Goal: Task Accomplishment & Management: Use online tool/utility

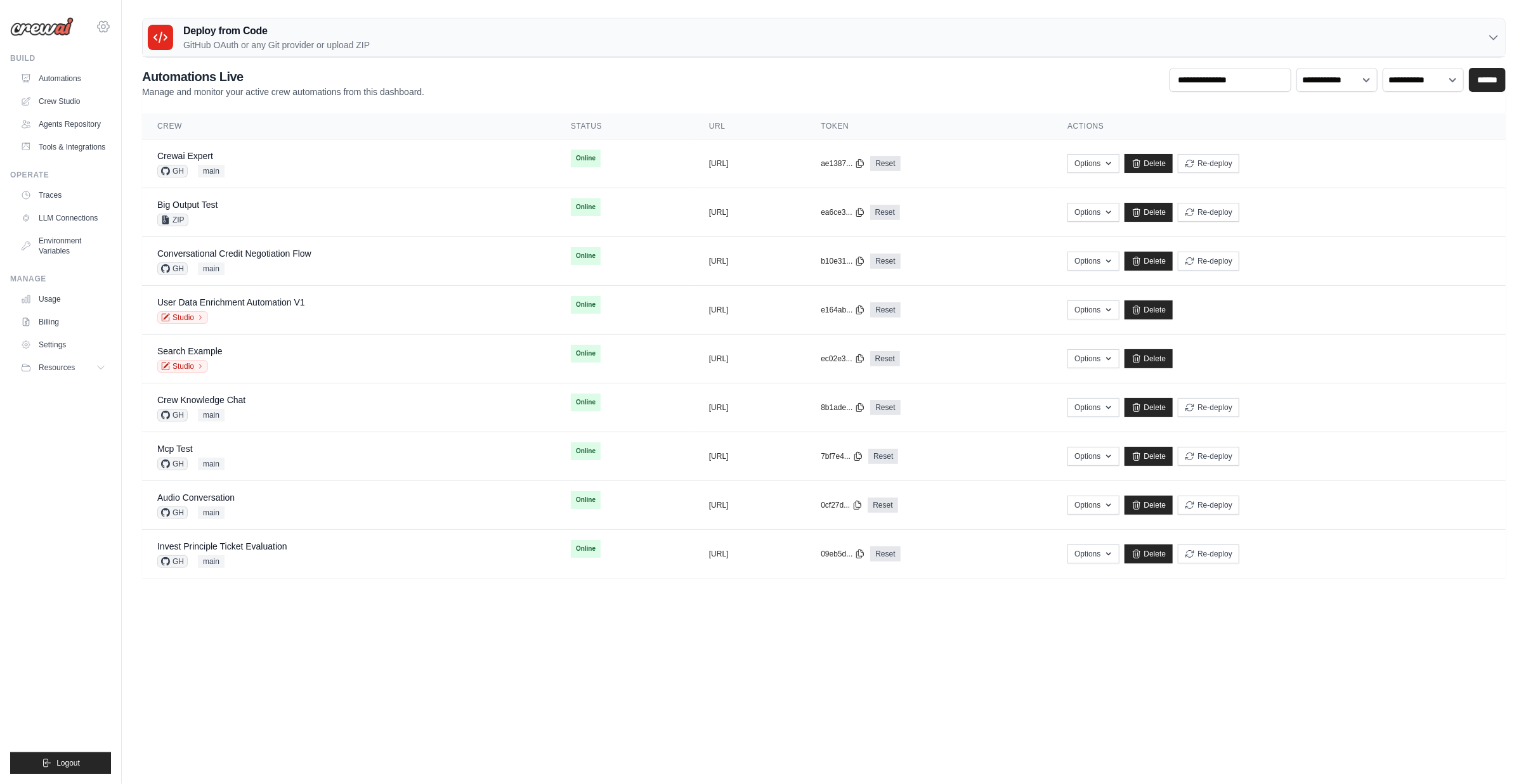
click at [103, 29] on icon at bounding box center [103, 26] width 15 height 15
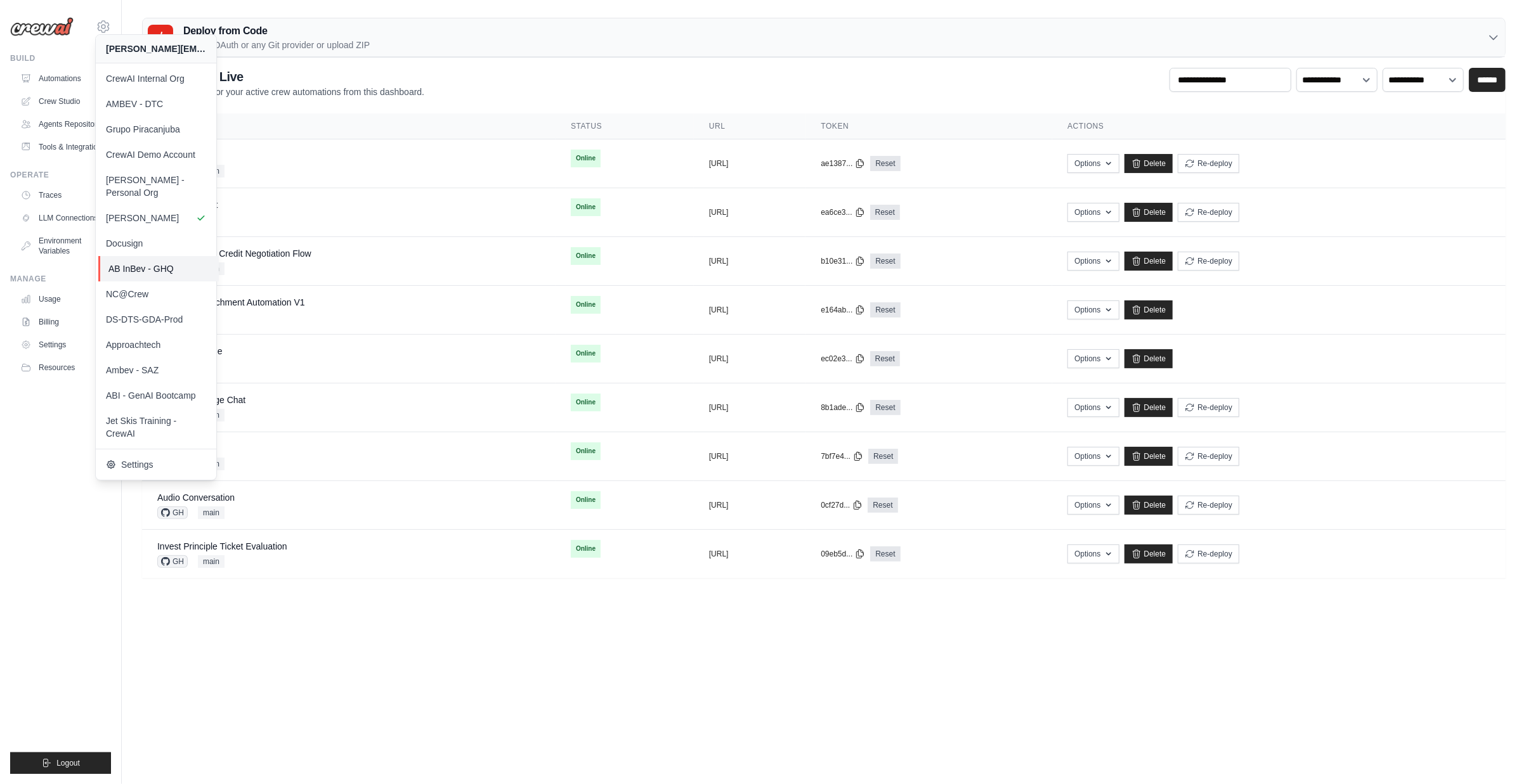
click at [176, 256] on link "AB InBev - GHQ" at bounding box center [159, 269] width 121 height 26
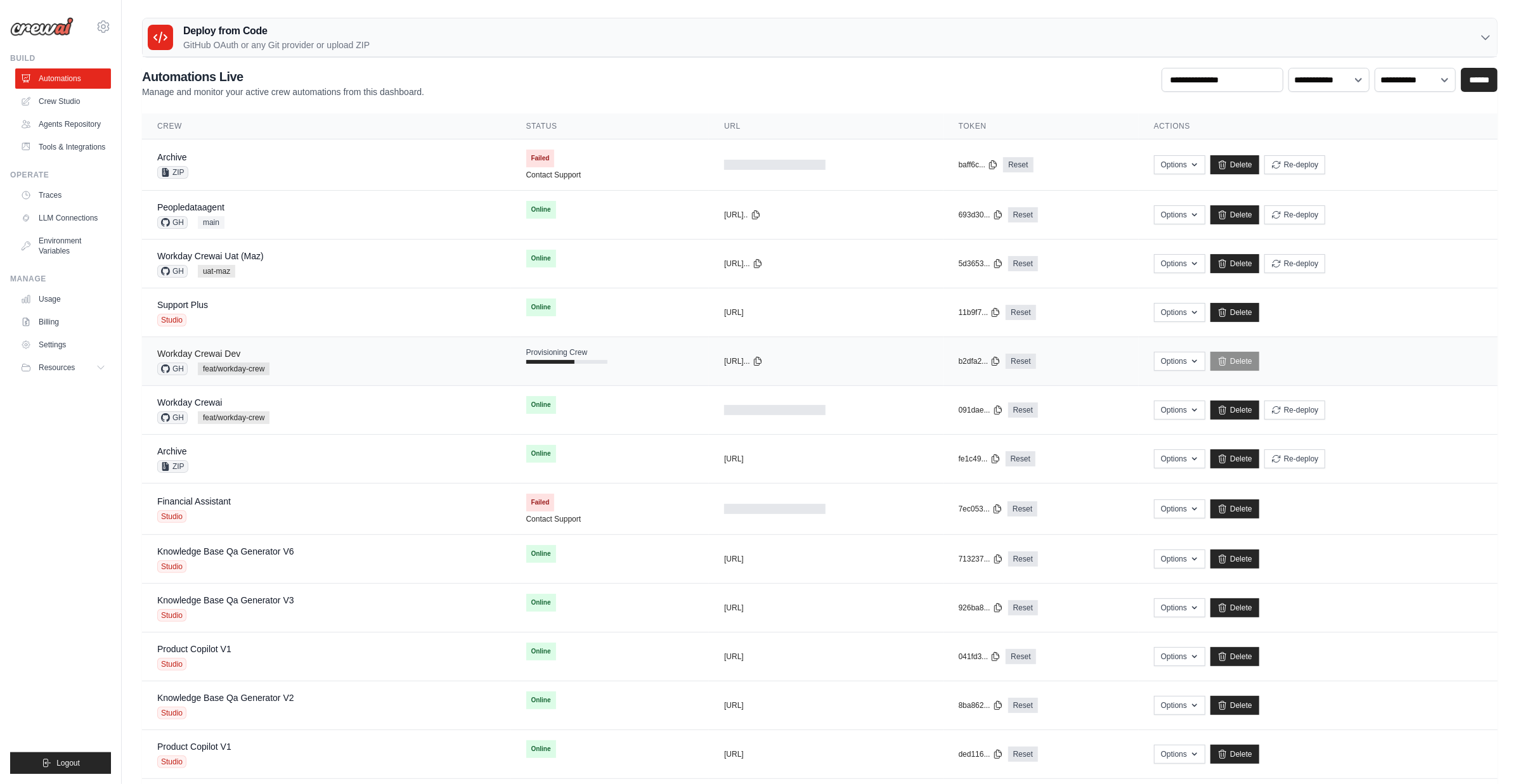
click at [210, 355] on link "Workday Crewai Dev" at bounding box center [199, 354] width 83 height 10
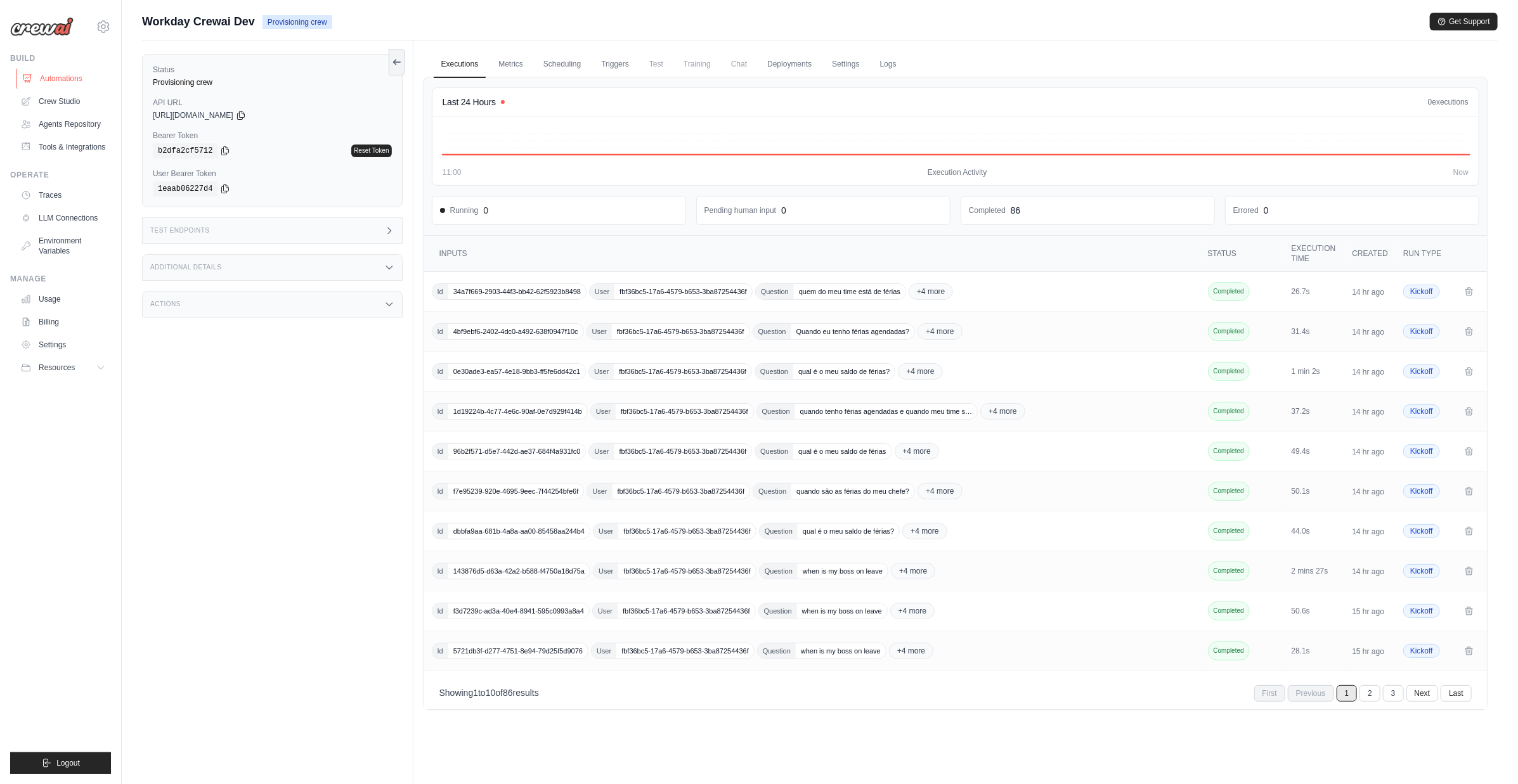
click at [76, 74] on link "Automations" at bounding box center [64, 78] width 96 height 20
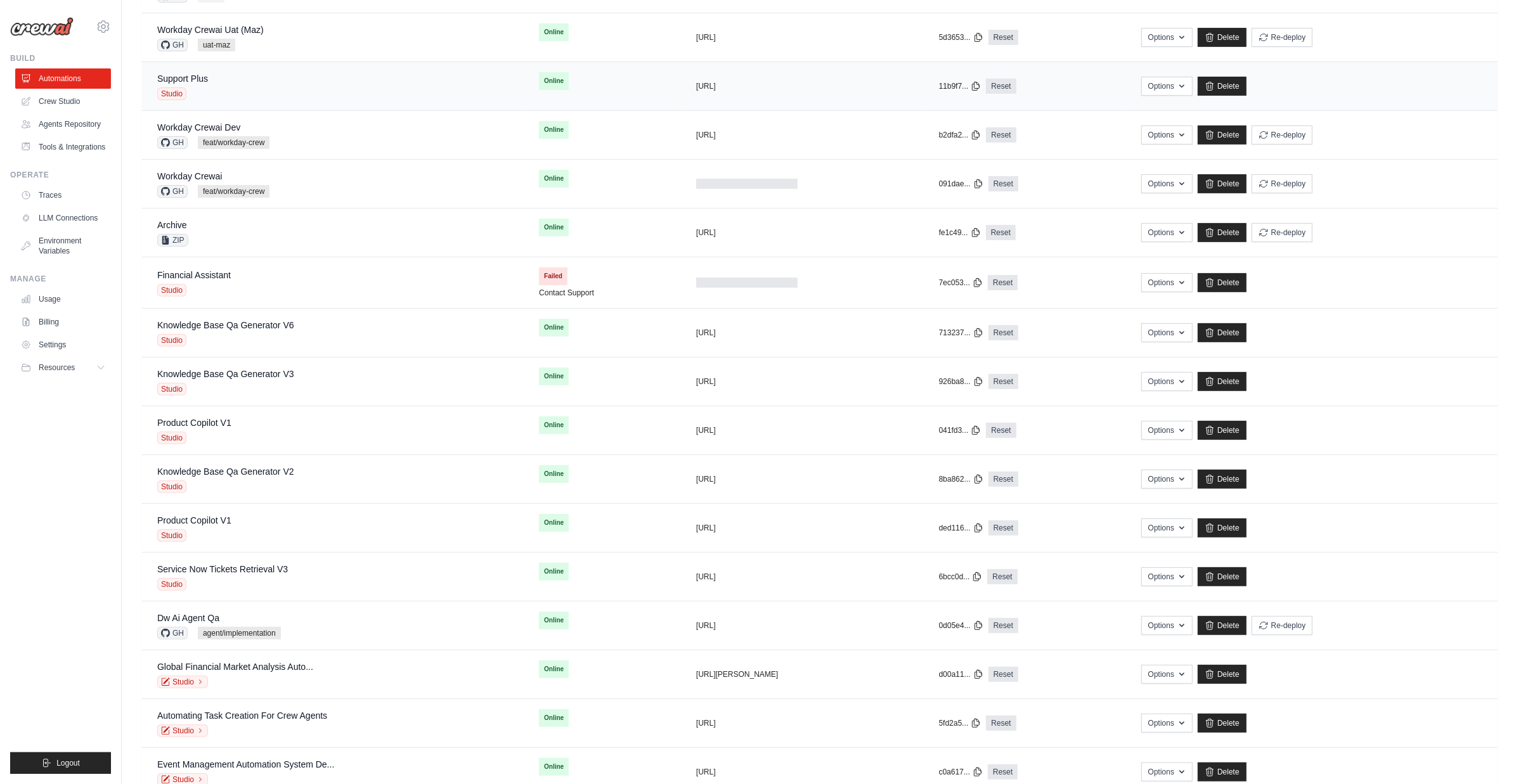
scroll to position [264, 0]
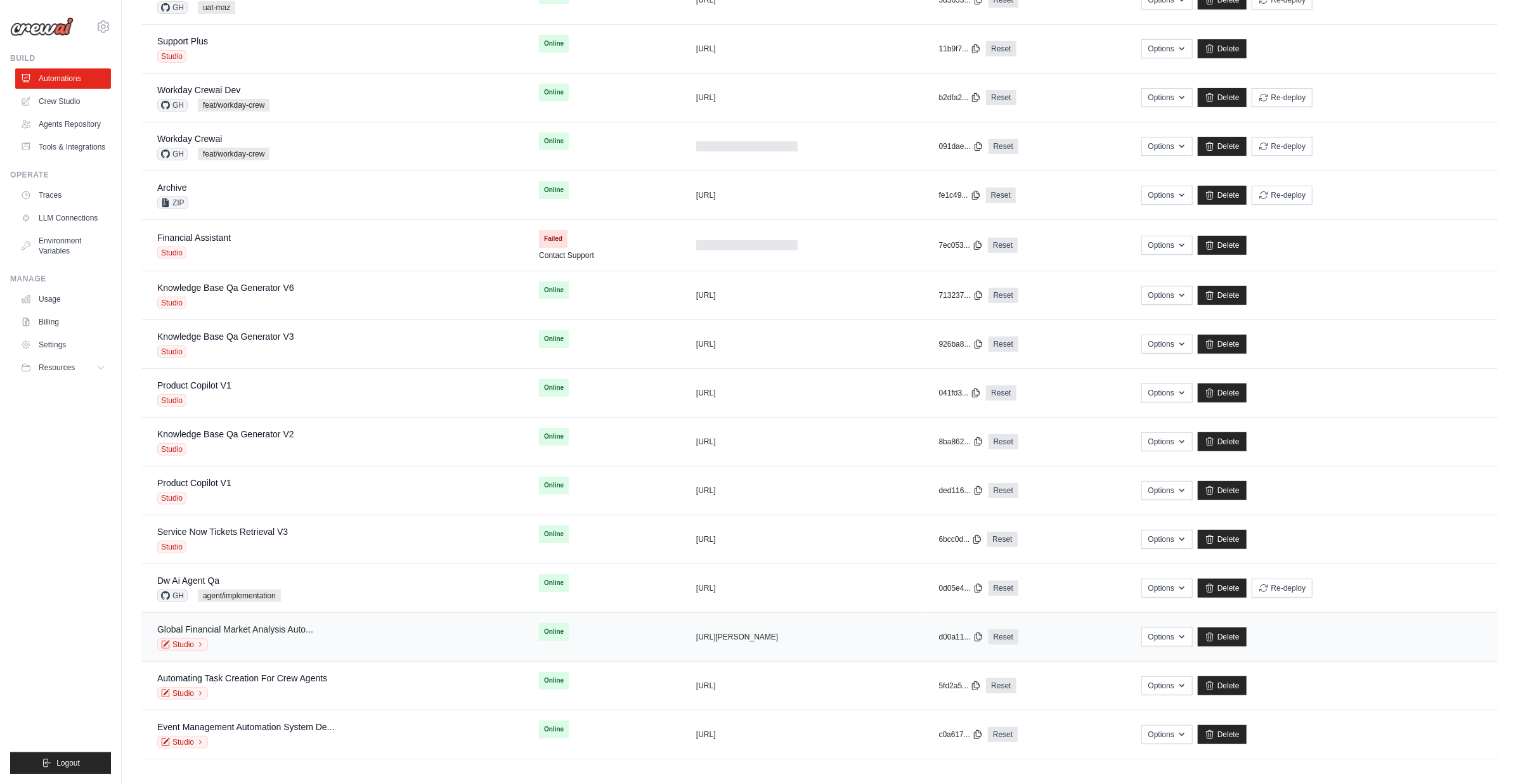
click at [217, 627] on link "Global Financial Market Analysis Auto..." at bounding box center [235, 629] width 156 height 10
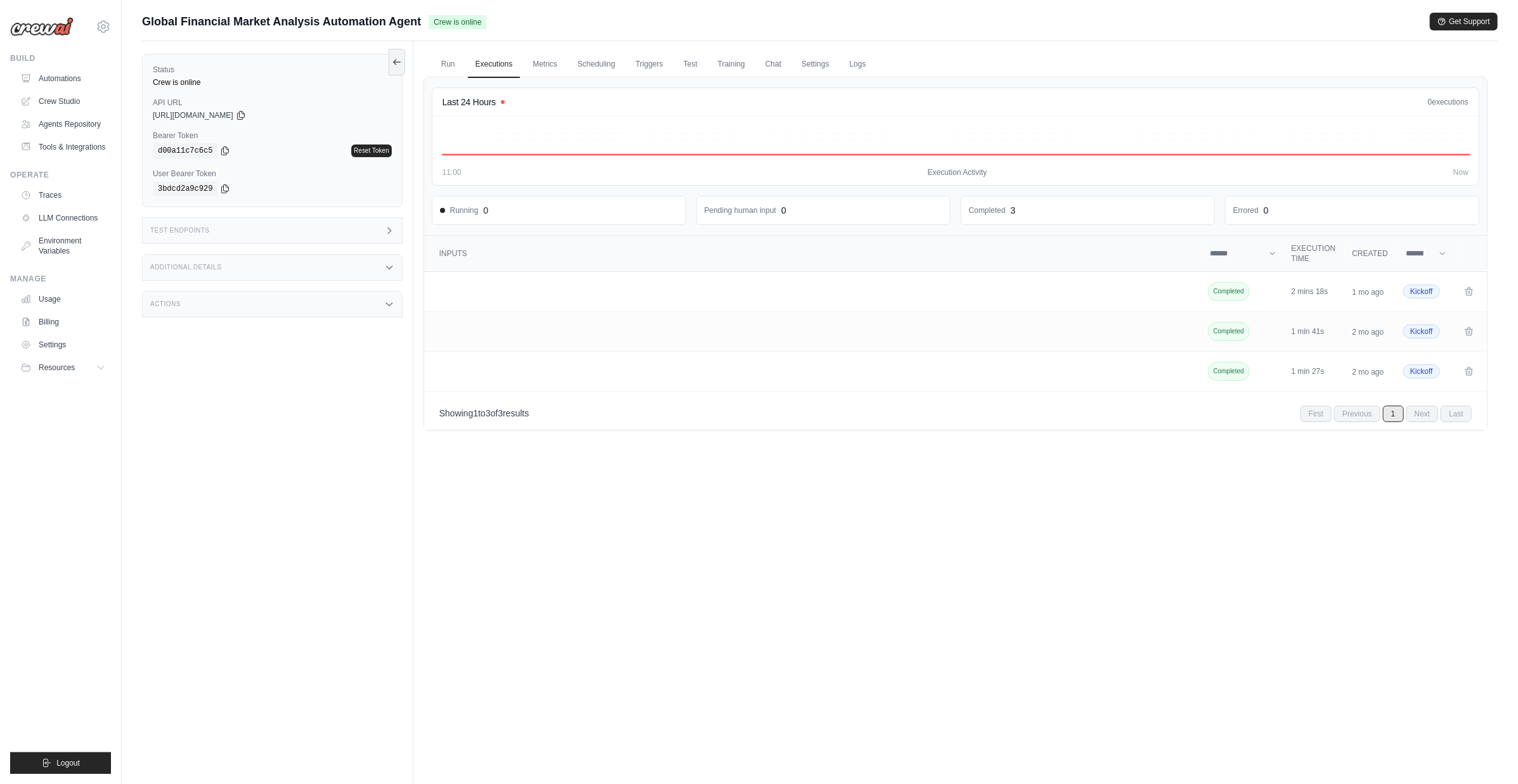
click at [310, 233] on div "Test Endpoints" at bounding box center [272, 230] width 261 height 27
click at [471, 285] on p "Retrieve the required inputs for your crew" at bounding box center [499, 281] width 140 height 10
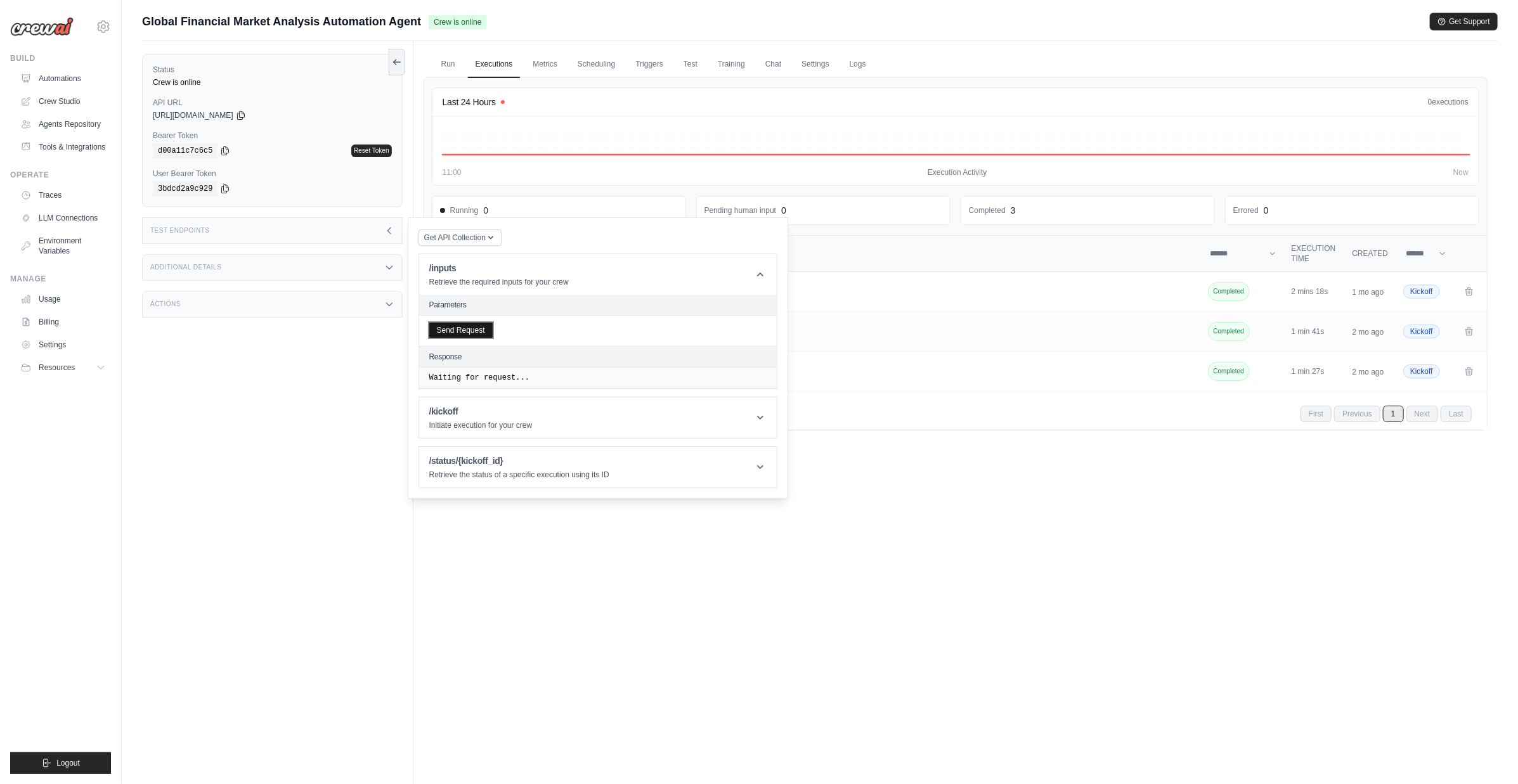
click at [469, 336] on button "Send Request" at bounding box center [461, 330] width 63 height 15
click at [297, 258] on div "Additional Details" at bounding box center [272, 267] width 261 height 27
click at [304, 412] on div "Status Crew is online API URL copied https://global-financial-market-analysis-a…" at bounding box center [278, 433] width 272 height 784
click at [456, 57] on link "Run" at bounding box center [447, 64] width 29 height 27
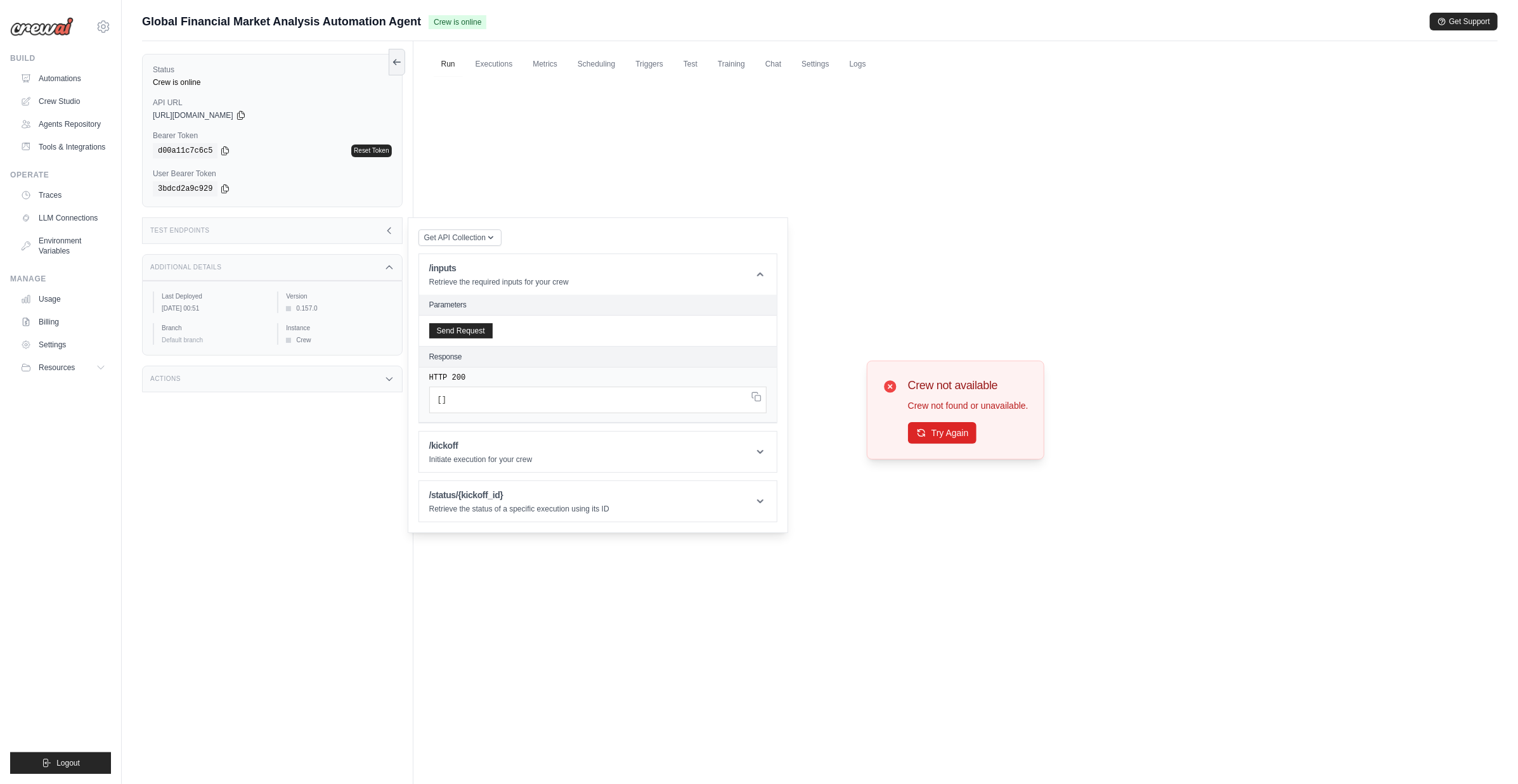
click at [798, 136] on div "Crew not available Crew not found or unavailable. Try Again" at bounding box center [955, 409] width 1064 height 666
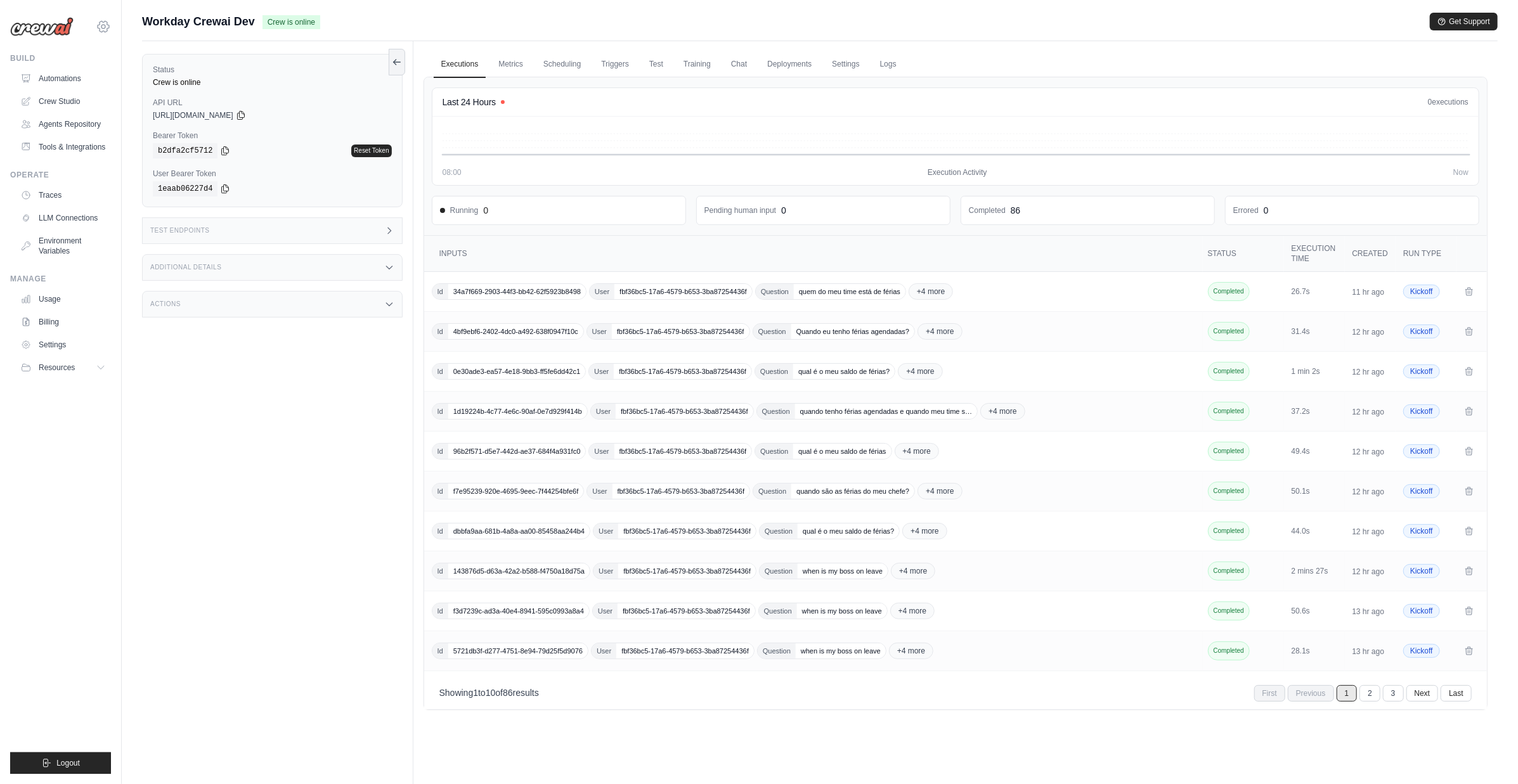
click at [105, 25] on icon at bounding box center [103, 26] width 15 height 15
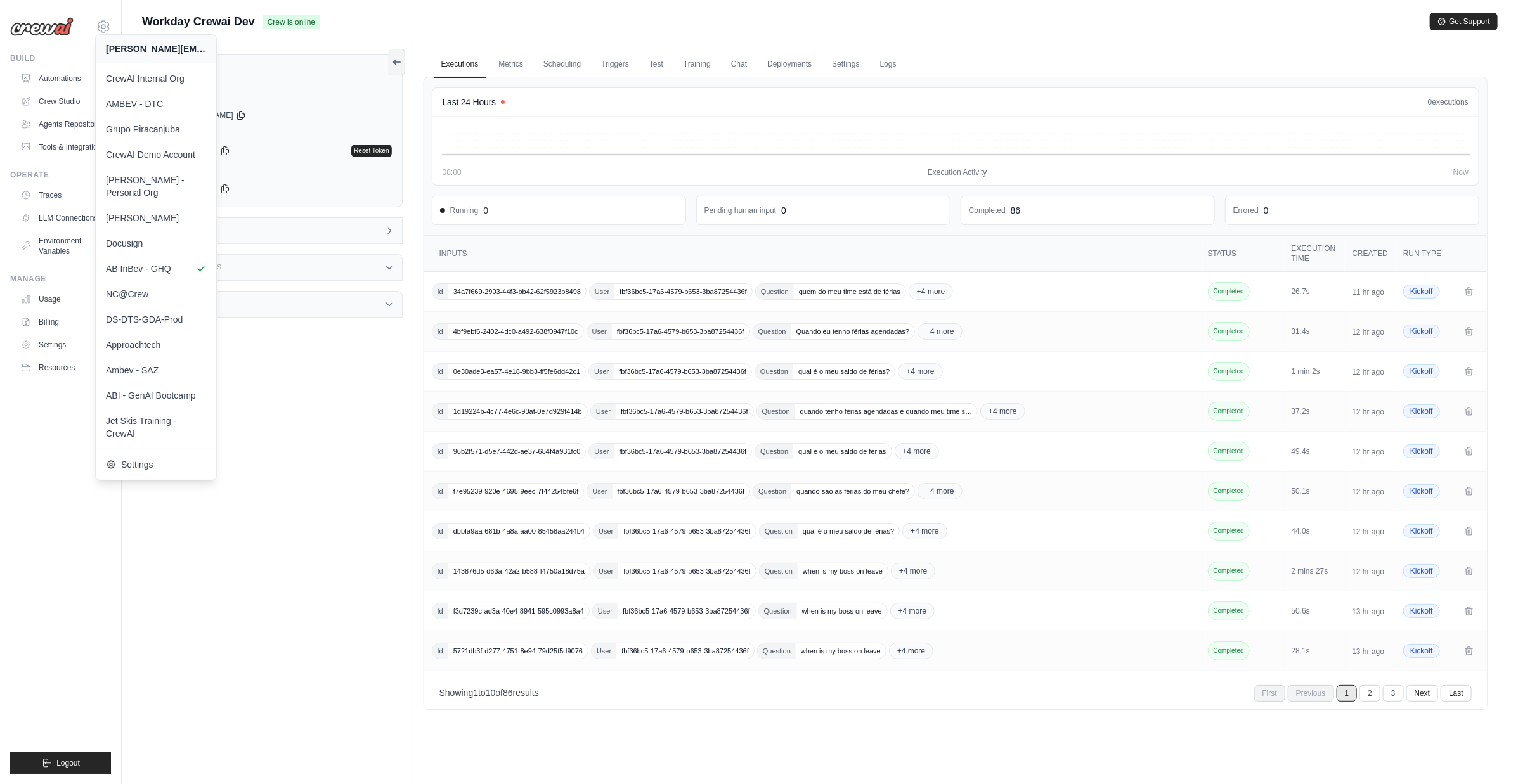
click at [319, 442] on div "Status Crew is online API URL copied https://workday-crewai-66d6d7a5-62da-4b58-…" at bounding box center [278, 433] width 272 height 784
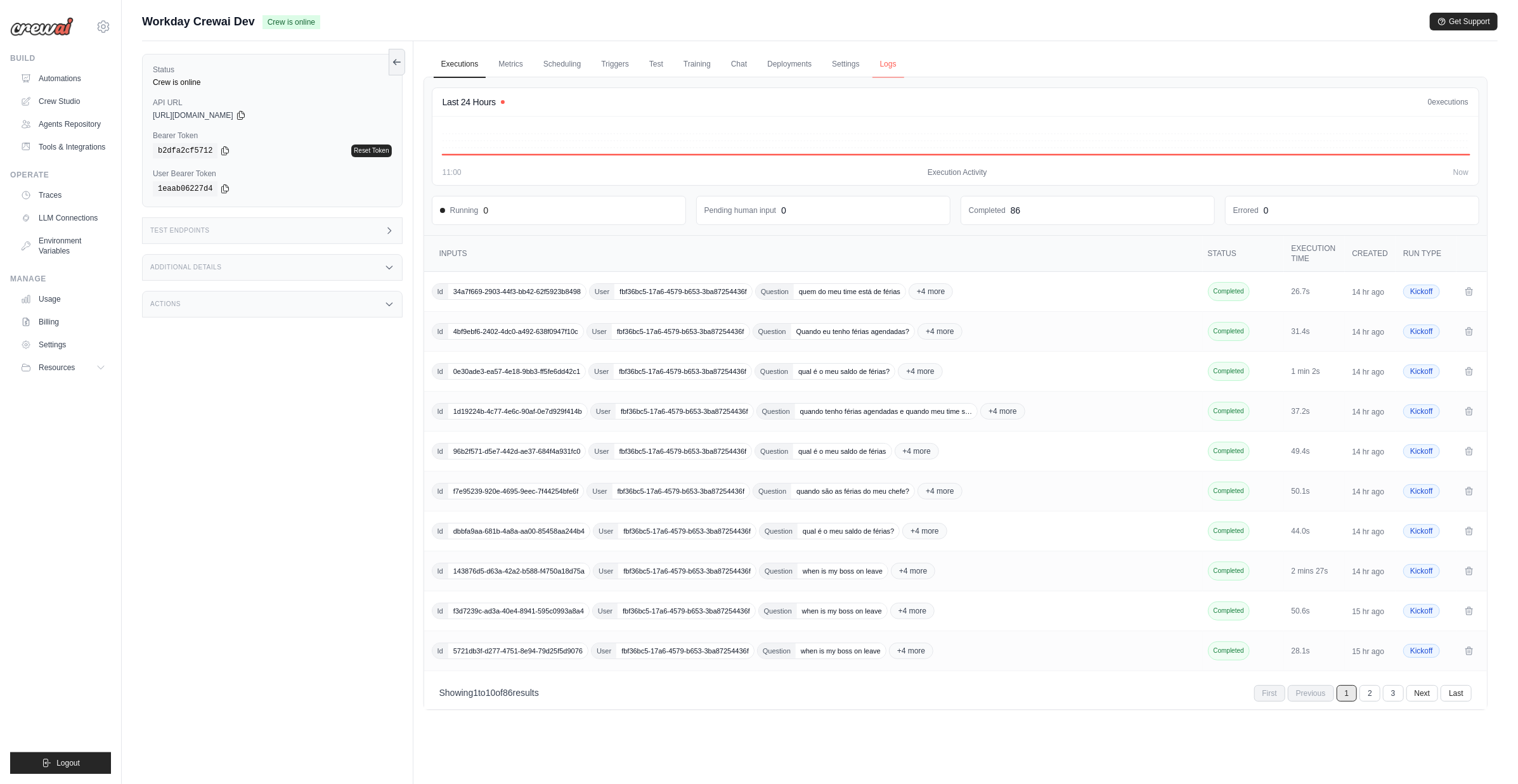
click at [878, 66] on link "Logs" at bounding box center [888, 64] width 32 height 27
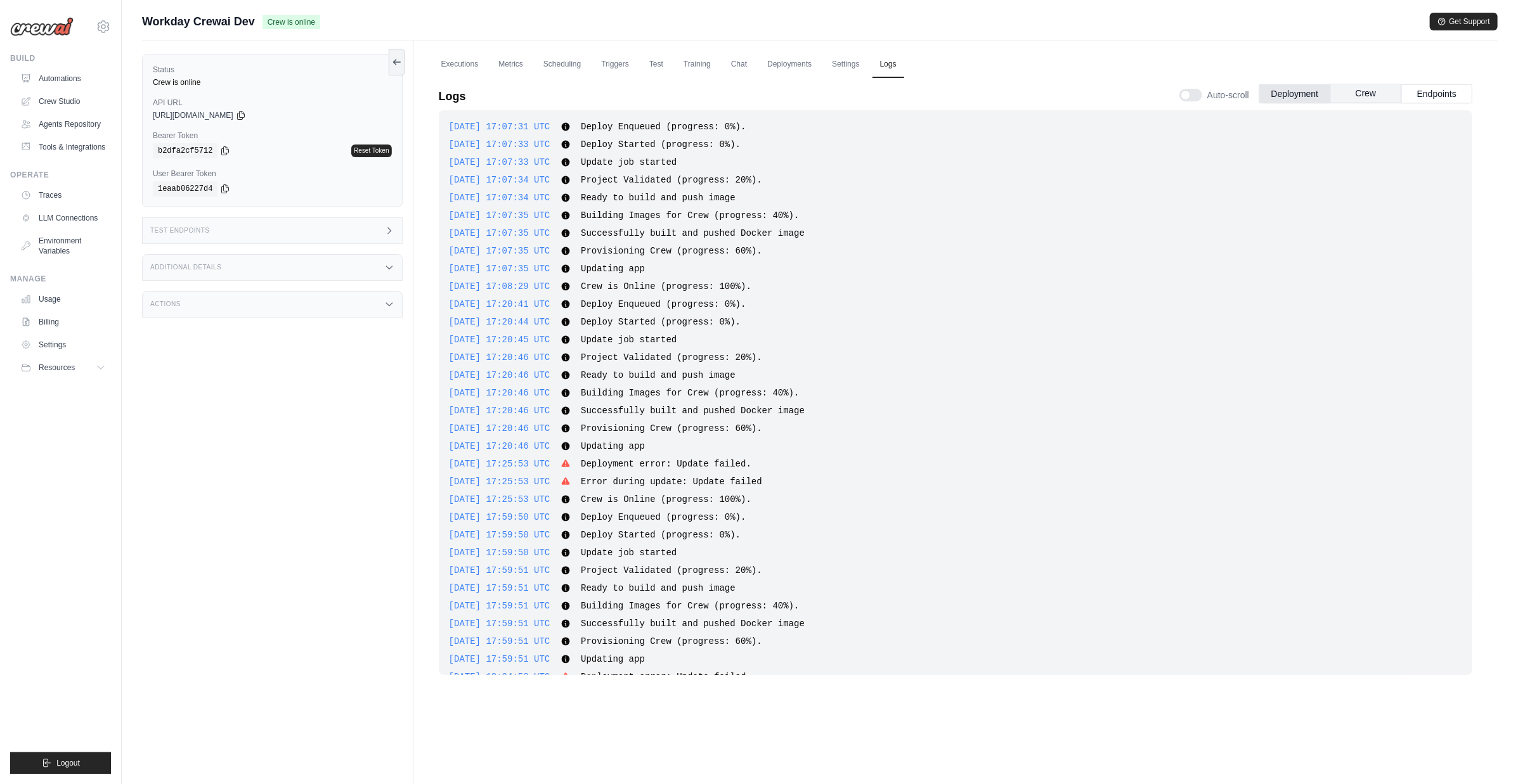
scroll to position [2740, 0]
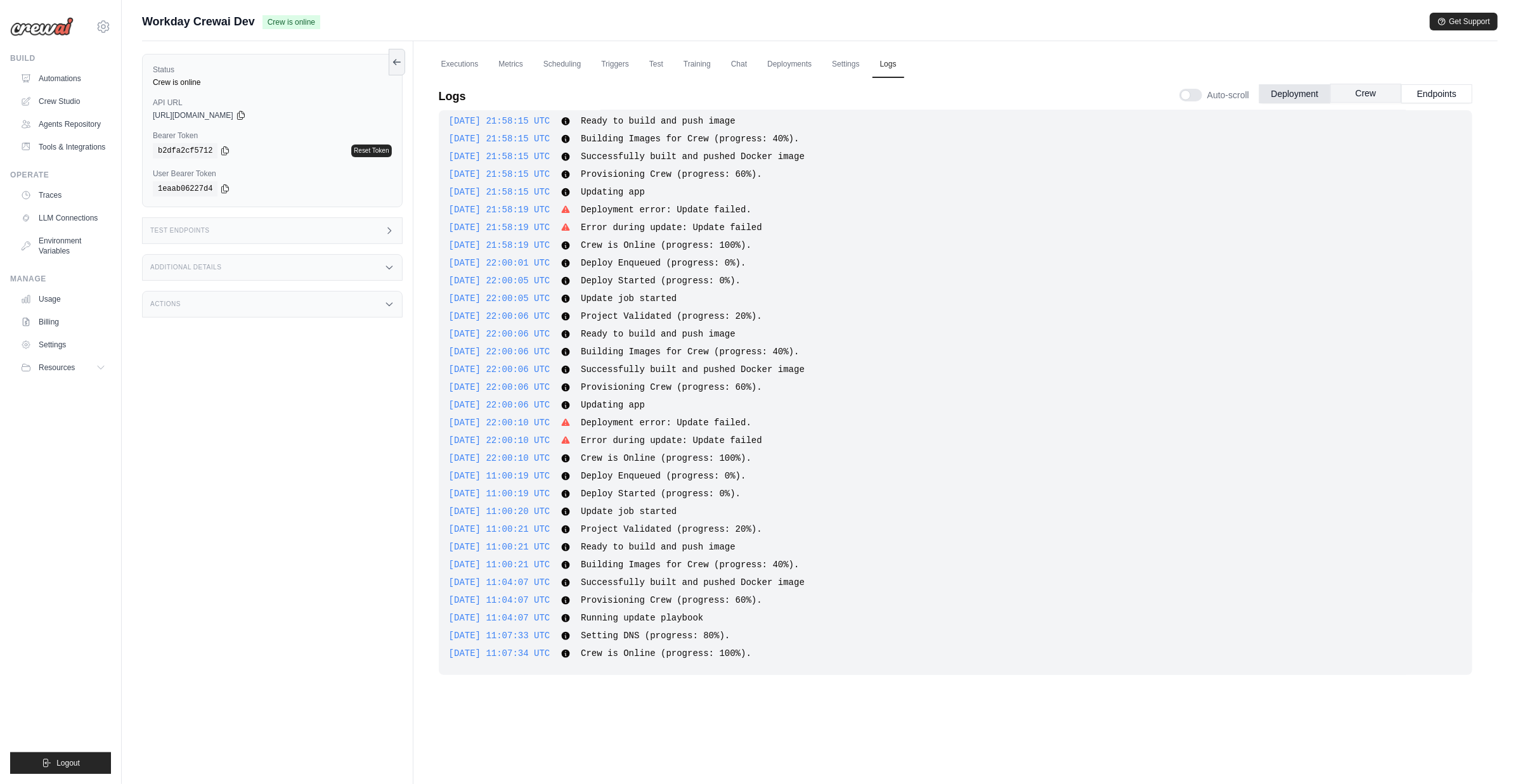
click at [1348, 92] on button "Crew" at bounding box center [1366, 92] width 71 height 19
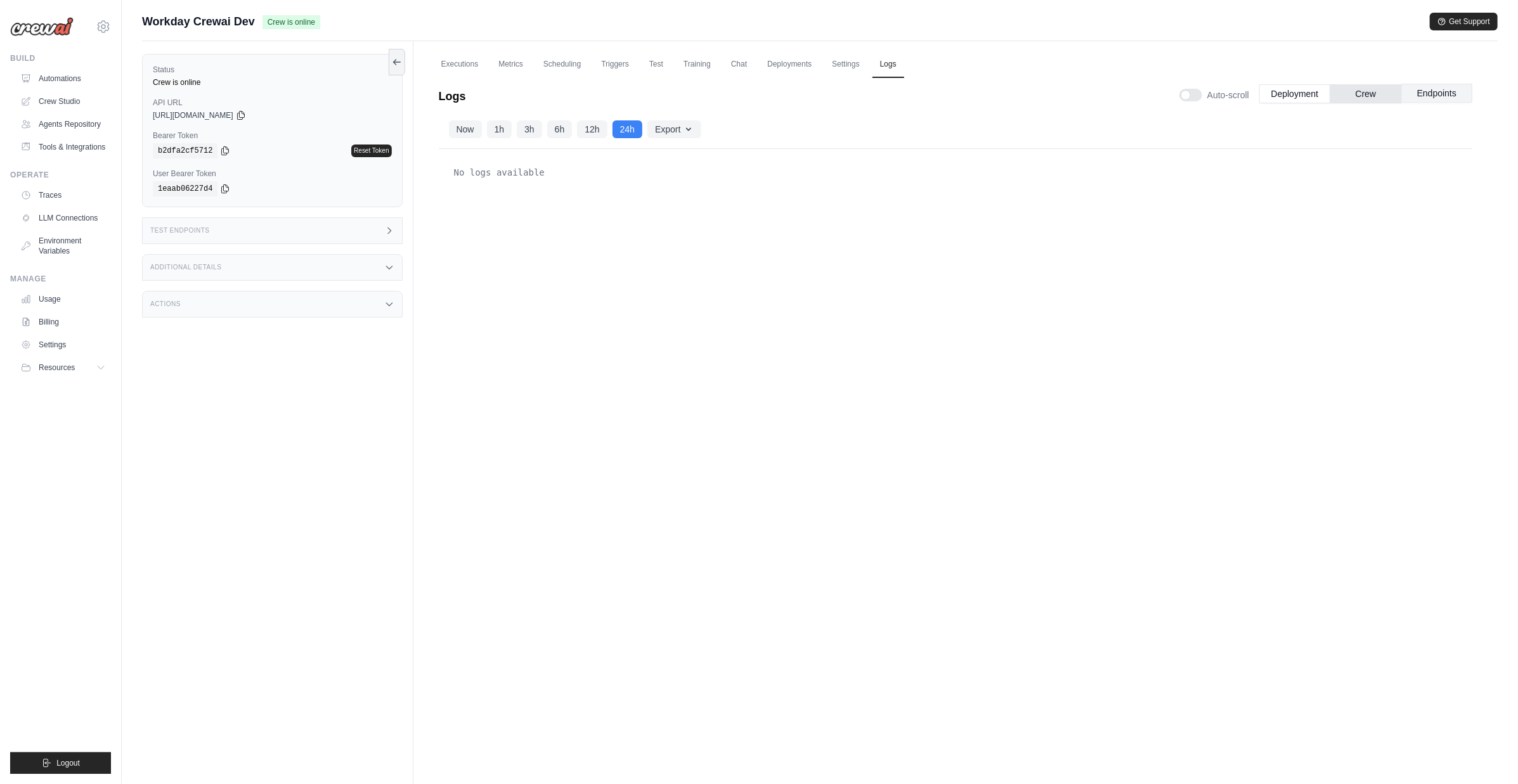
click at [1424, 94] on button "Endpoints" at bounding box center [1437, 92] width 71 height 19
click at [464, 56] on link "Executions" at bounding box center [459, 64] width 53 height 27
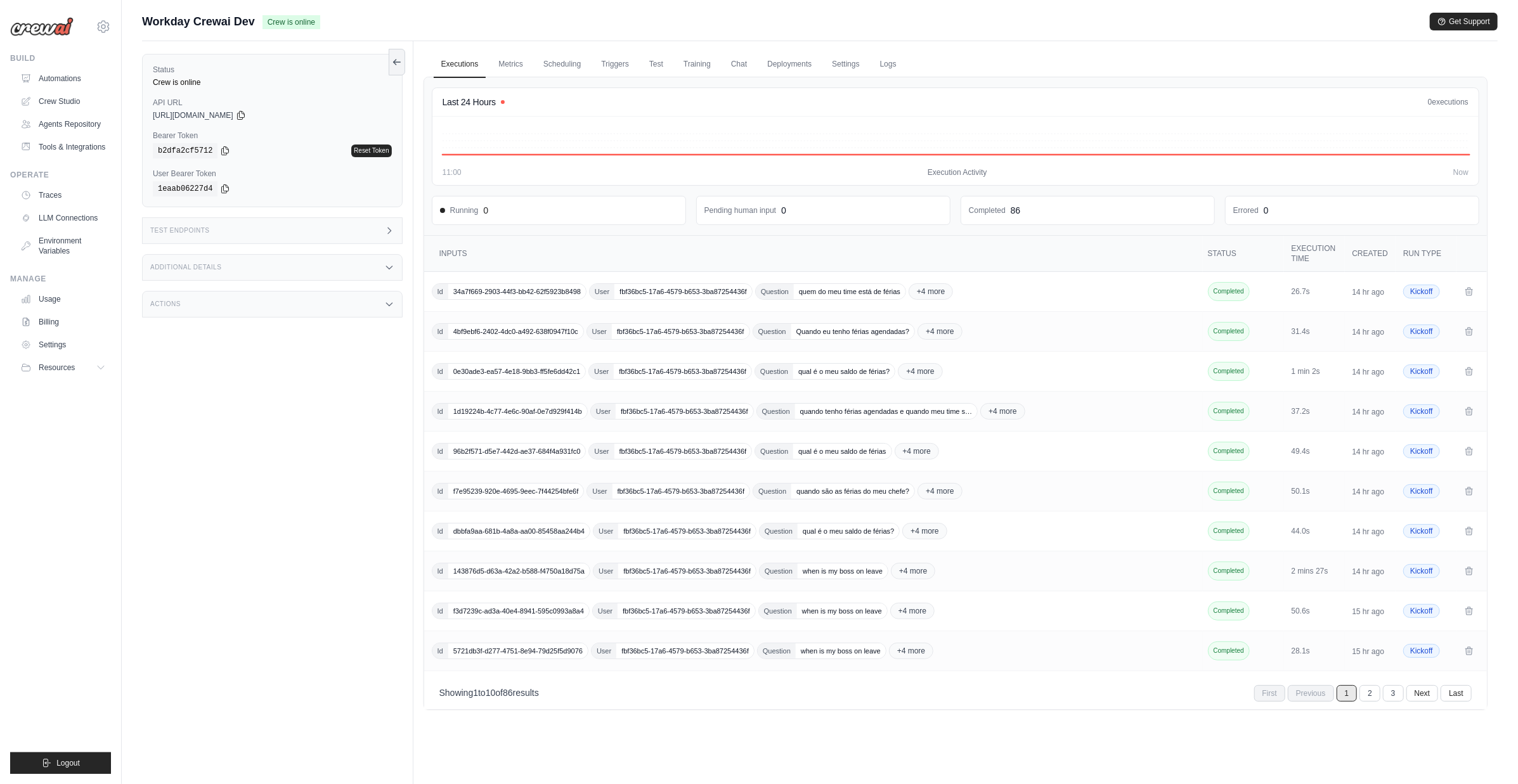
click at [308, 231] on div "Test Endpoints" at bounding box center [272, 230] width 261 height 27
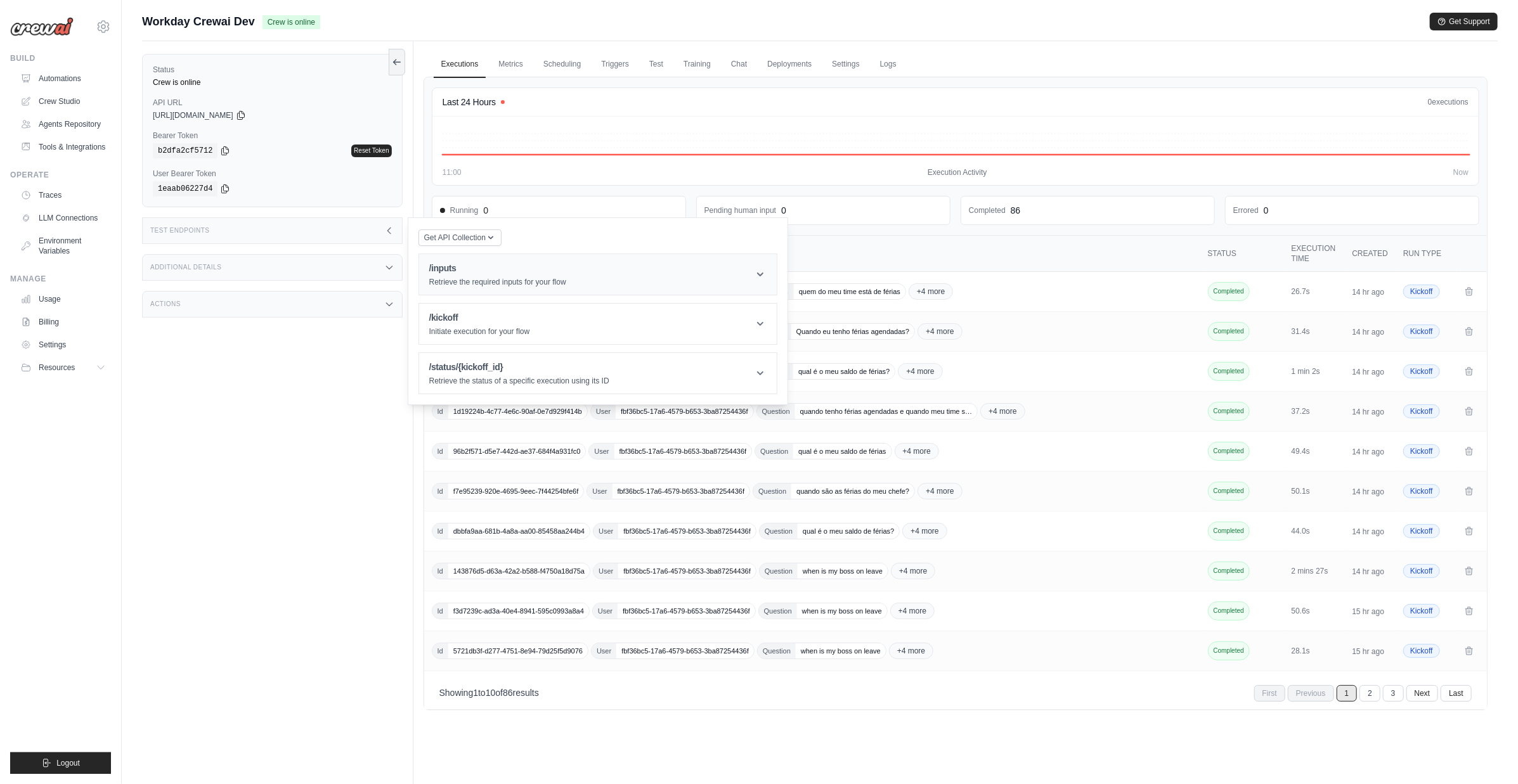
click at [483, 278] on p "Retrieve the required inputs for your flow" at bounding box center [498, 281] width 137 height 10
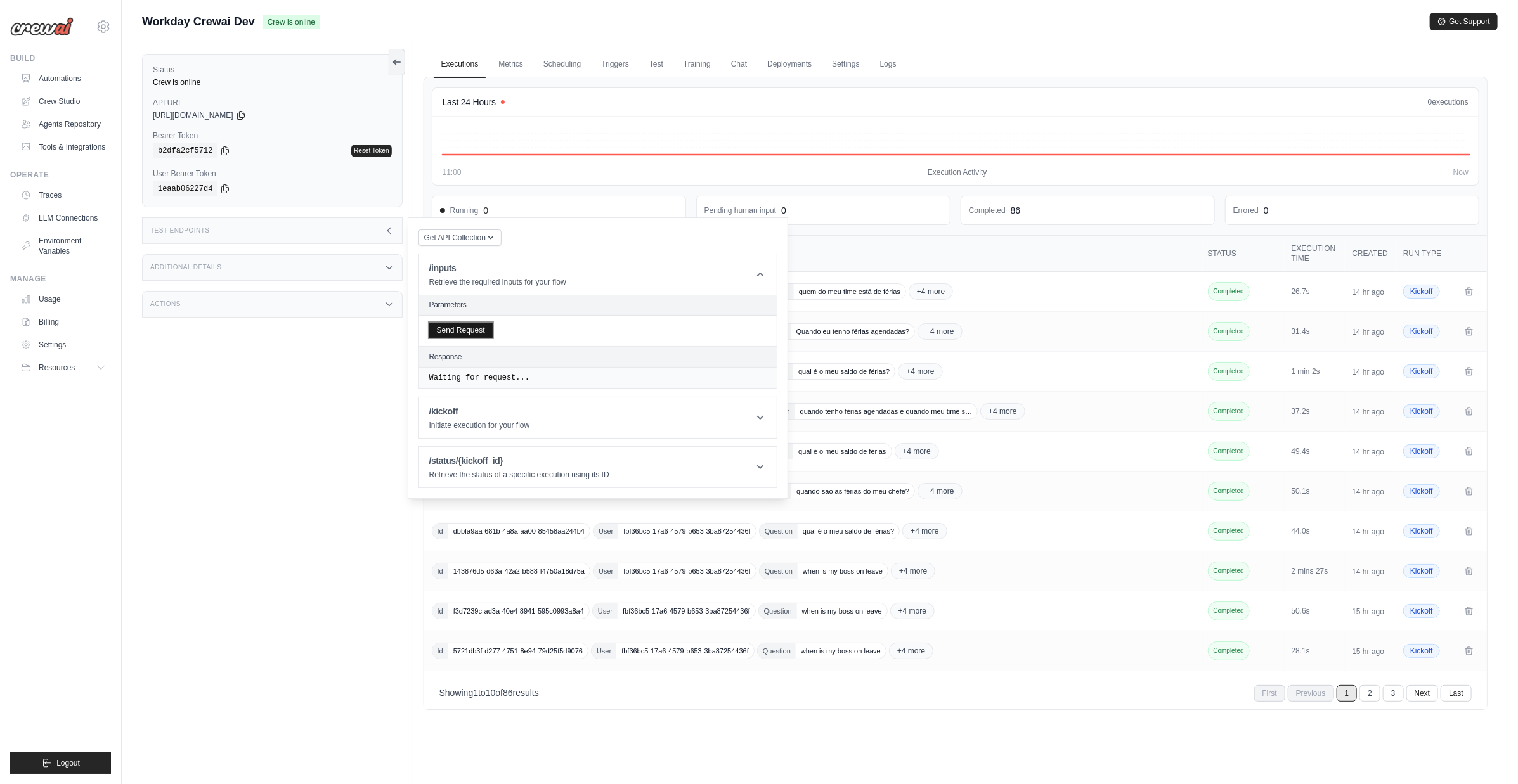
click at [468, 336] on button "Send Request" at bounding box center [461, 330] width 63 height 15
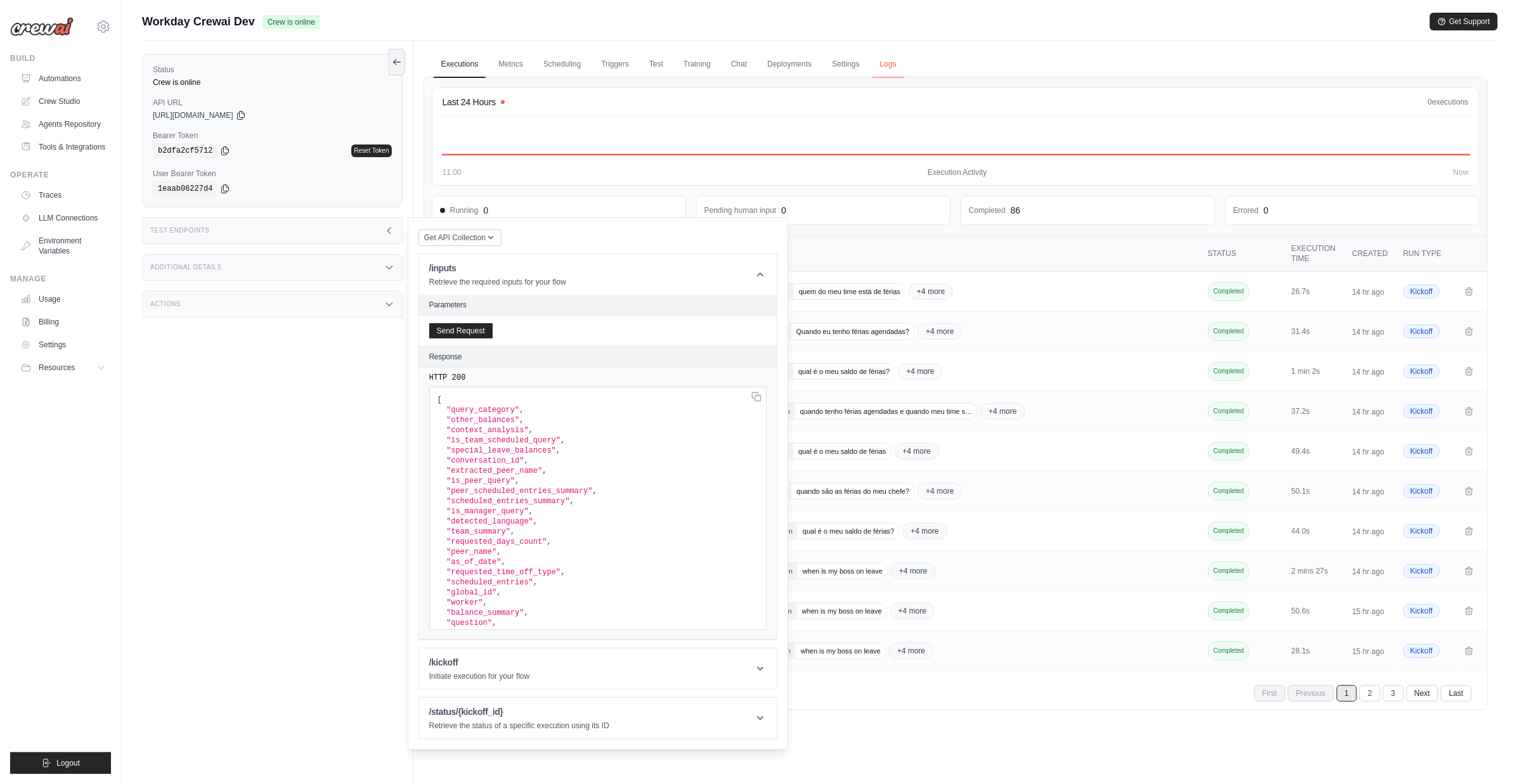
click at [888, 69] on link "Logs" at bounding box center [888, 64] width 32 height 27
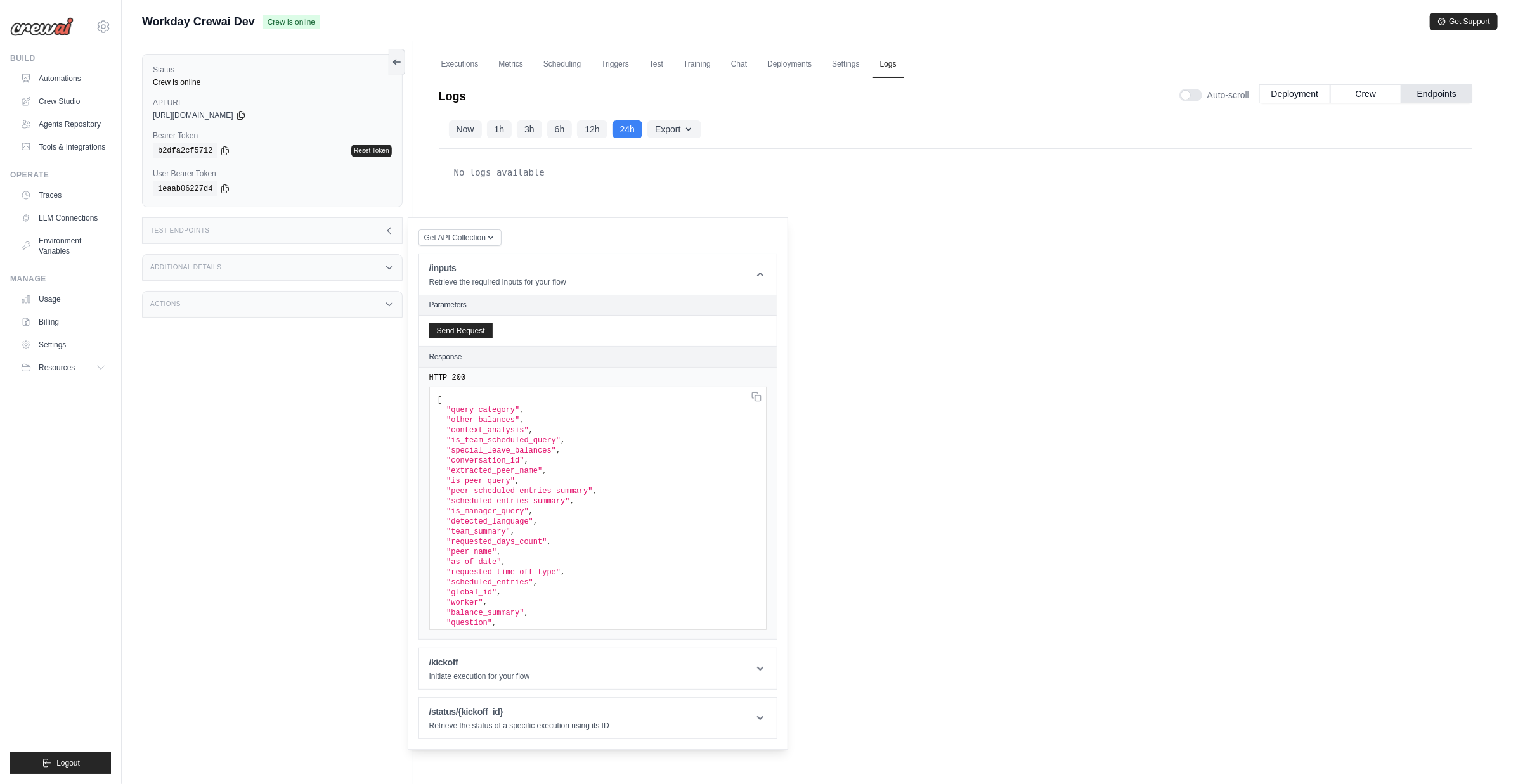
click at [1345, 128] on div "Now 1h 3h 6h 12h 24h Export Export as JSON Export as CSV" at bounding box center [956, 129] width 1034 height 39
click at [1191, 97] on div at bounding box center [1191, 95] width 23 height 13
click at [1348, 92] on button "Crew" at bounding box center [1366, 92] width 71 height 19
click at [1440, 101] on button "Endpoints" at bounding box center [1437, 92] width 71 height 19
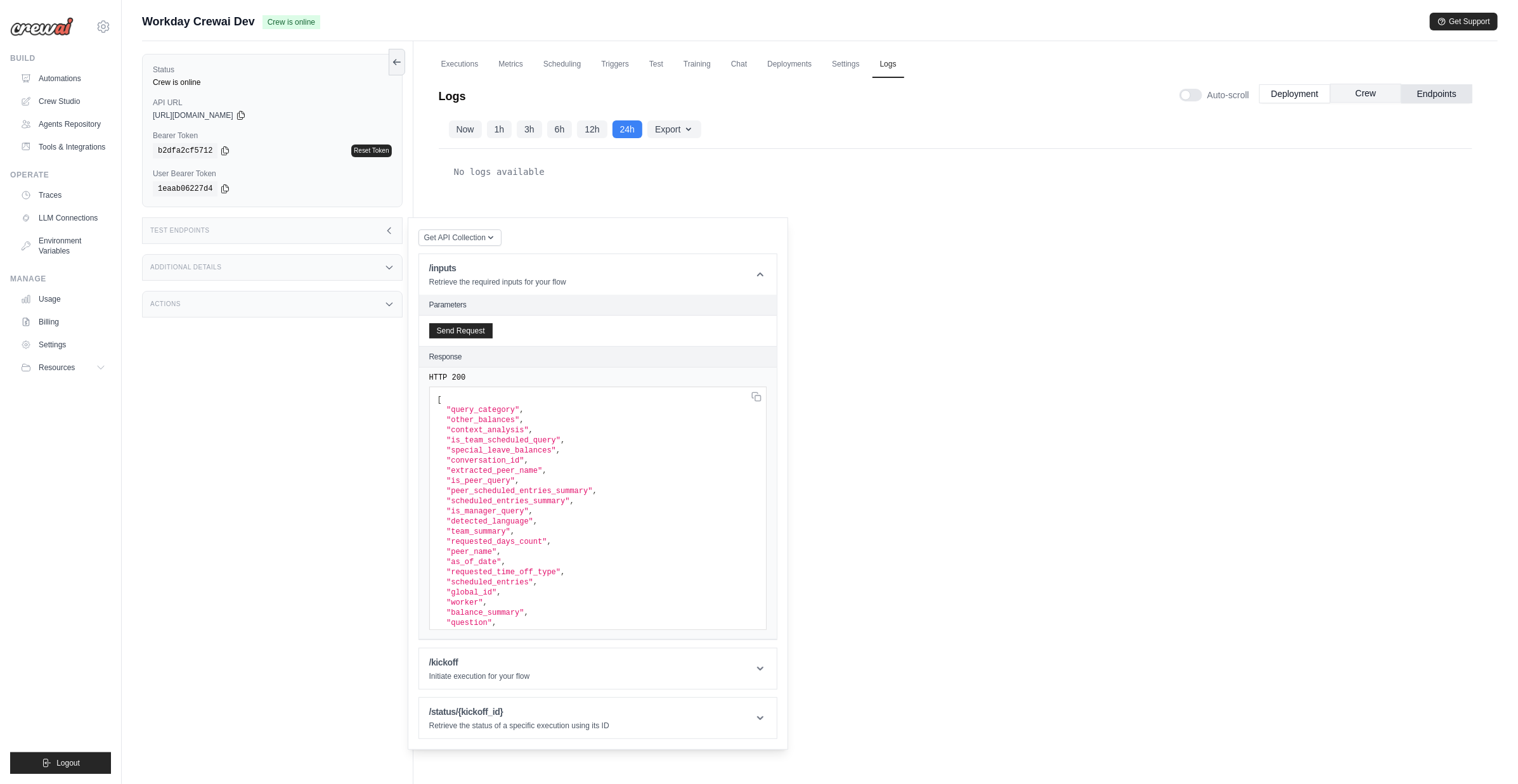
click at [1376, 96] on button "Crew" at bounding box center [1366, 92] width 71 height 19
click at [1416, 98] on button "Endpoints" at bounding box center [1437, 92] width 71 height 19
drag, startPoint x: 1377, startPoint y: 95, endPoint x: 1352, endPoint y: 94, distance: 25.0
click at [1377, 95] on button "Crew" at bounding box center [1366, 92] width 71 height 19
click at [1301, 92] on button "Deployment" at bounding box center [1295, 92] width 71 height 19
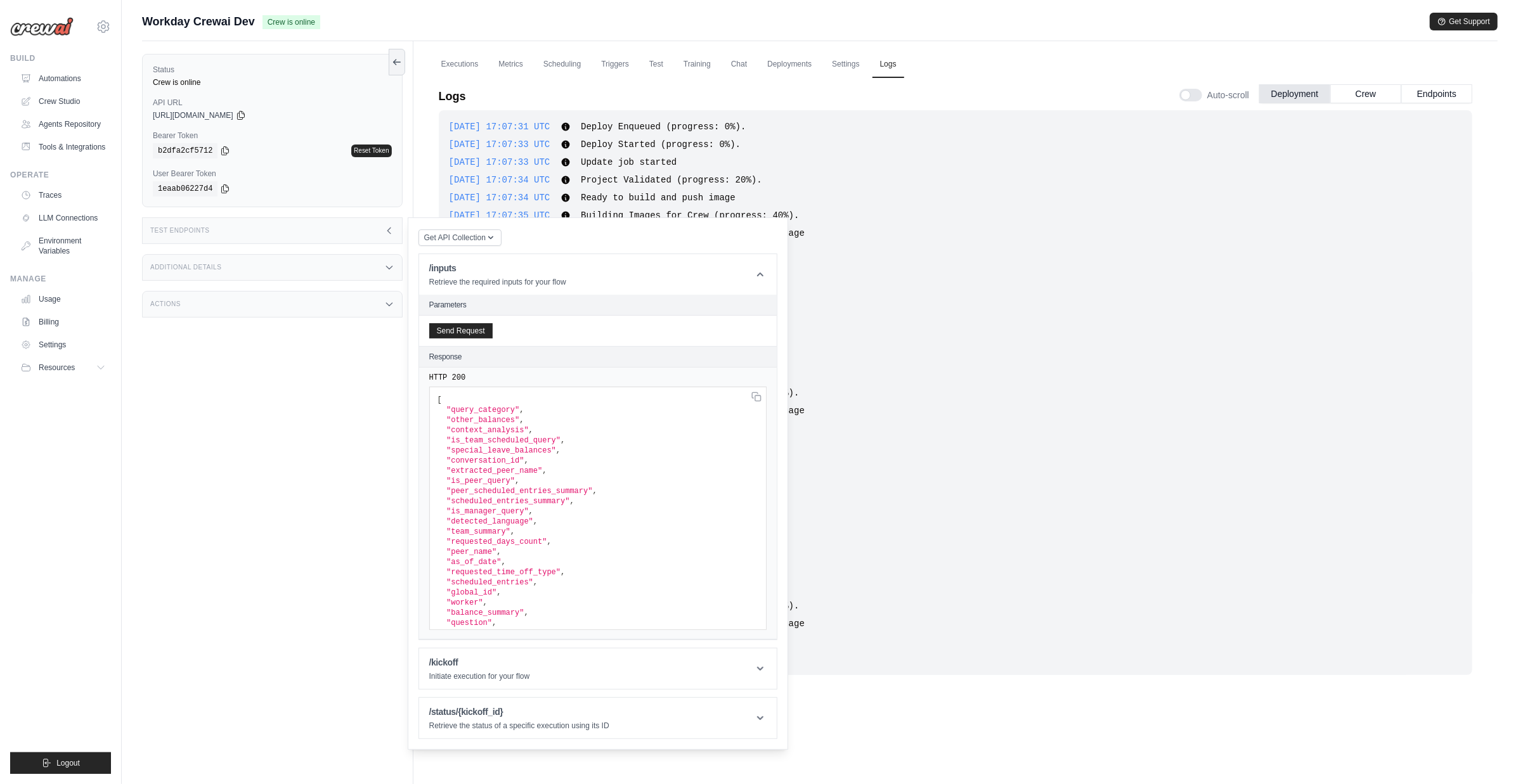
click at [245, 242] on div "Test Endpoints" at bounding box center [272, 230] width 261 height 27
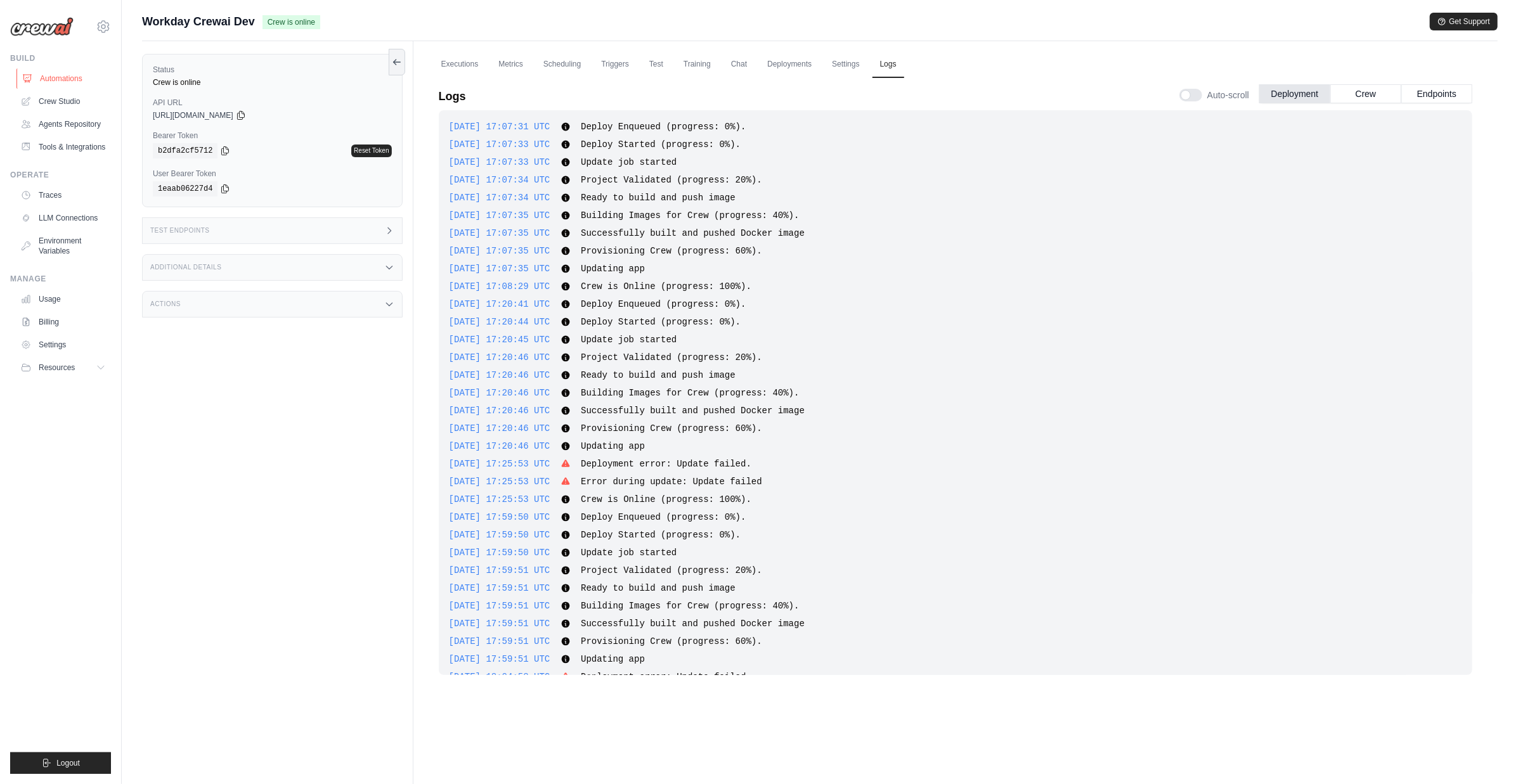
click at [64, 76] on link "Automations" at bounding box center [64, 78] width 96 height 20
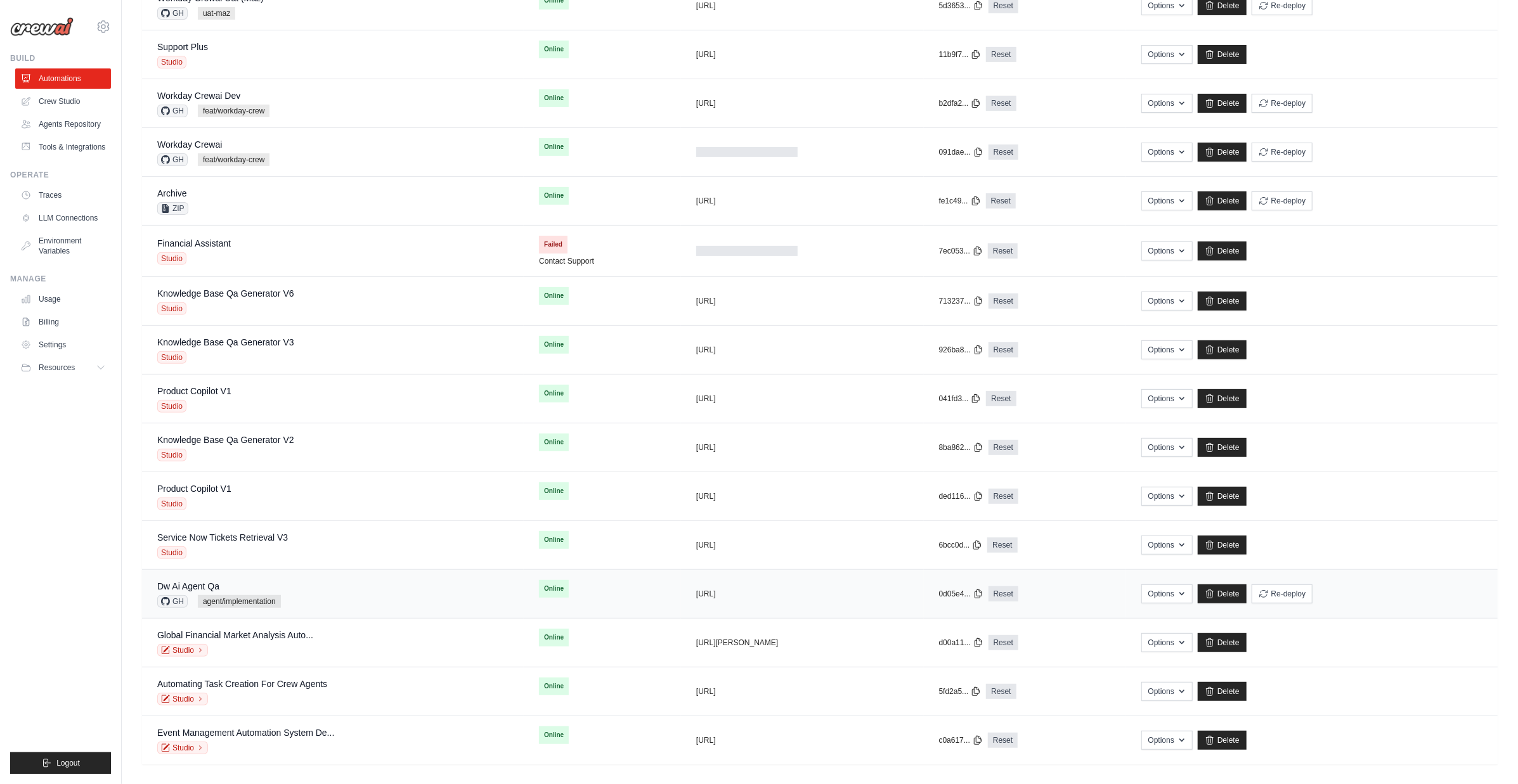
scroll to position [264, 0]
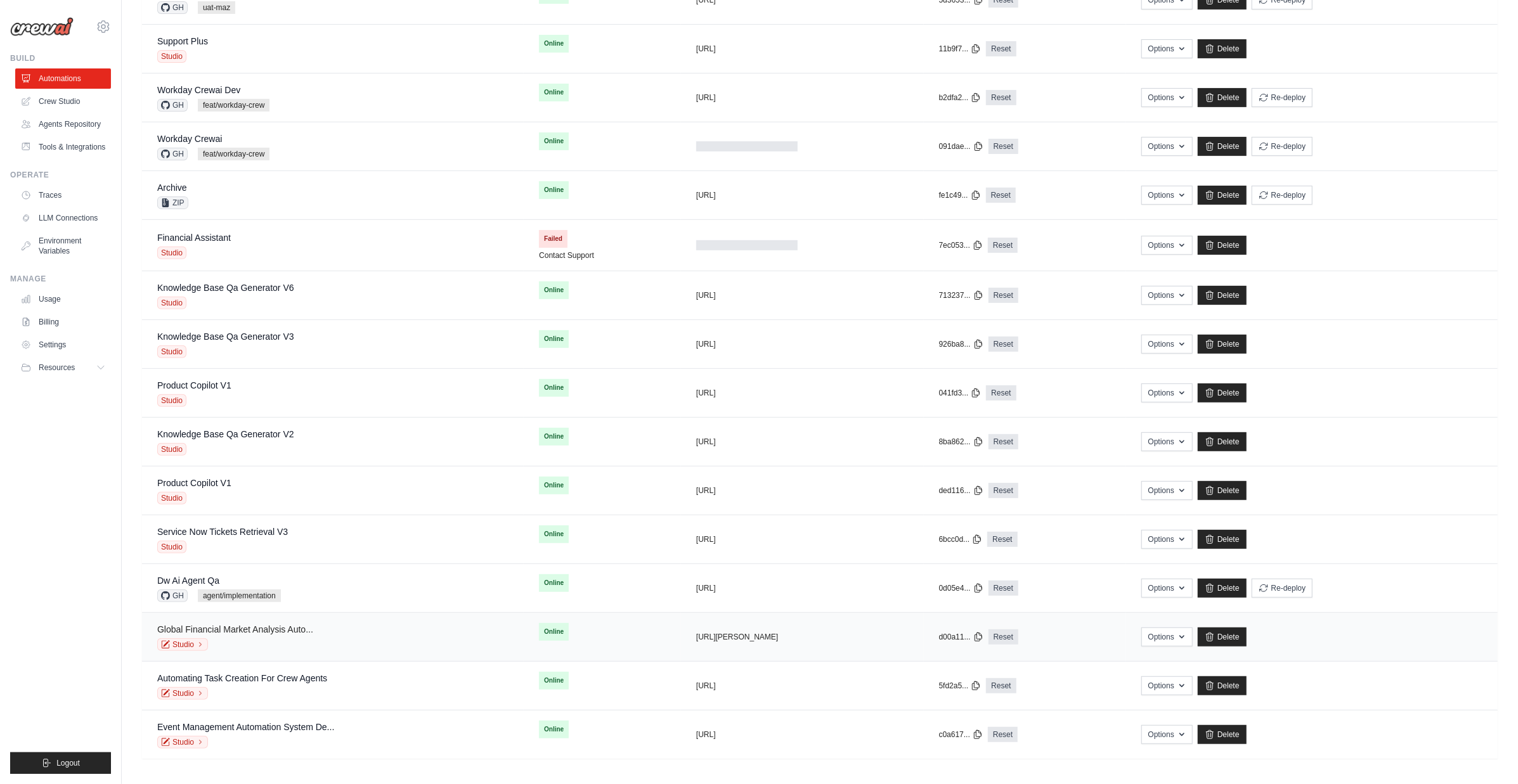
click at [252, 624] on link "Global Financial Market Analysis Auto..." at bounding box center [235, 629] width 156 height 10
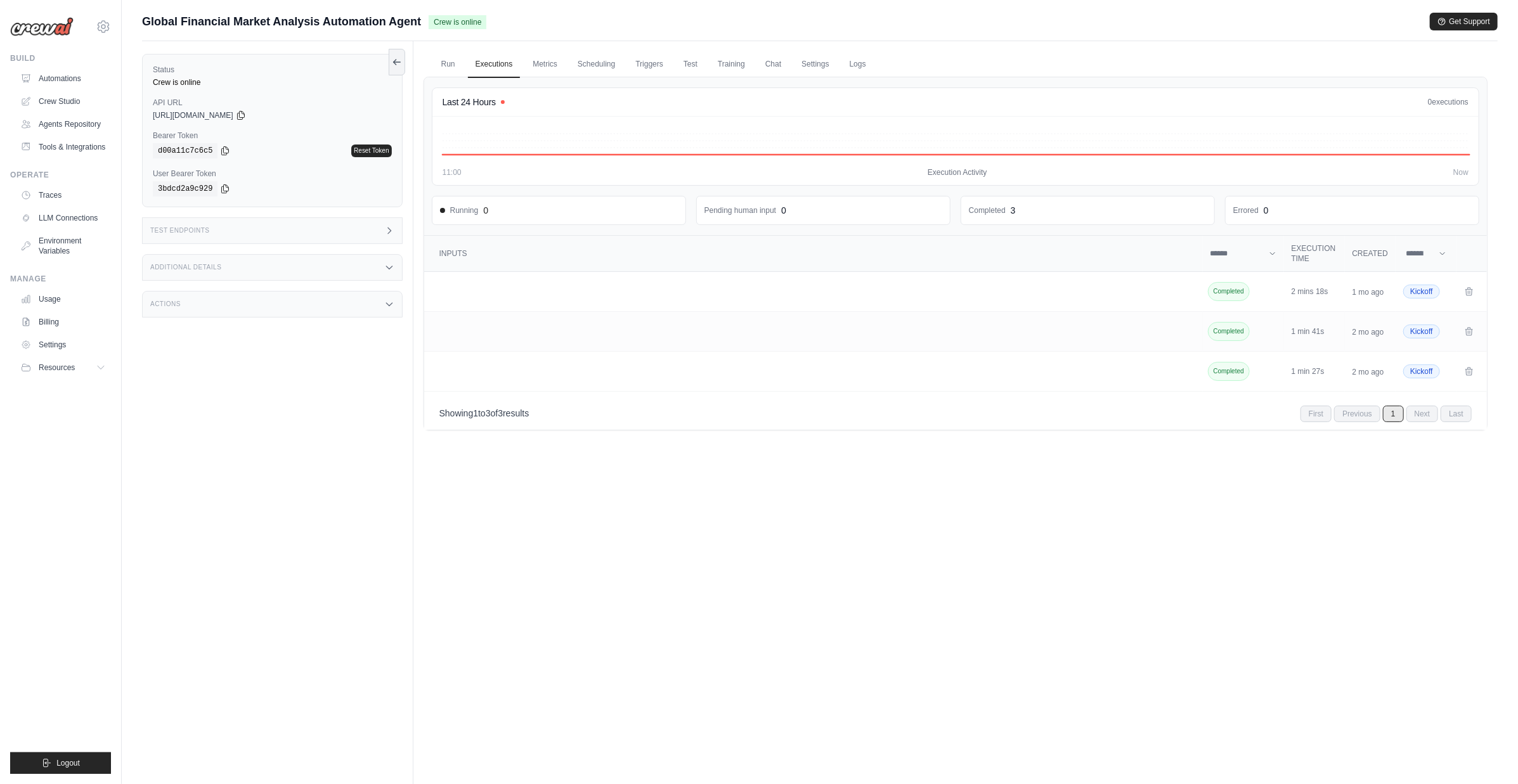
scroll to position [264, 0]
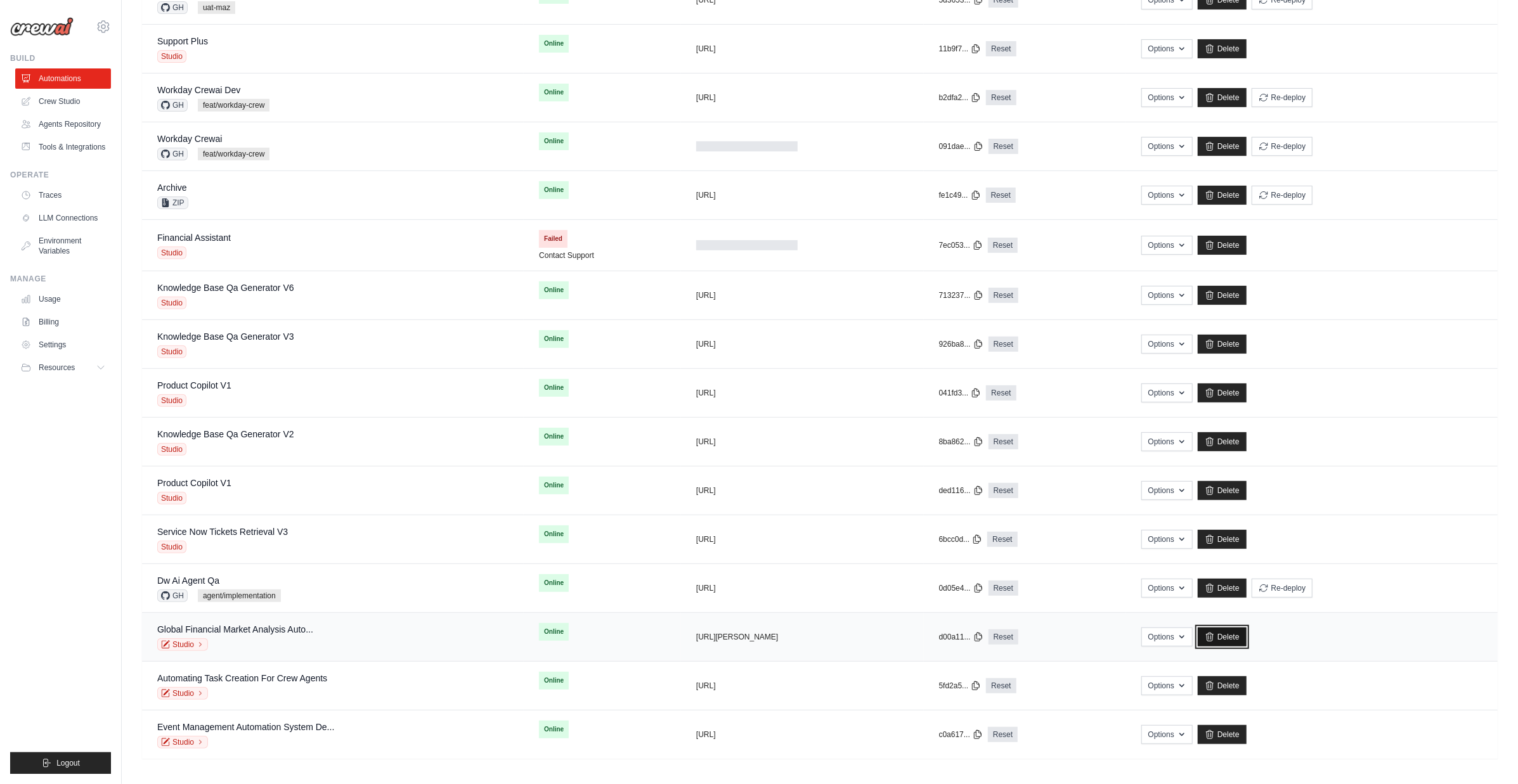
click at [1246, 635] on link "Delete" at bounding box center [1222, 636] width 49 height 19
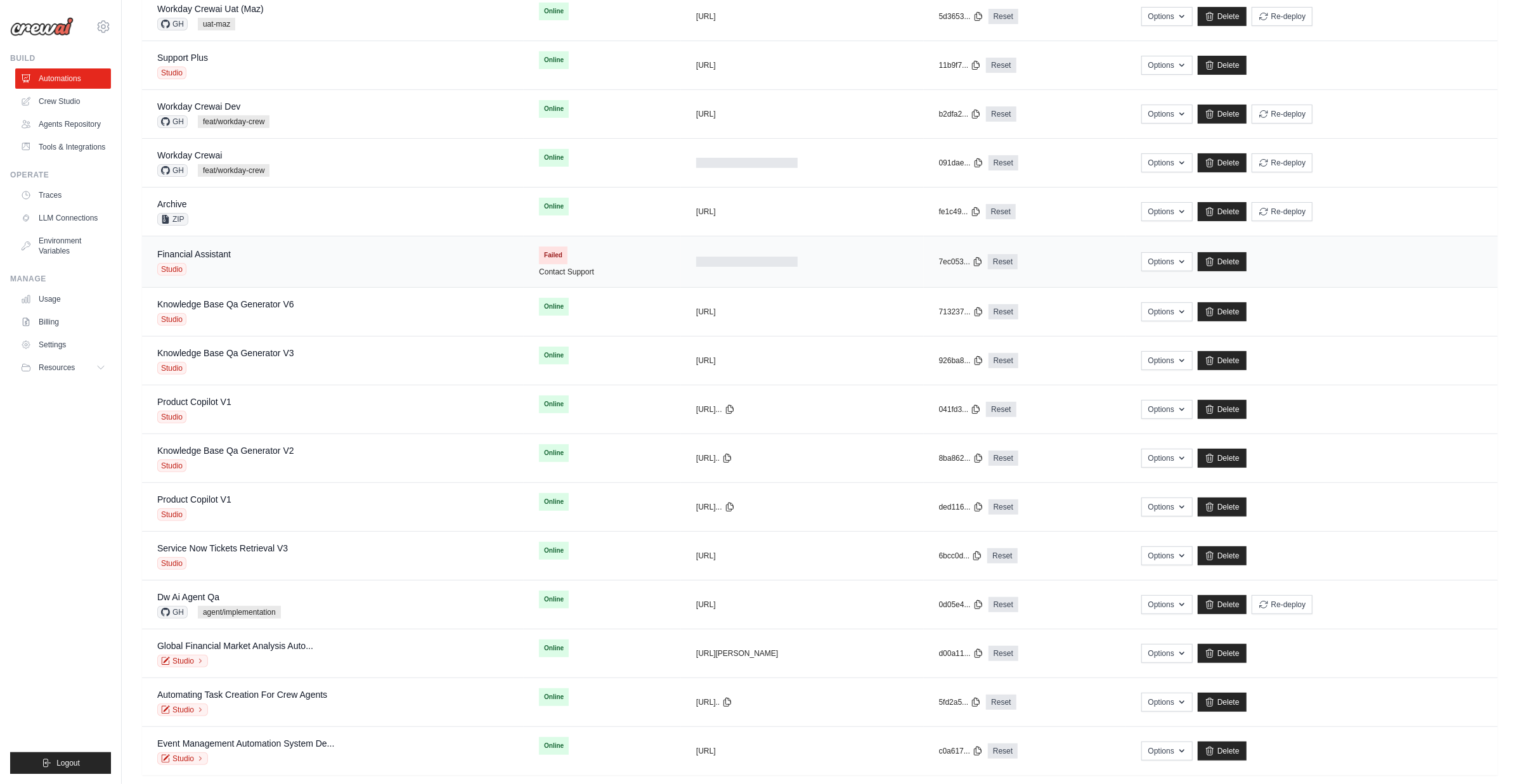
scroll to position [264, 0]
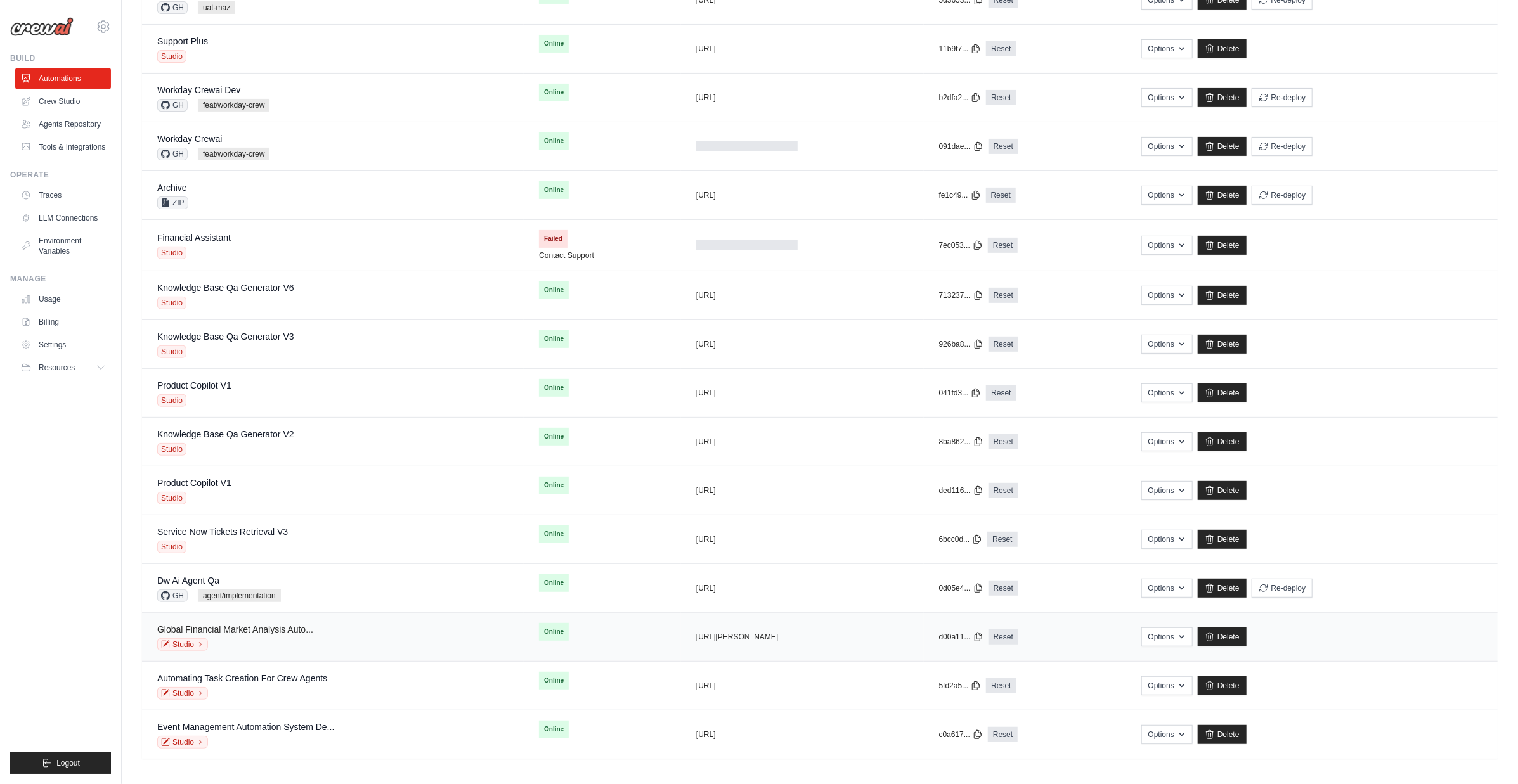
click at [183, 627] on link "Global Financial Market Analysis Auto..." at bounding box center [235, 629] width 156 height 10
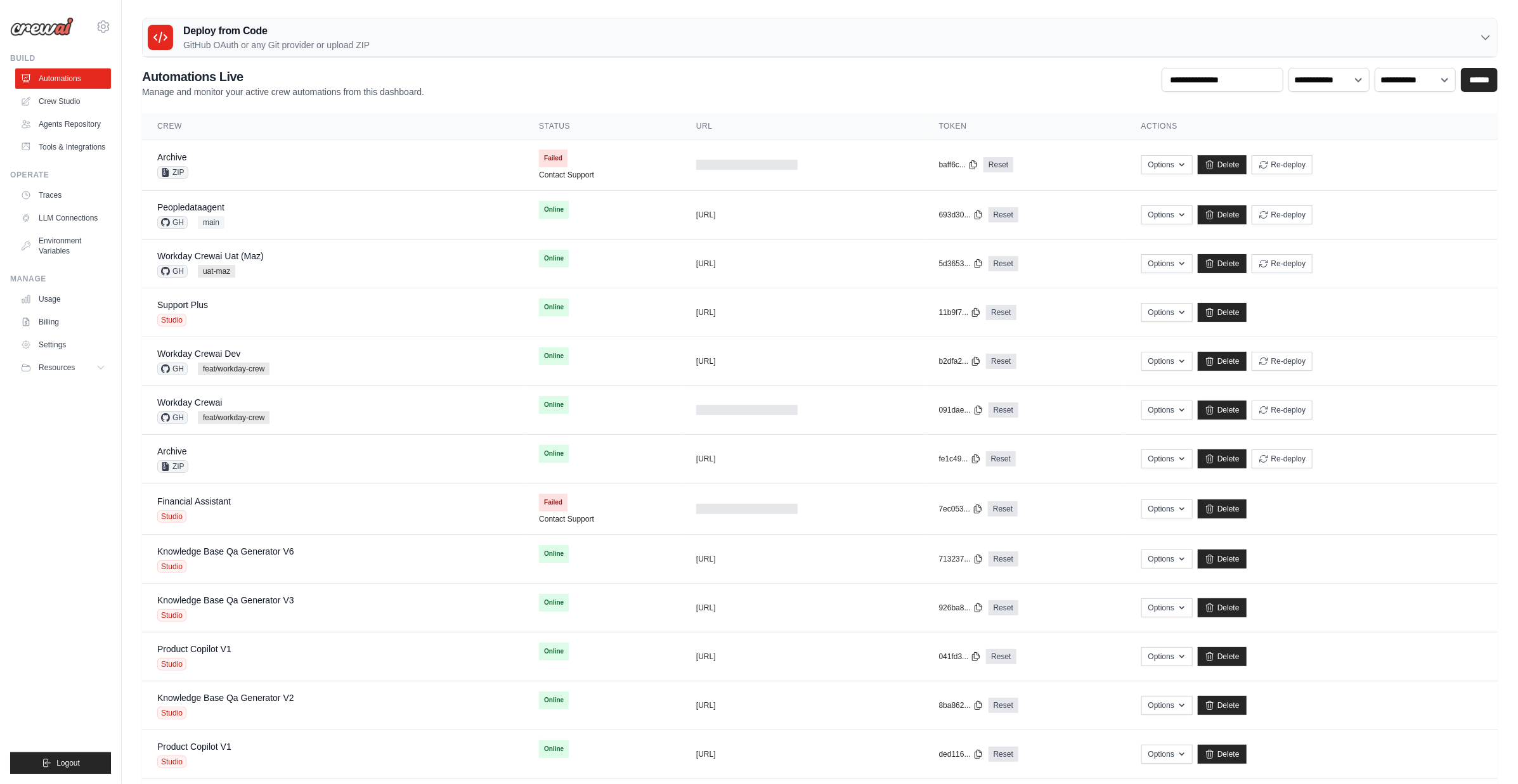
scroll to position [264, 0]
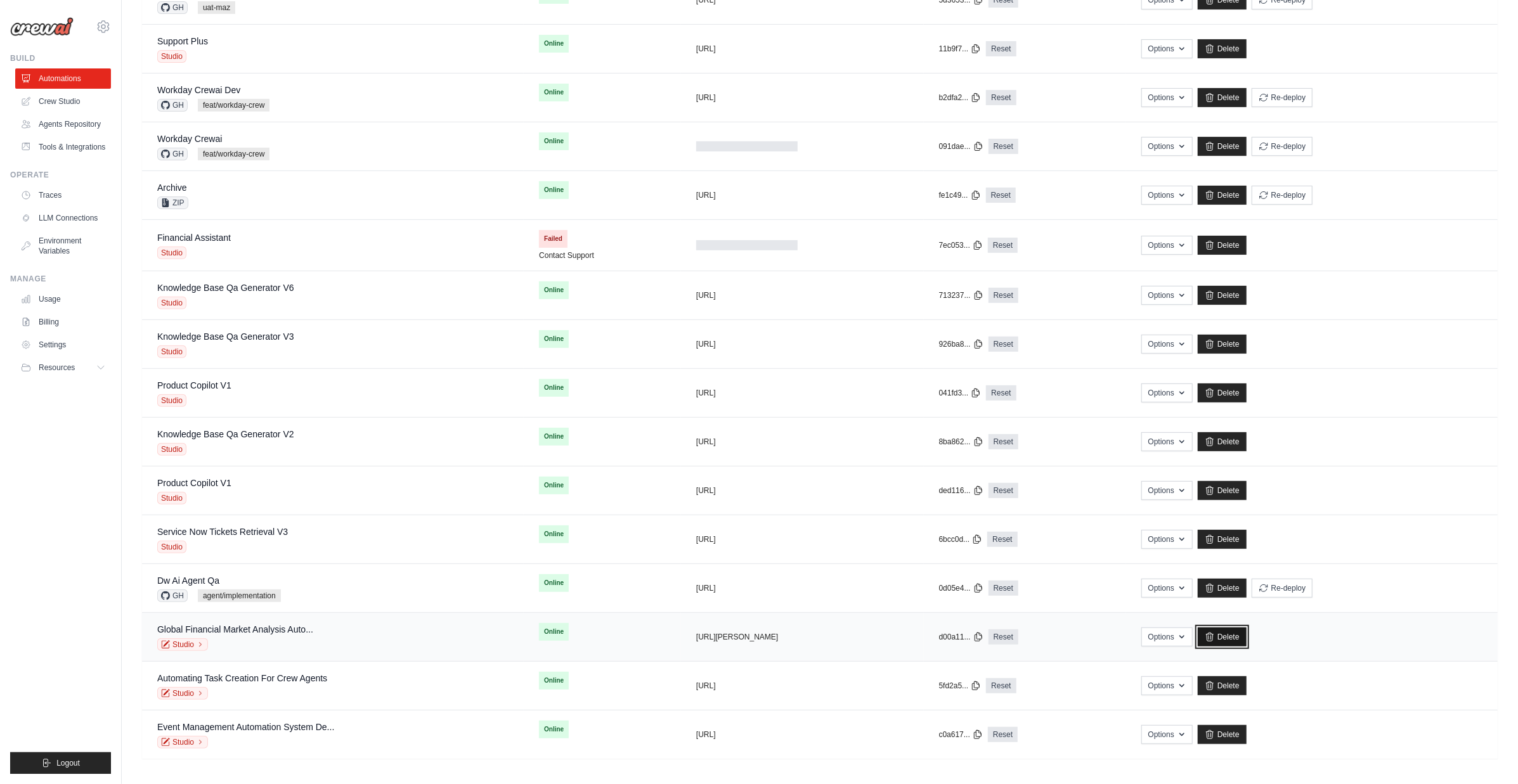
click at [1231, 635] on link "Delete" at bounding box center [1222, 636] width 49 height 19
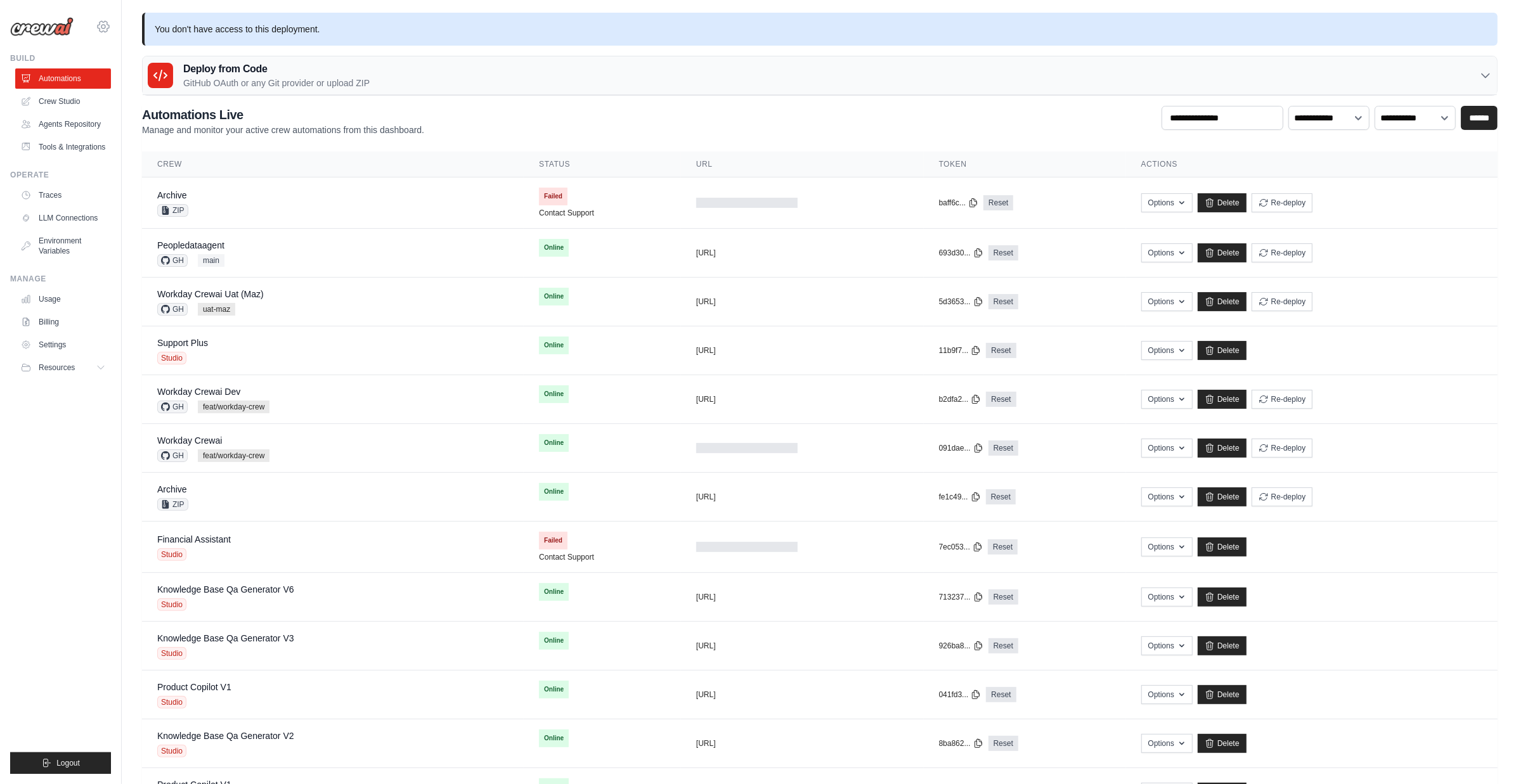
click at [104, 29] on icon at bounding box center [103, 27] width 4 height 4
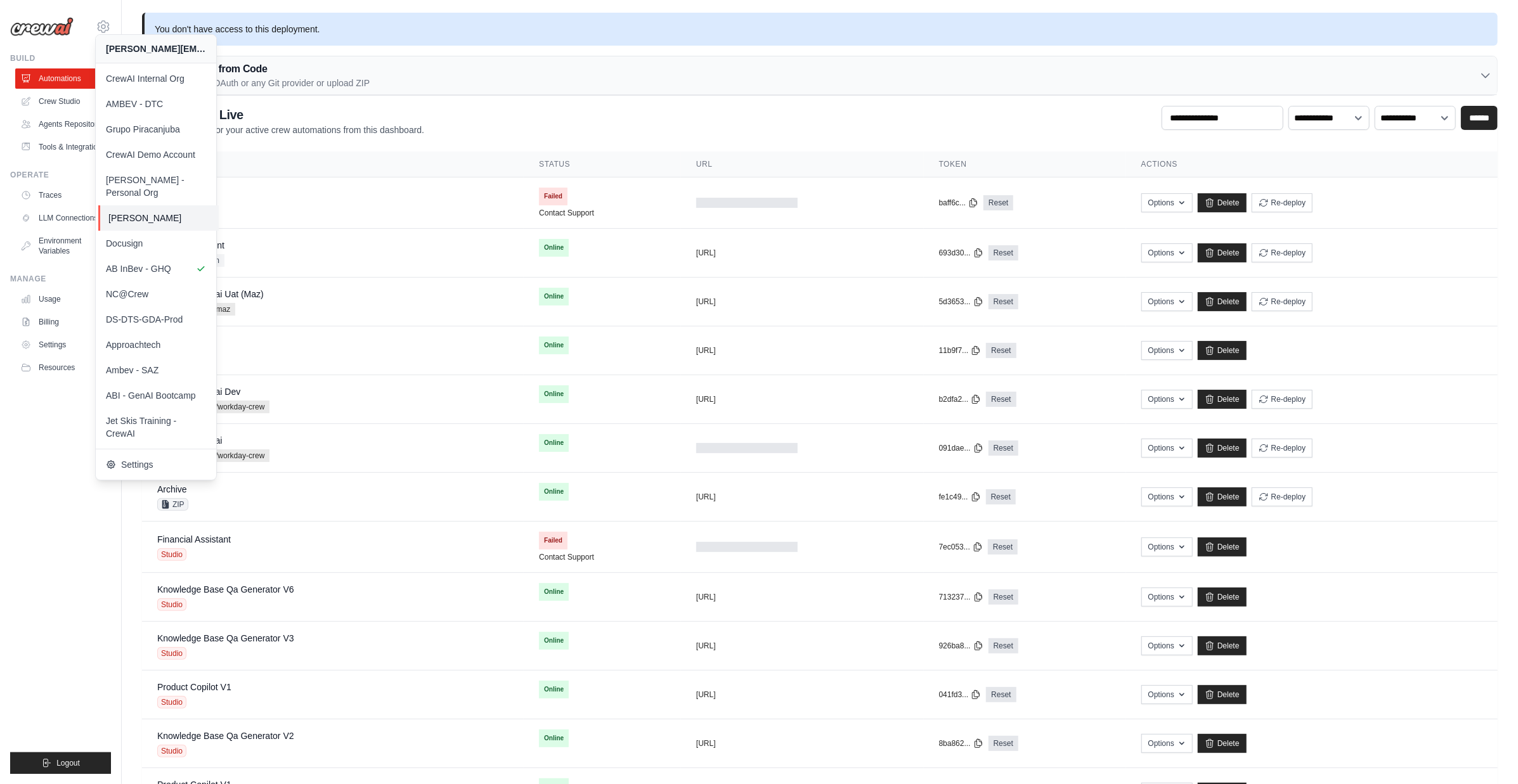
click at [162, 212] on span "[PERSON_NAME]" at bounding box center [158, 218] width 100 height 13
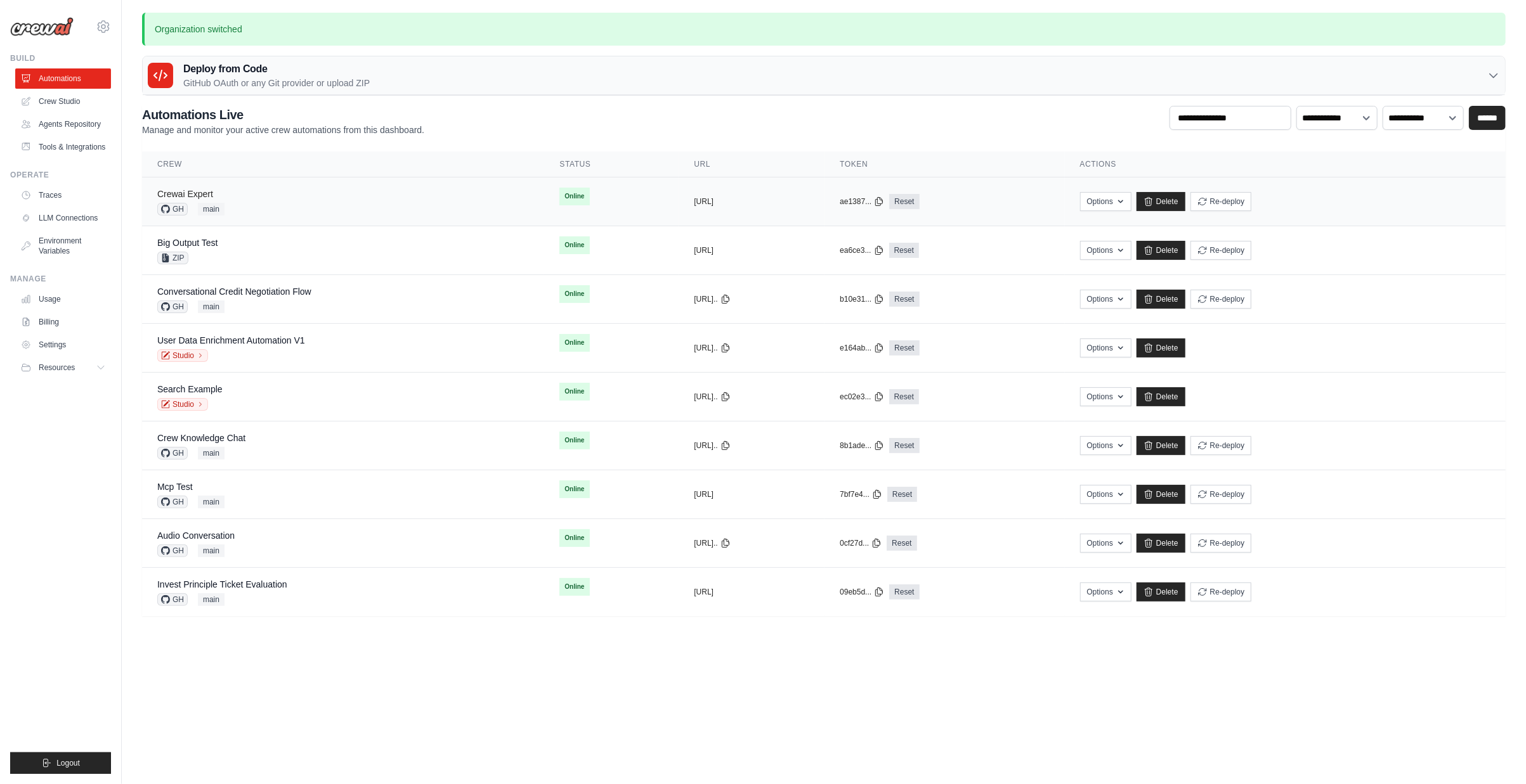
click at [184, 189] on link "Crewai Expert" at bounding box center [185, 194] width 56 height 10
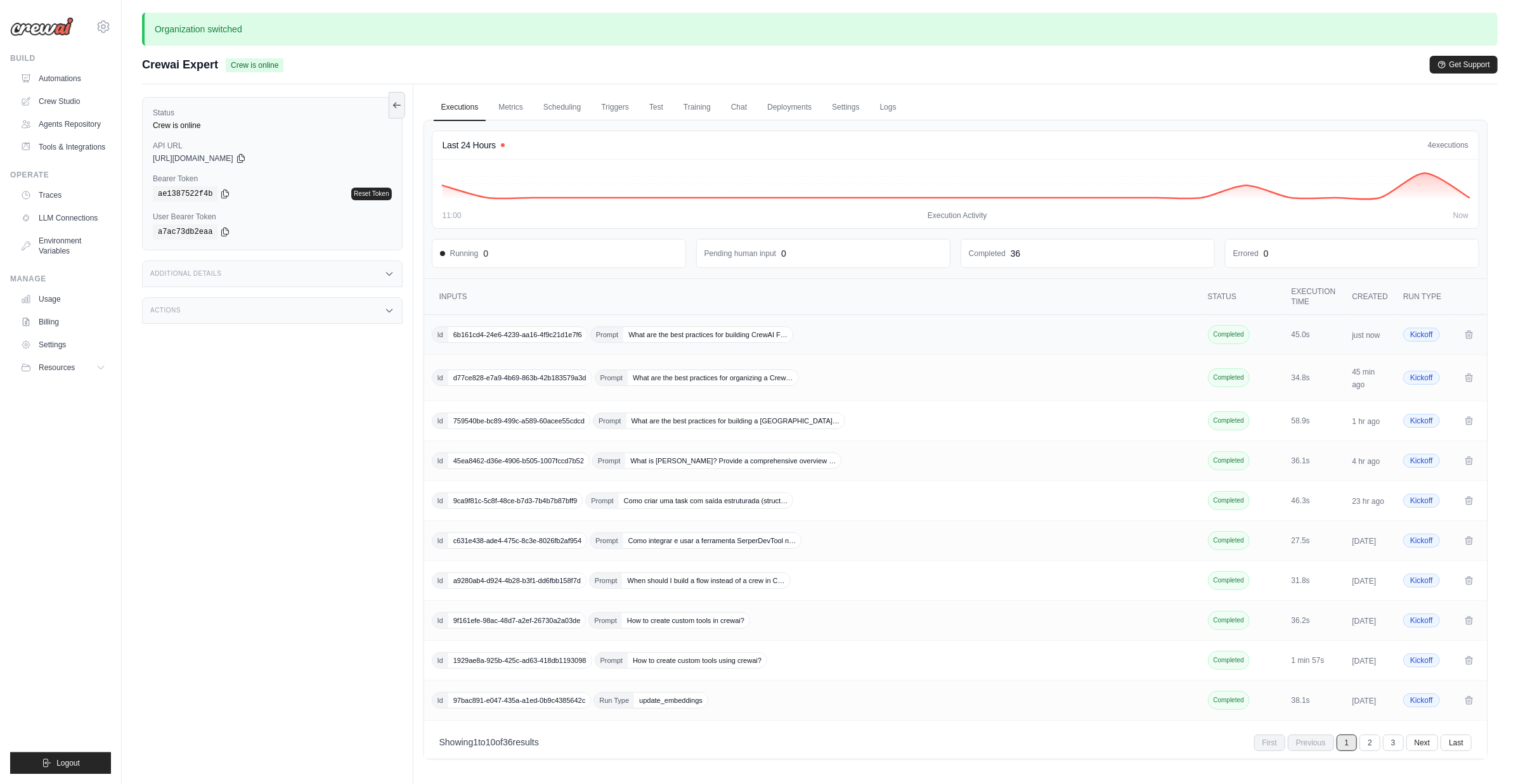
click at [544, 337] on span "6b161cd4-24e6-4239-aa16-4f9c21d1e7f6" at bounding box center [518, 334] width 139 height 15
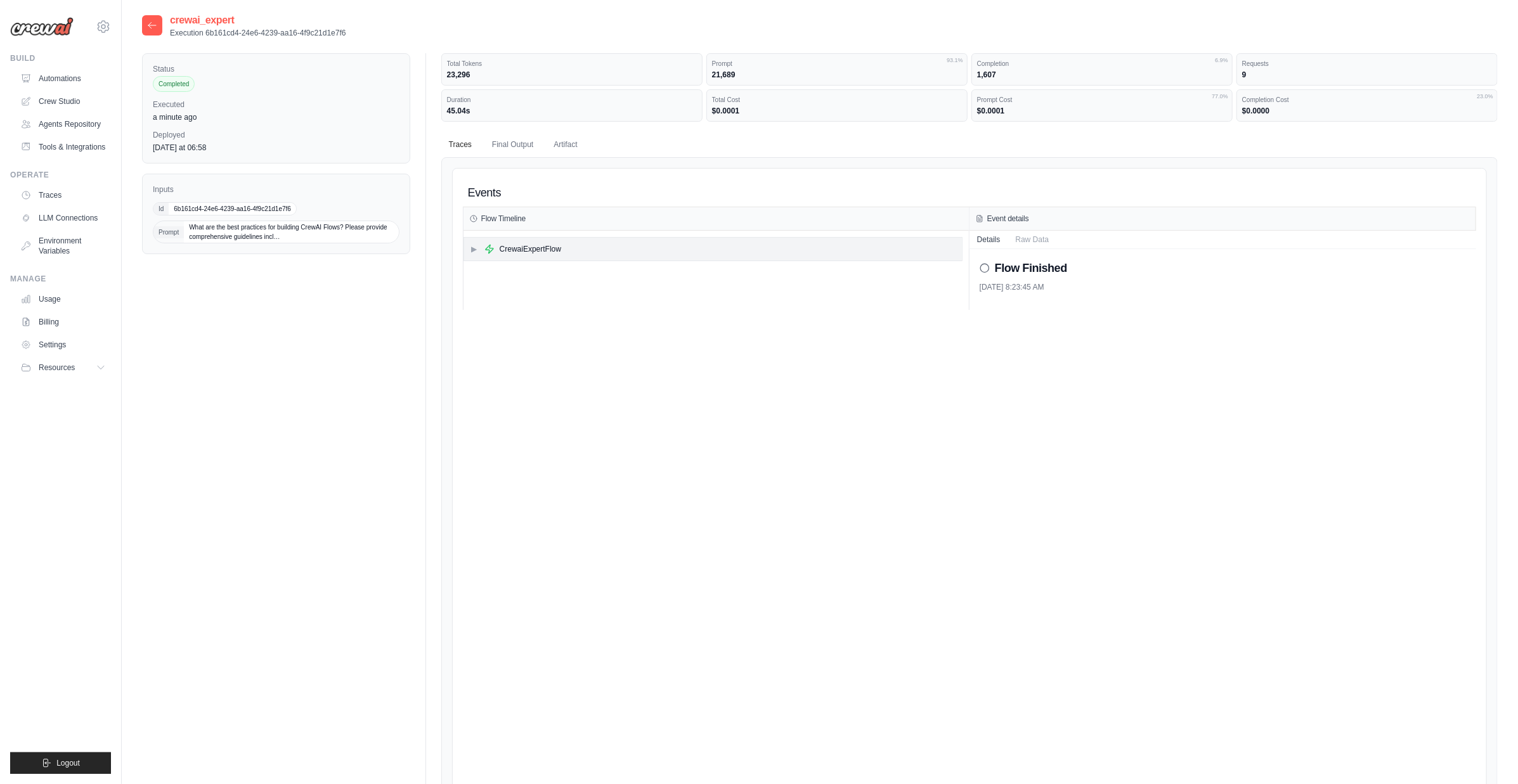
click at [476, 251] on span "▶" at bounding box center [475, 249] width 8 height 10
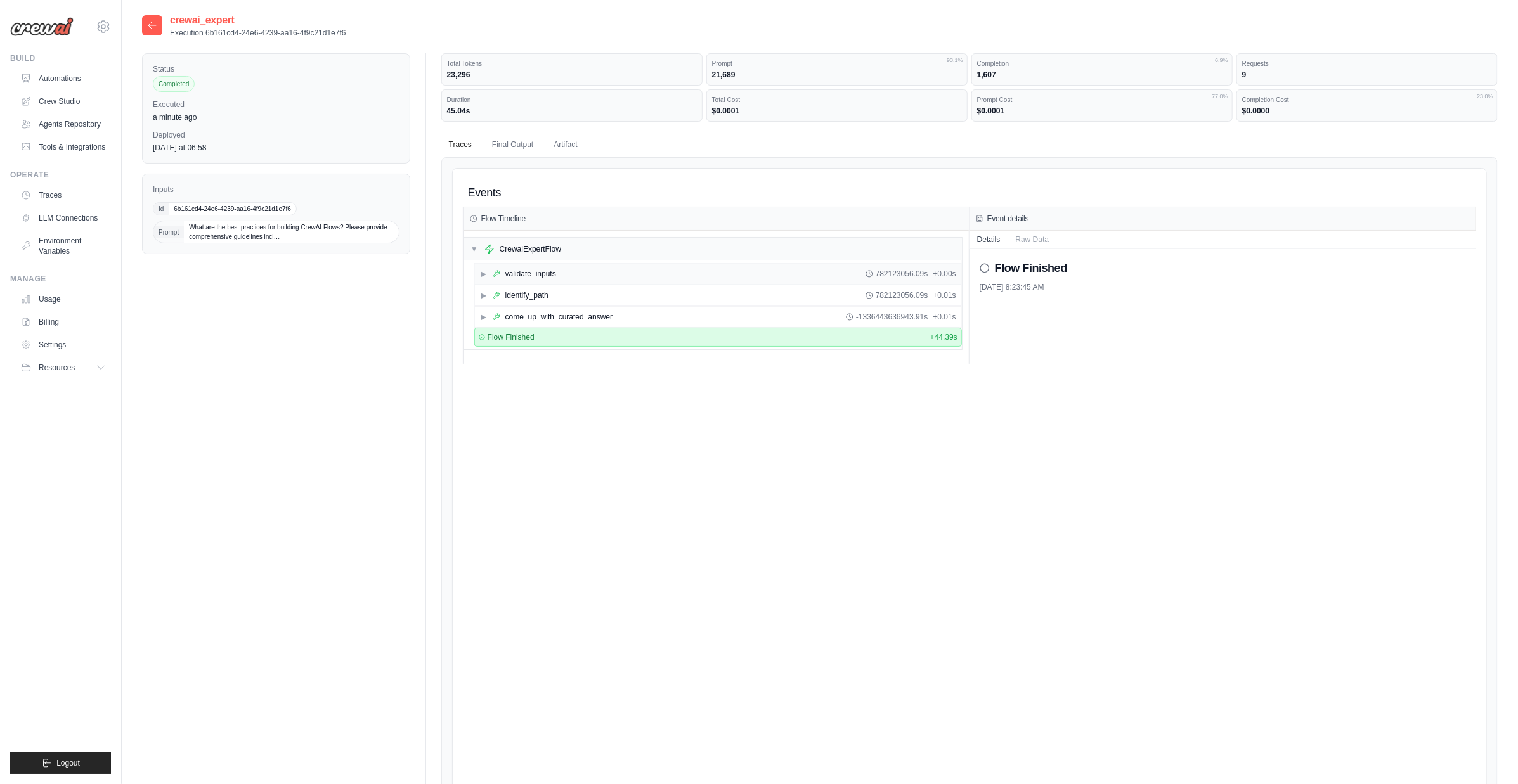
click at [484, 270] on span "▶" at bounding box center [484, 274] width 8 height 10
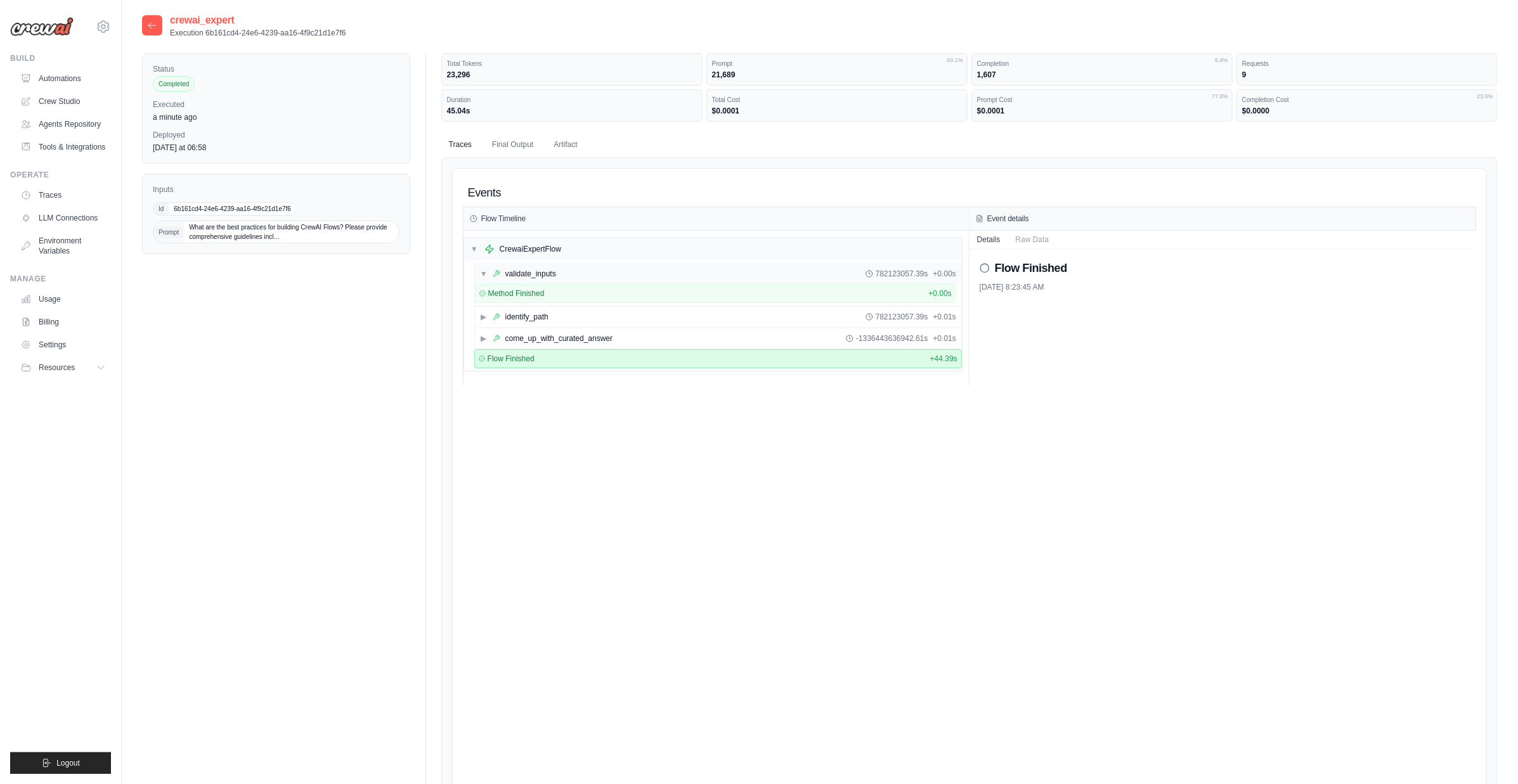
click at [484, 270] on span "▼" at bounding box center [484, 274] width 8 height 10
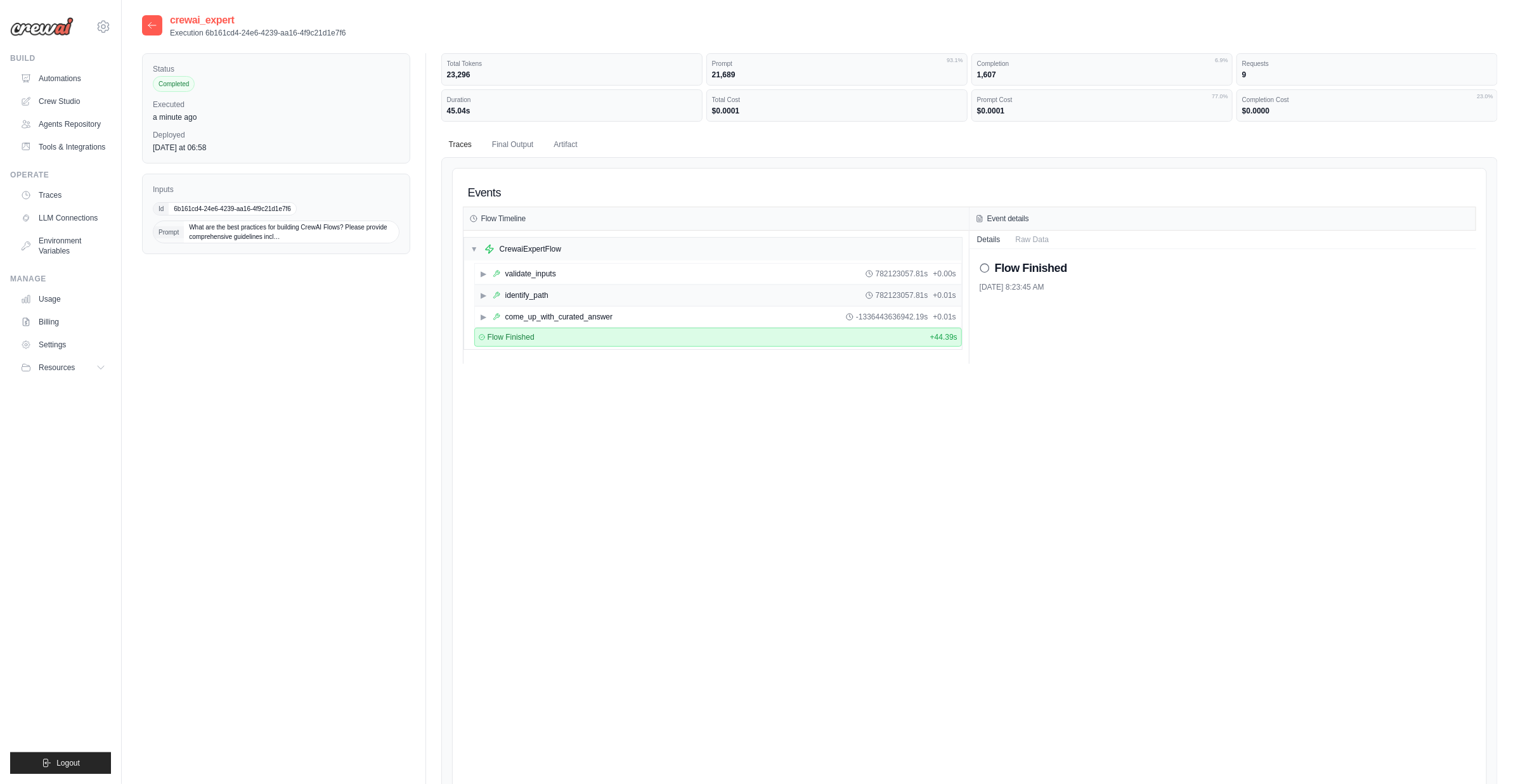
click at [483, 290] on span "▶" at bounding box center [484, 295] width 8 height 10
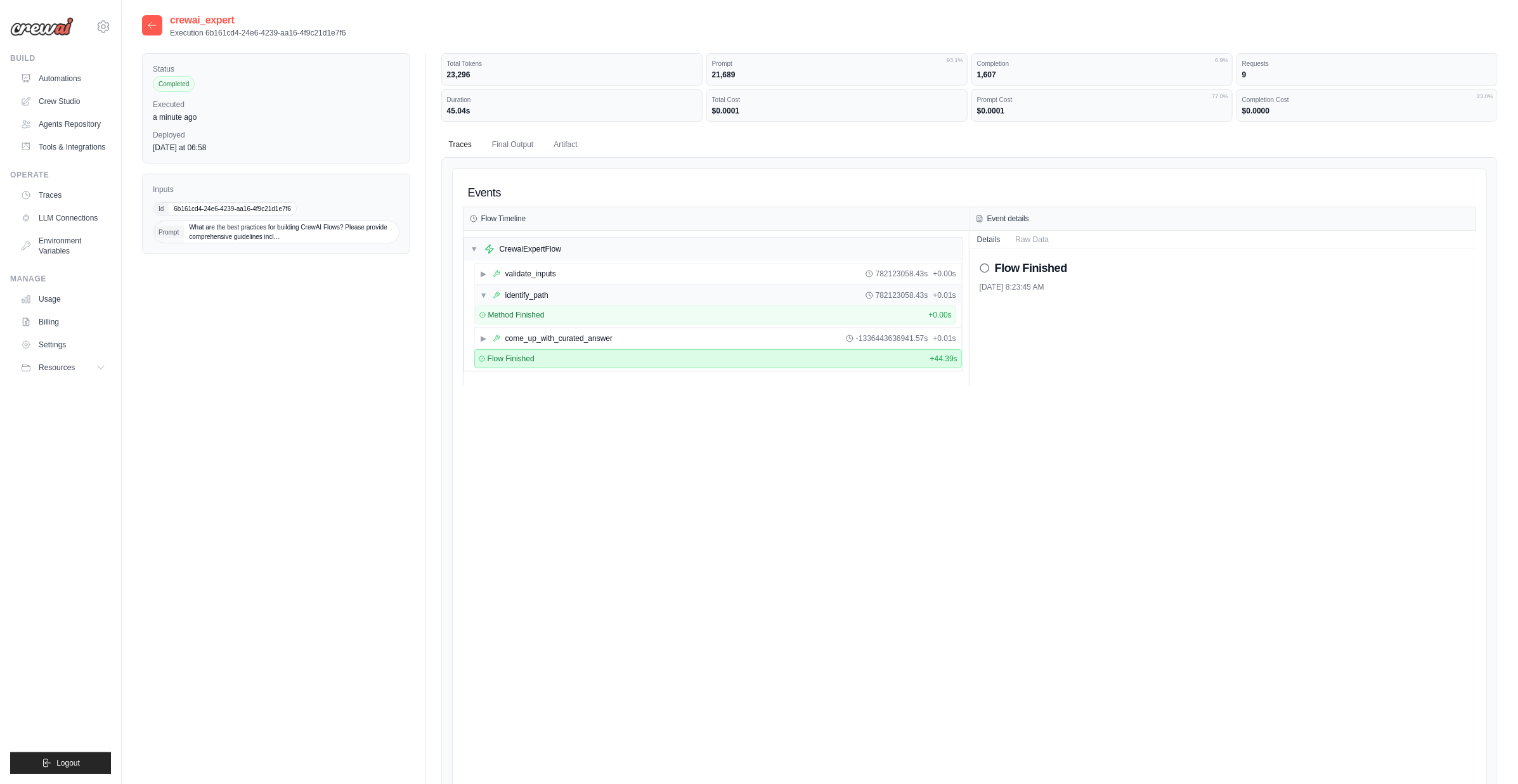
click at [483, 290] on span "▼" at bounding box center [484, 295] width 8 height 10
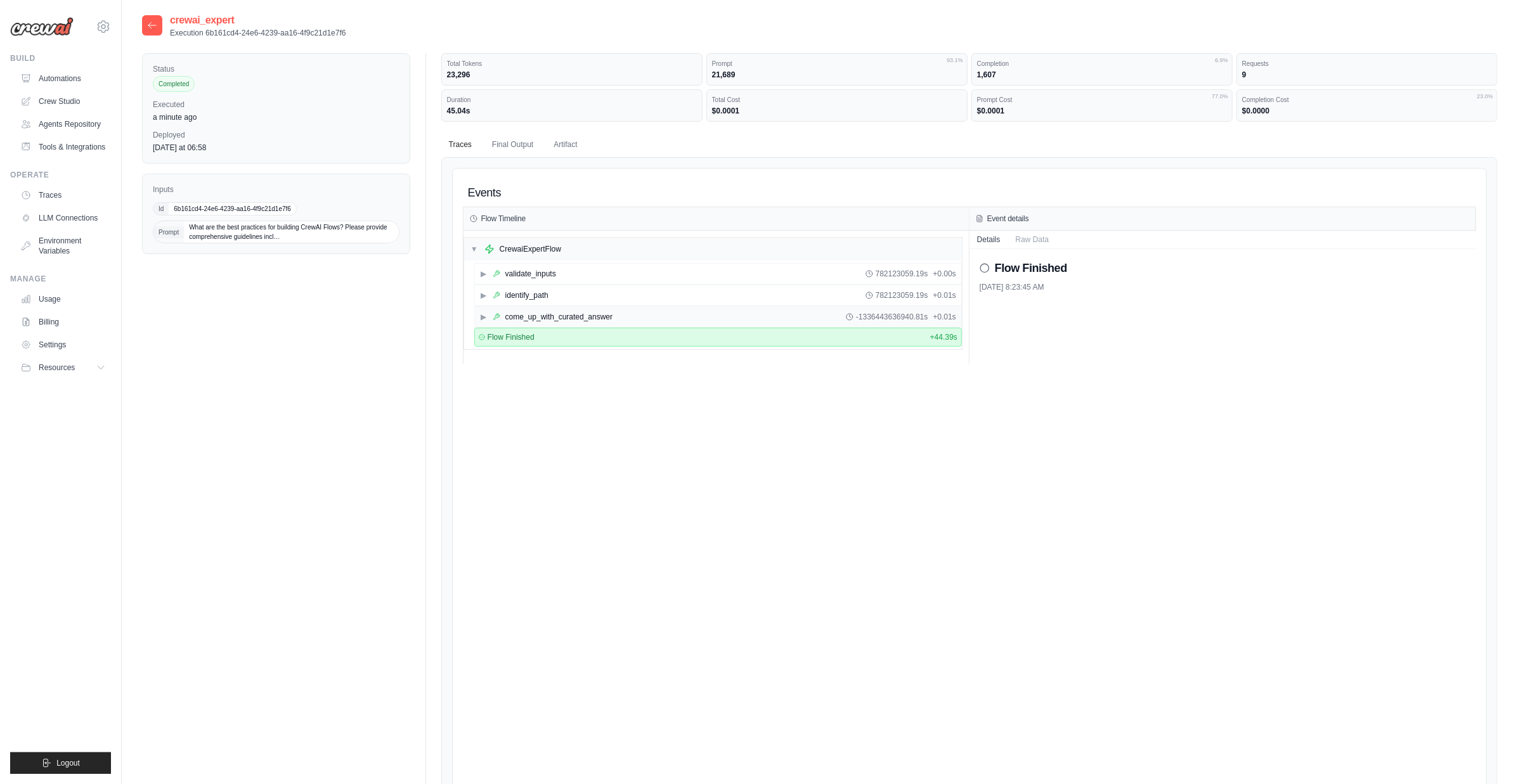
click at [483, 312] on span "▶" at bounding box center [484, 317] width 8 height 10
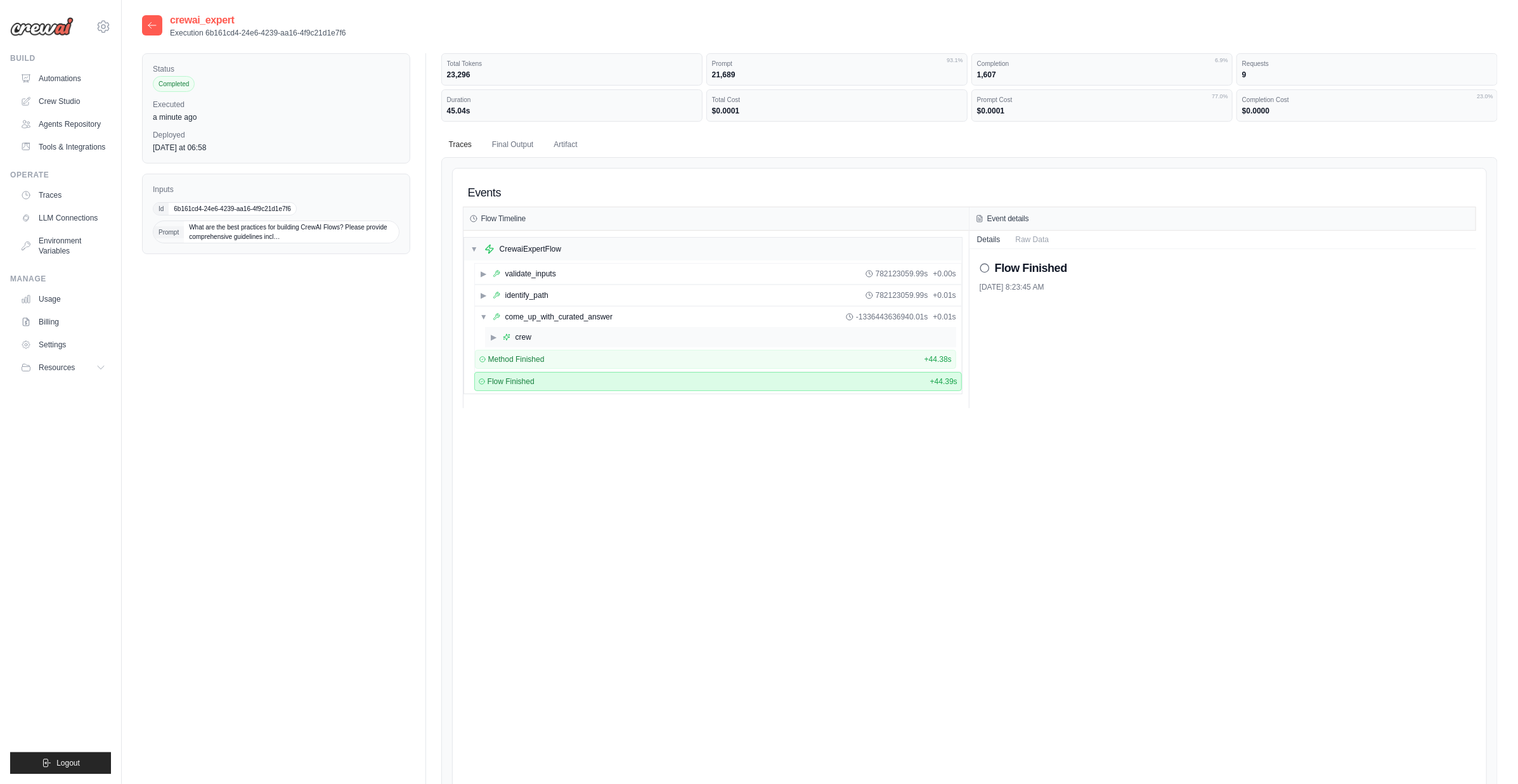
click at [493, 339] on span "▶" at bounding box center [494, 337] width 8 height 10
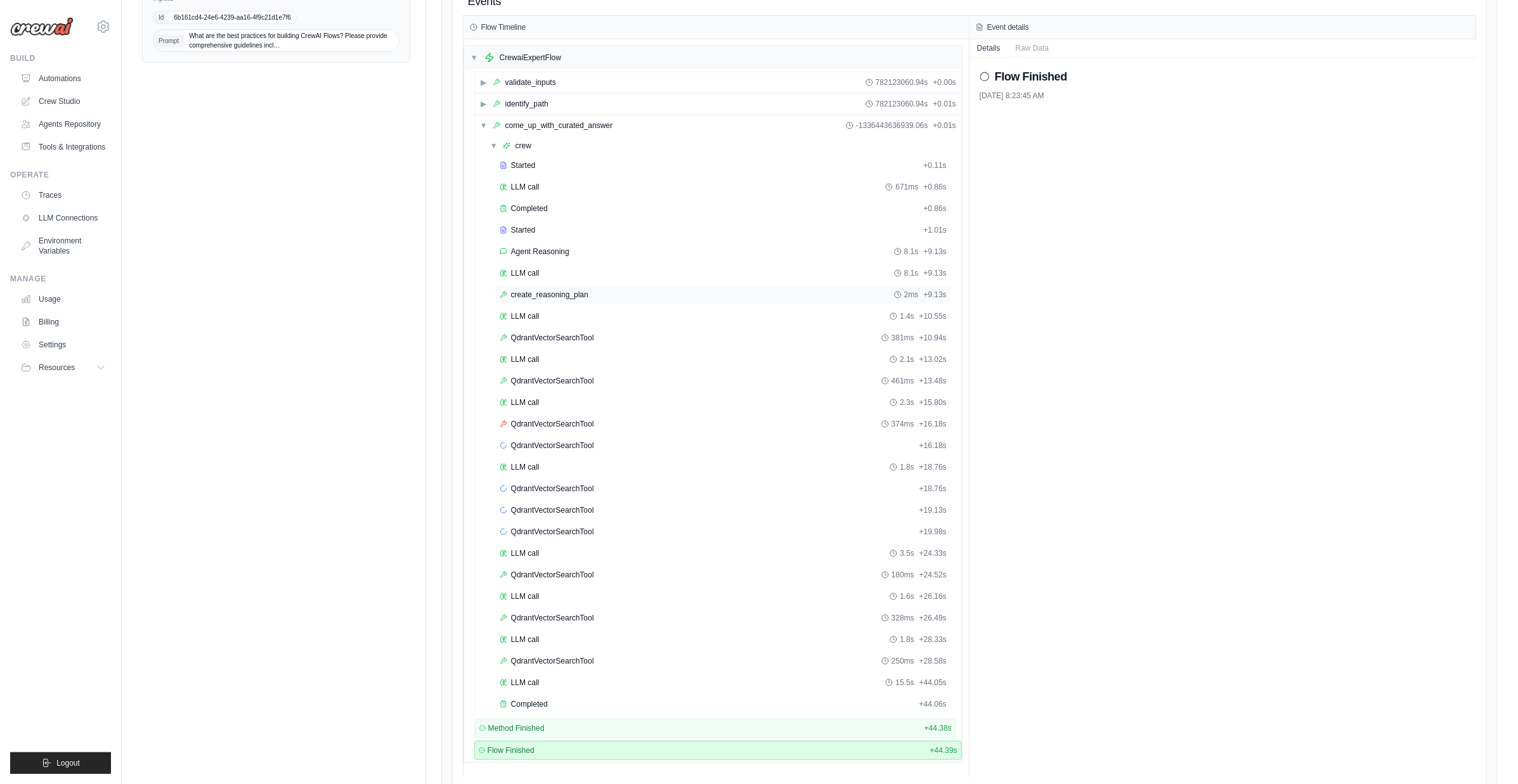
scroll to position [192, 0]
click at [553, 417] on span "QdrantVectorSearchTool" at bounding box center [553, 422] width 83 height 10
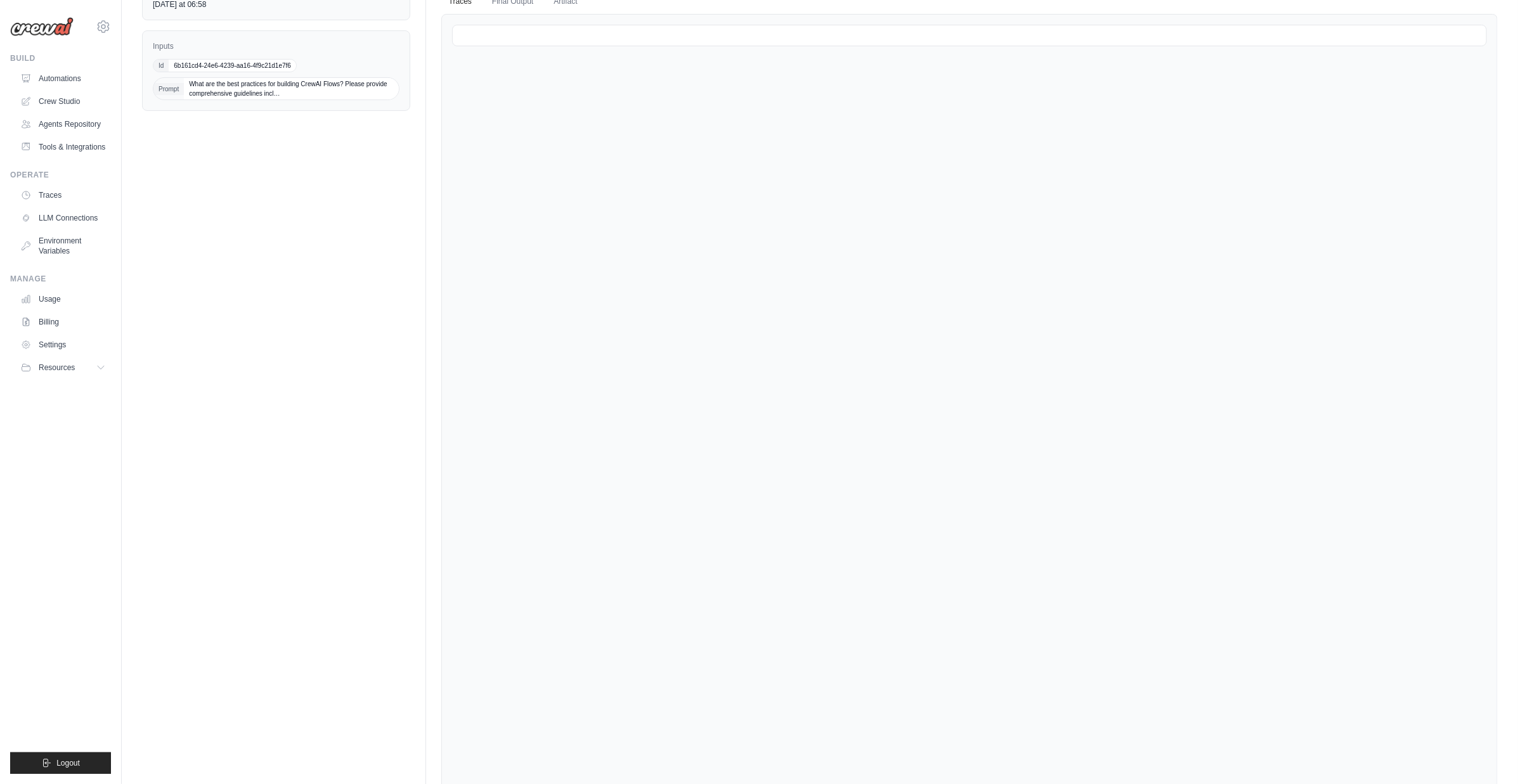
scroll to position [0, 0]
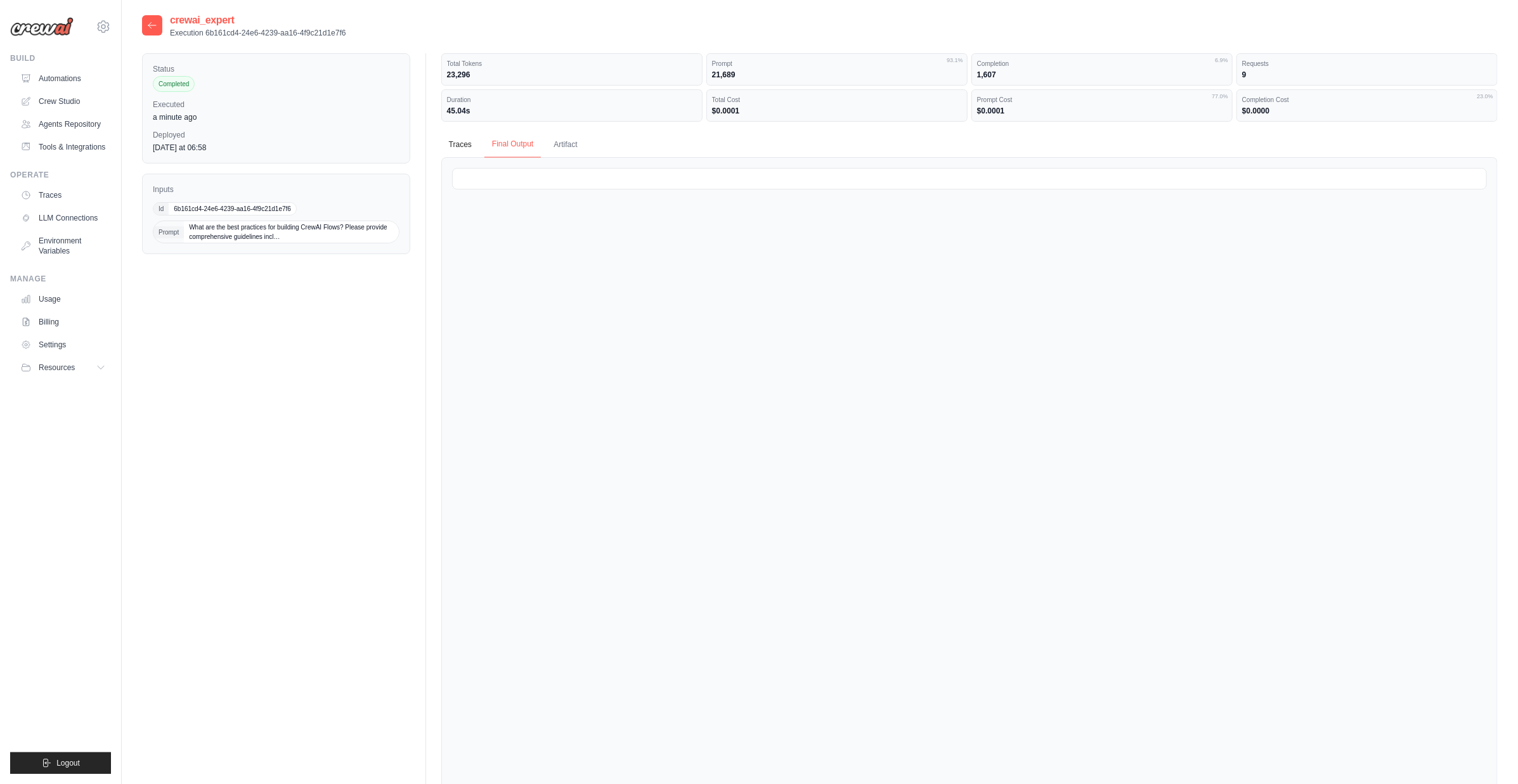
click at [519, 147] on button "Final Output" at bounding box center [513, 144] width 57 height 27
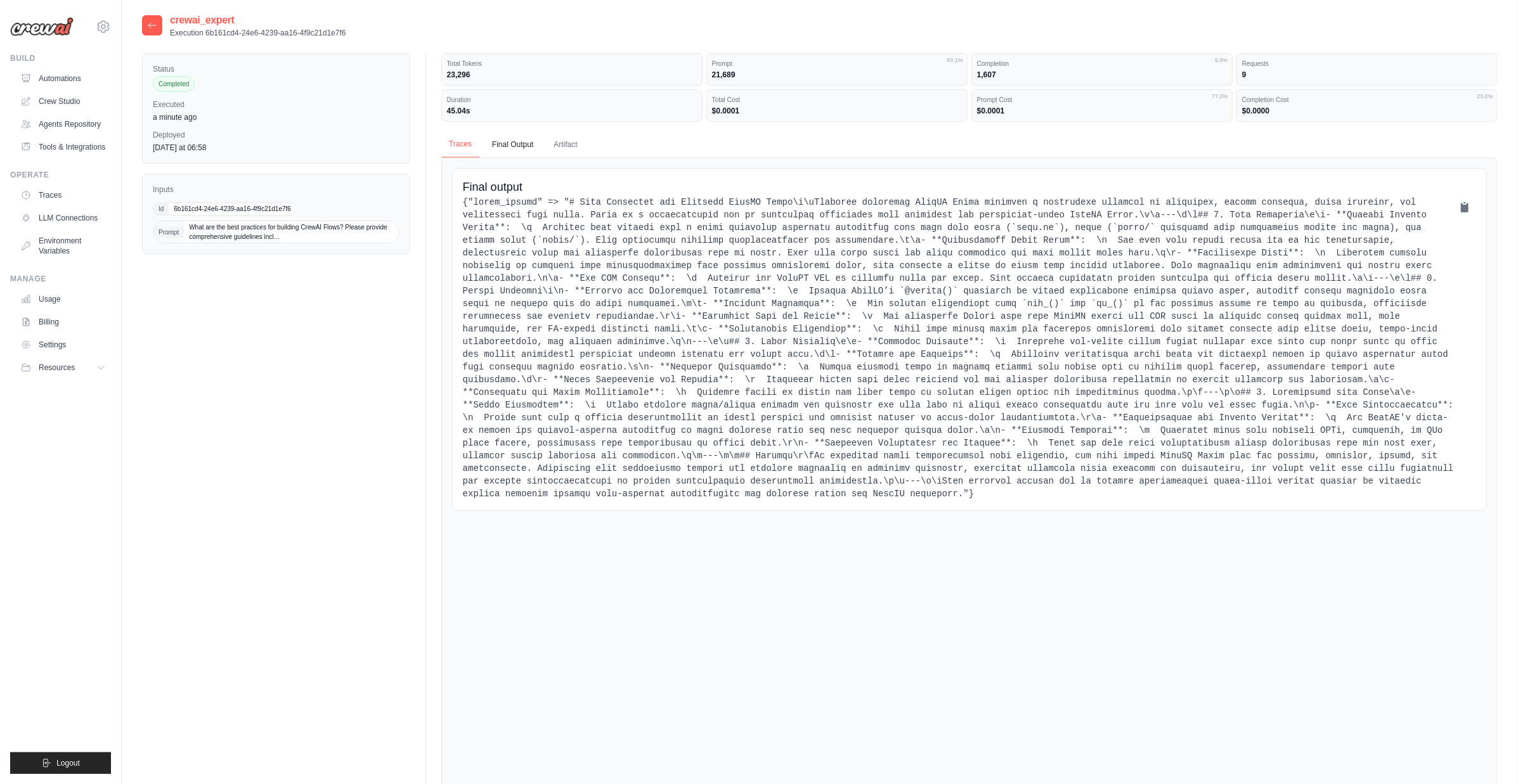
click at [467, 146] on button "Traces" at bounding box center [460, 144] width 38 height 27
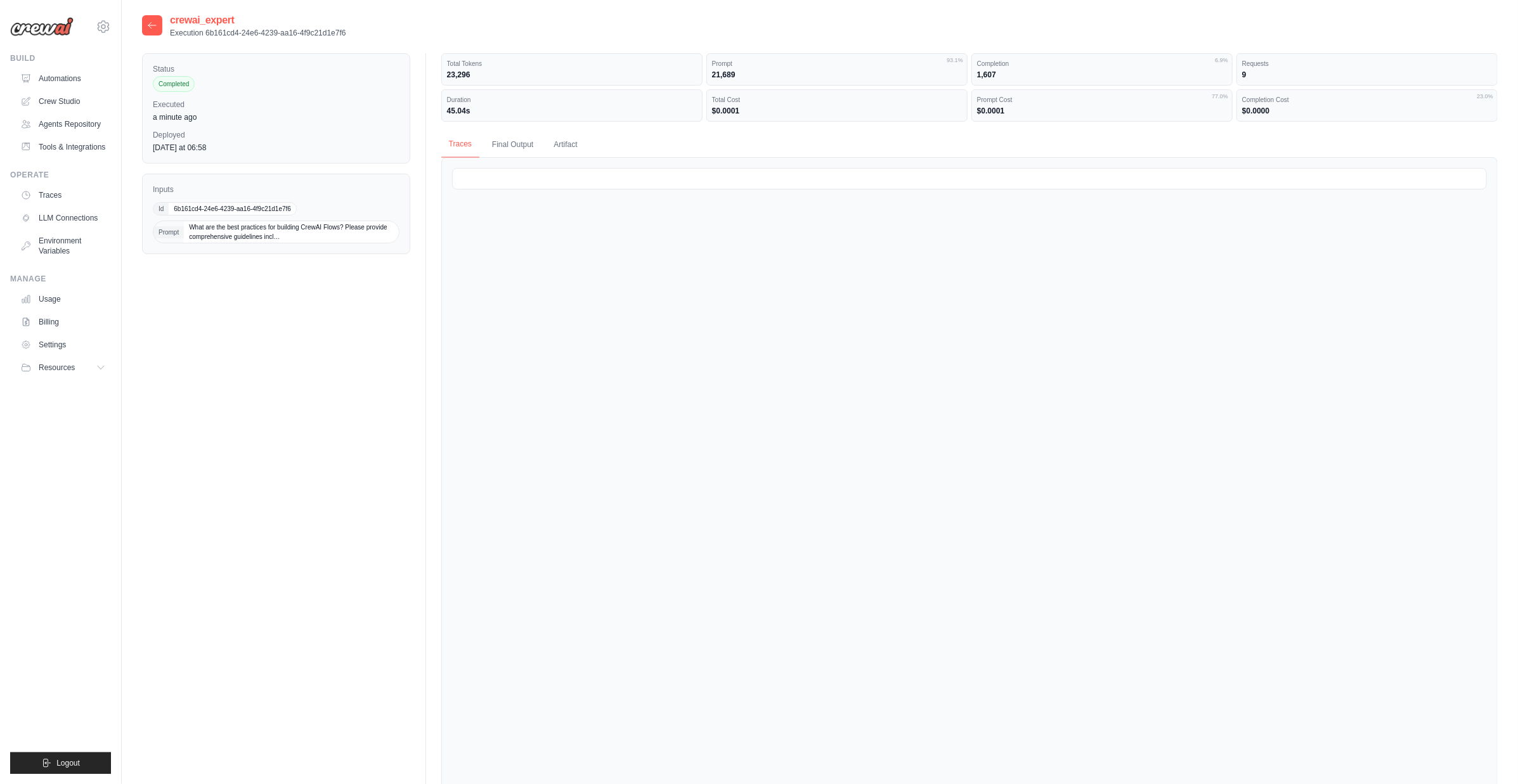
click at [469, 146] on button "Traces" at bounding box center [460, 144] width 38 height 27
click at [569, 169] on div at bounding box center [970, 178] width 1035 height 22
click at [610, 251] on div "▶ CrewaiExpertFlow" at bounding box center [713, 249] width 498 height 23
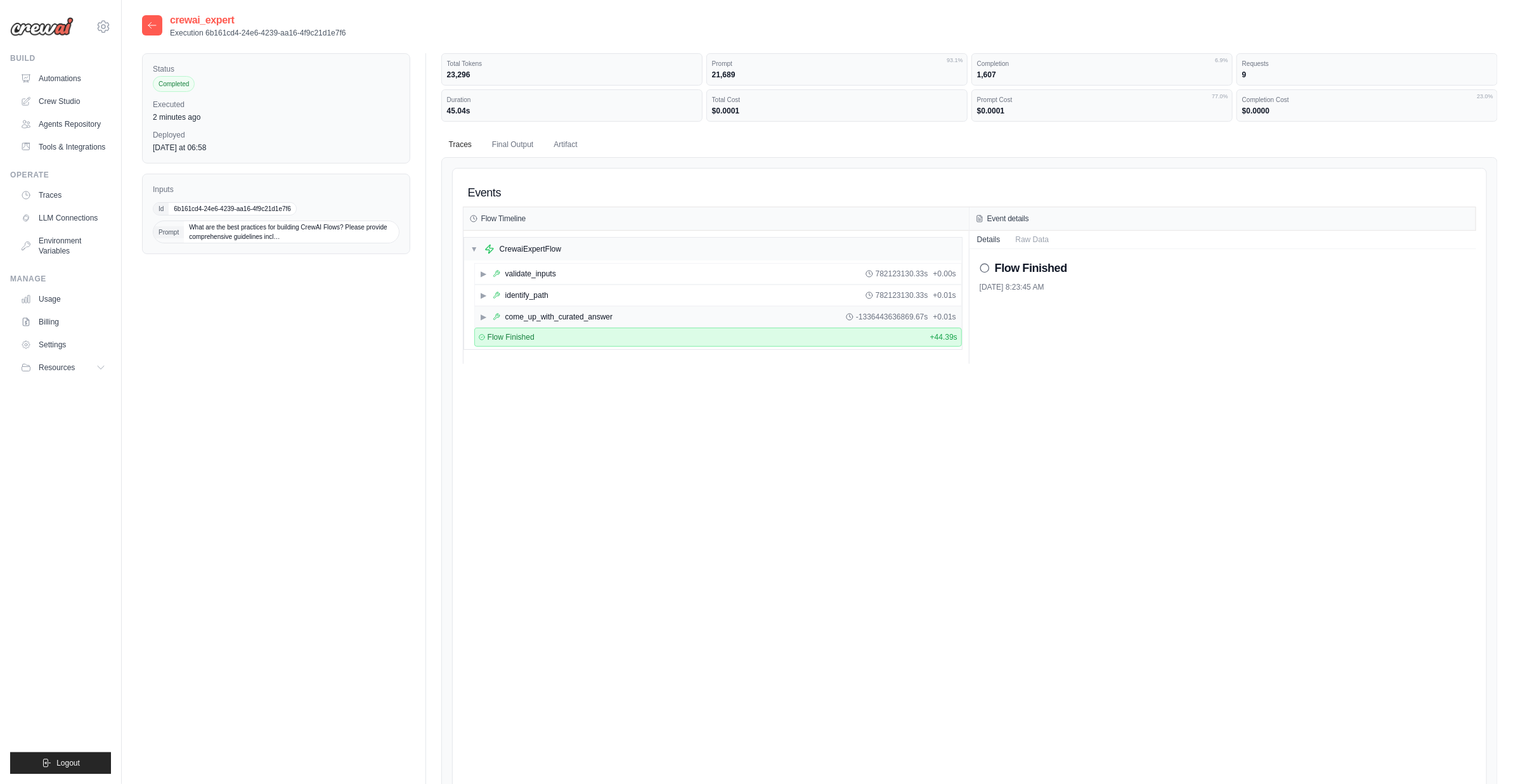
click at [533, 317] on div "come_up_with_curated_answer" at bounding box center [559, 317] width 107 height 10
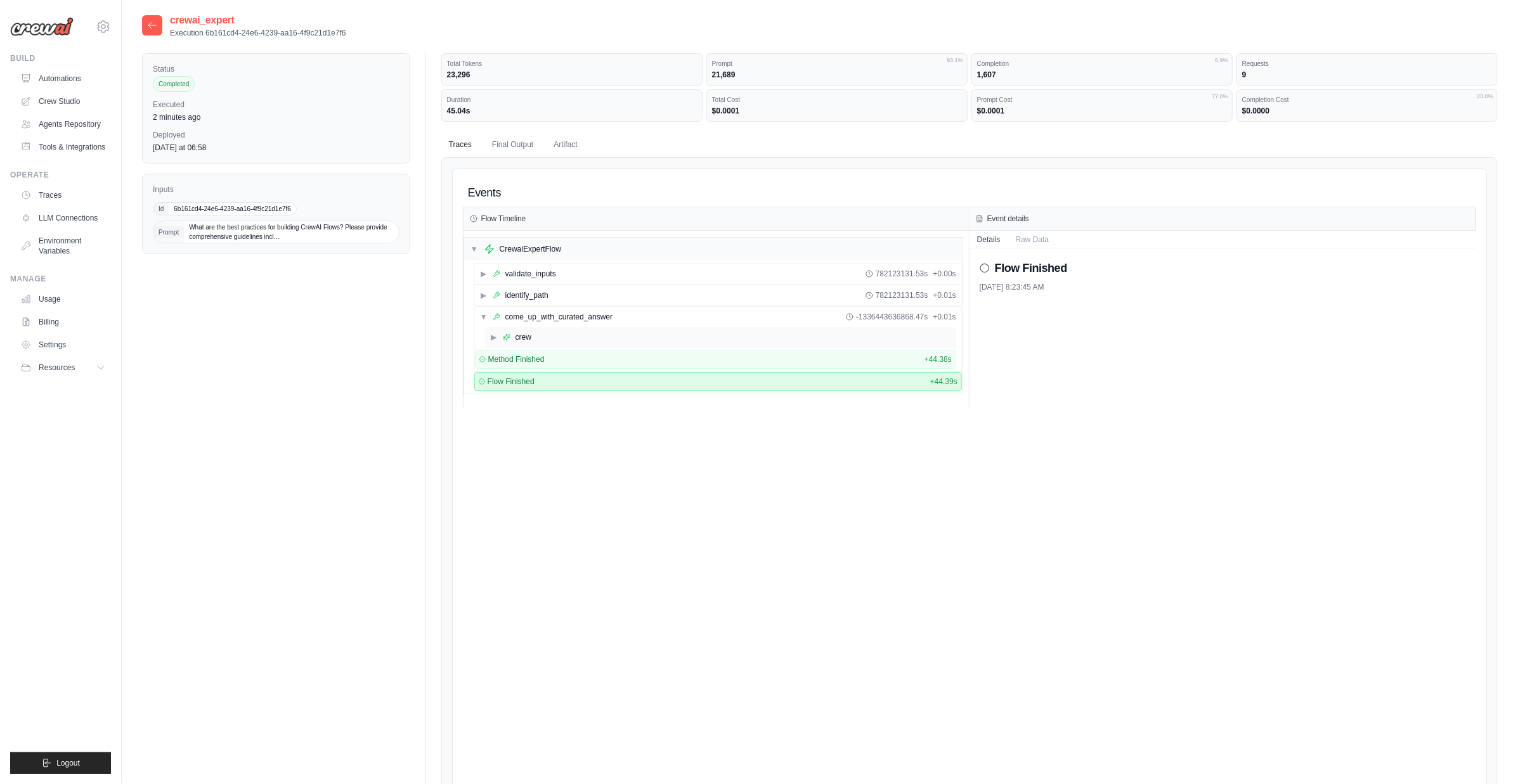
click at [540, 336] on div "▶ crew" at bounding box center [720, 337] width 471 height 20
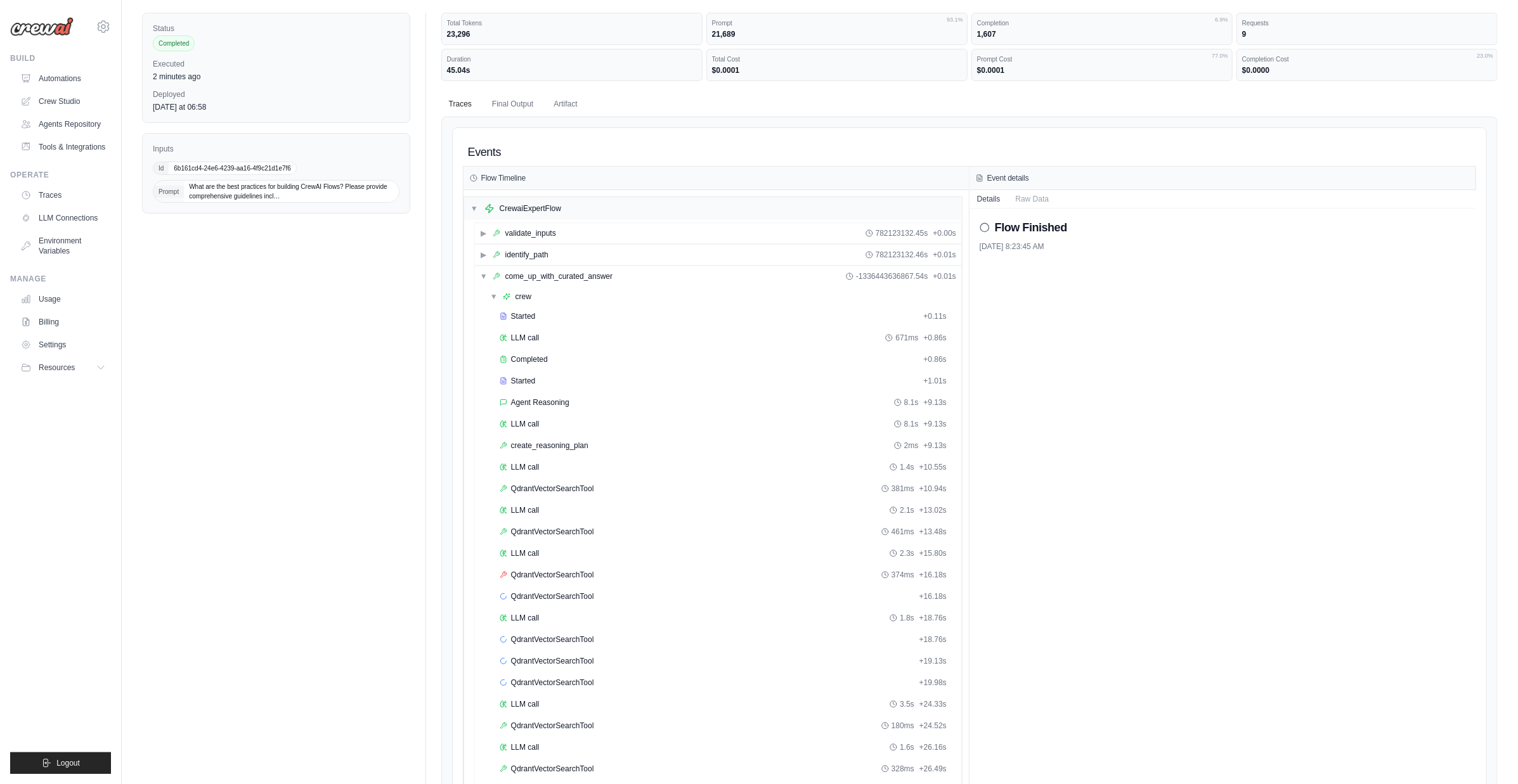
scroll to position [246, 0]
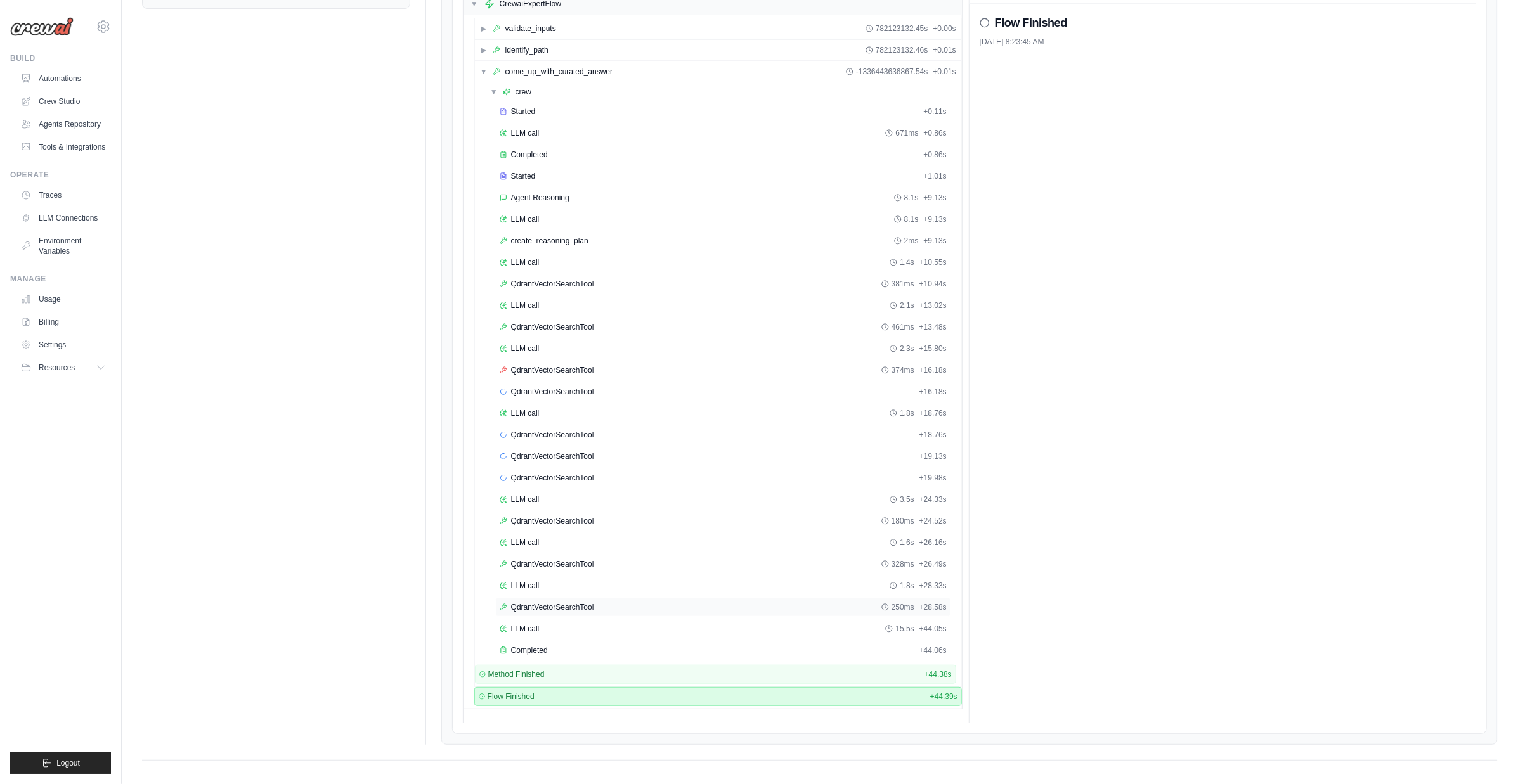
click at [601, 603] on div "QdrantVectorSearchTool 250ms + 28.58s" at bounding box center [723, 608] width 447 height 10
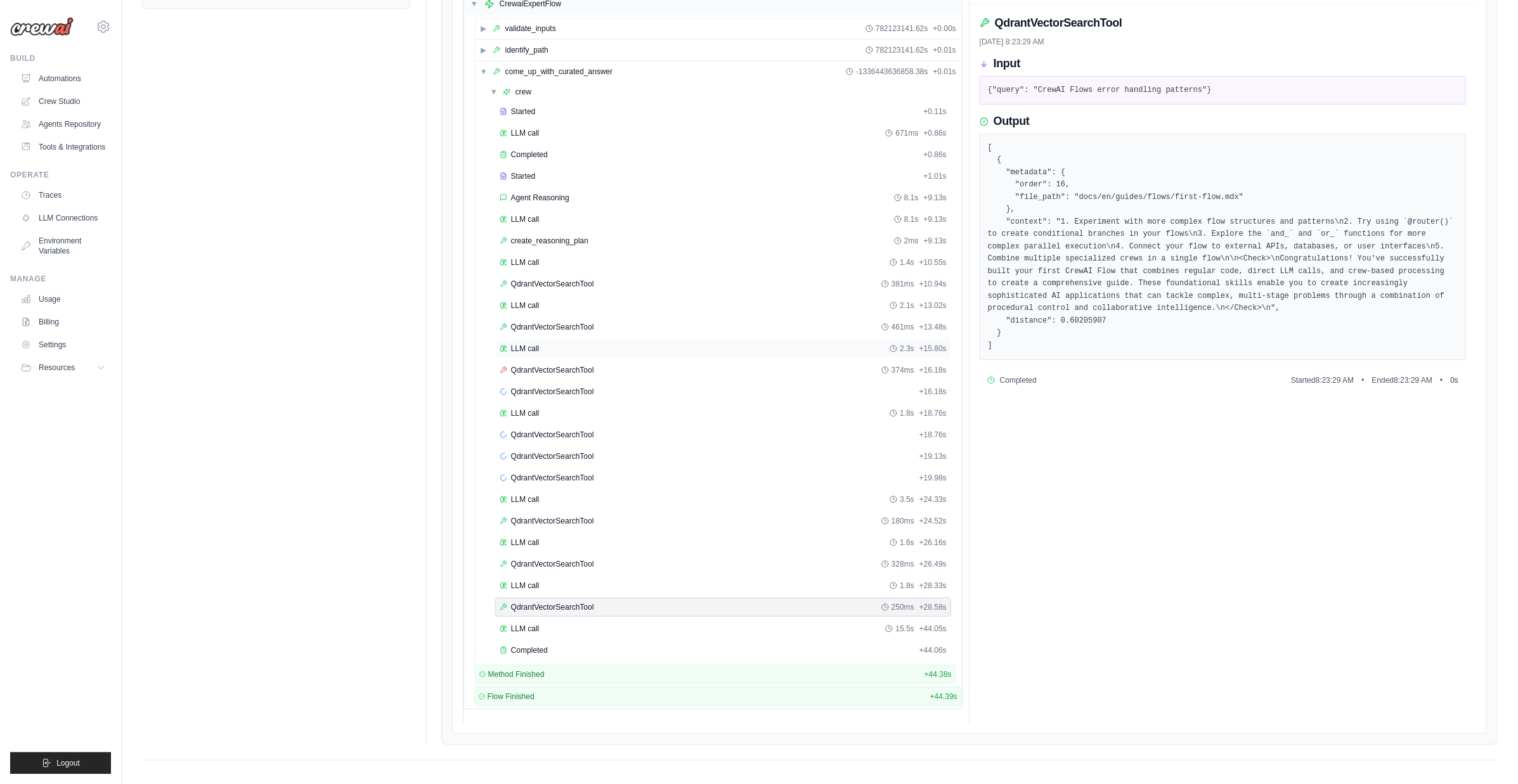
scroll to position [0, 0]
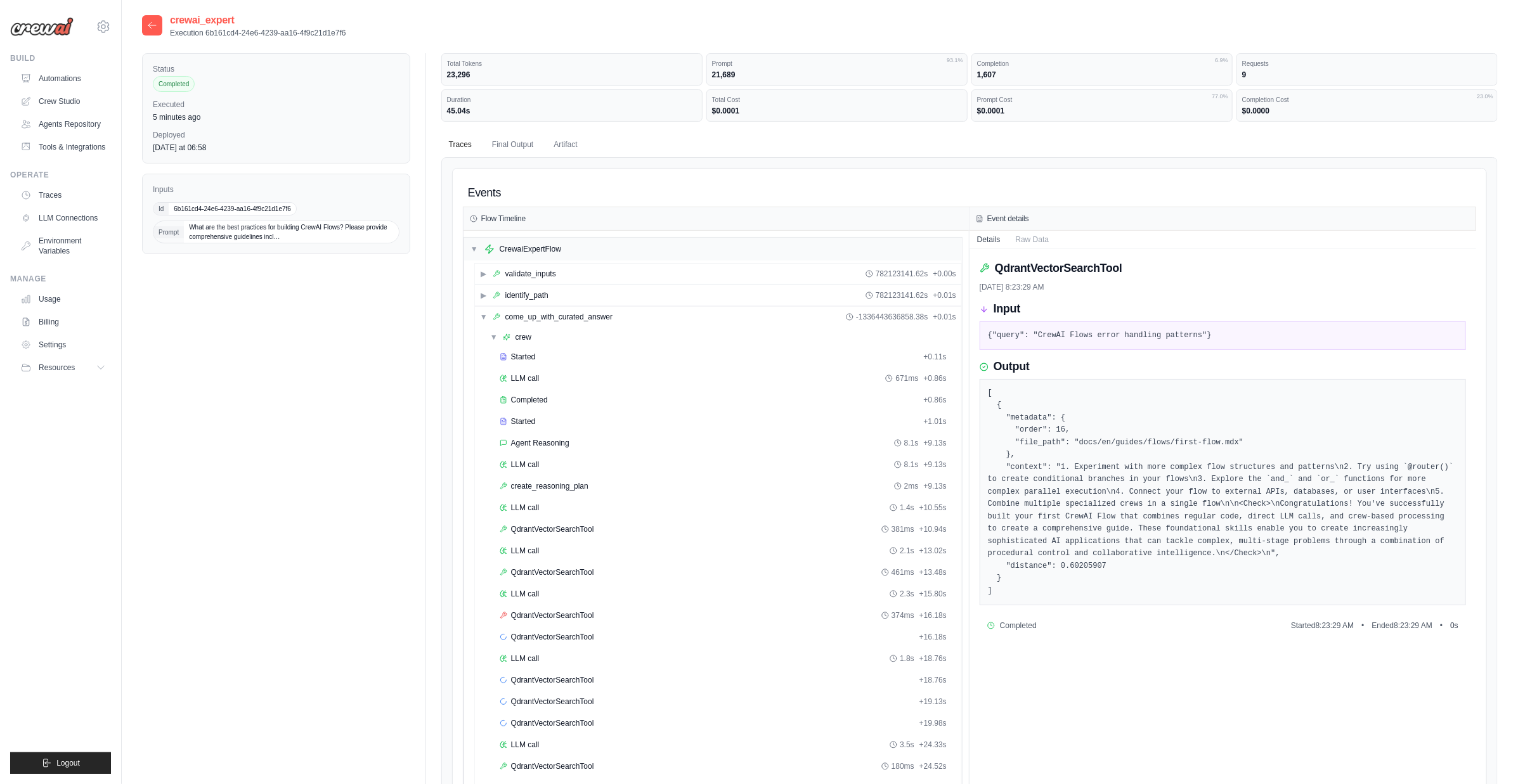
click at [345, 369] on div "Status Completed Executed 5 minutes ago Deployed yesterday at 06:58 Inputs Id 6…" at bounding box center [819, 529] width 1355 height 952
click at [148, 24] on icon at bounding box center [152, 25] width 10 height 10
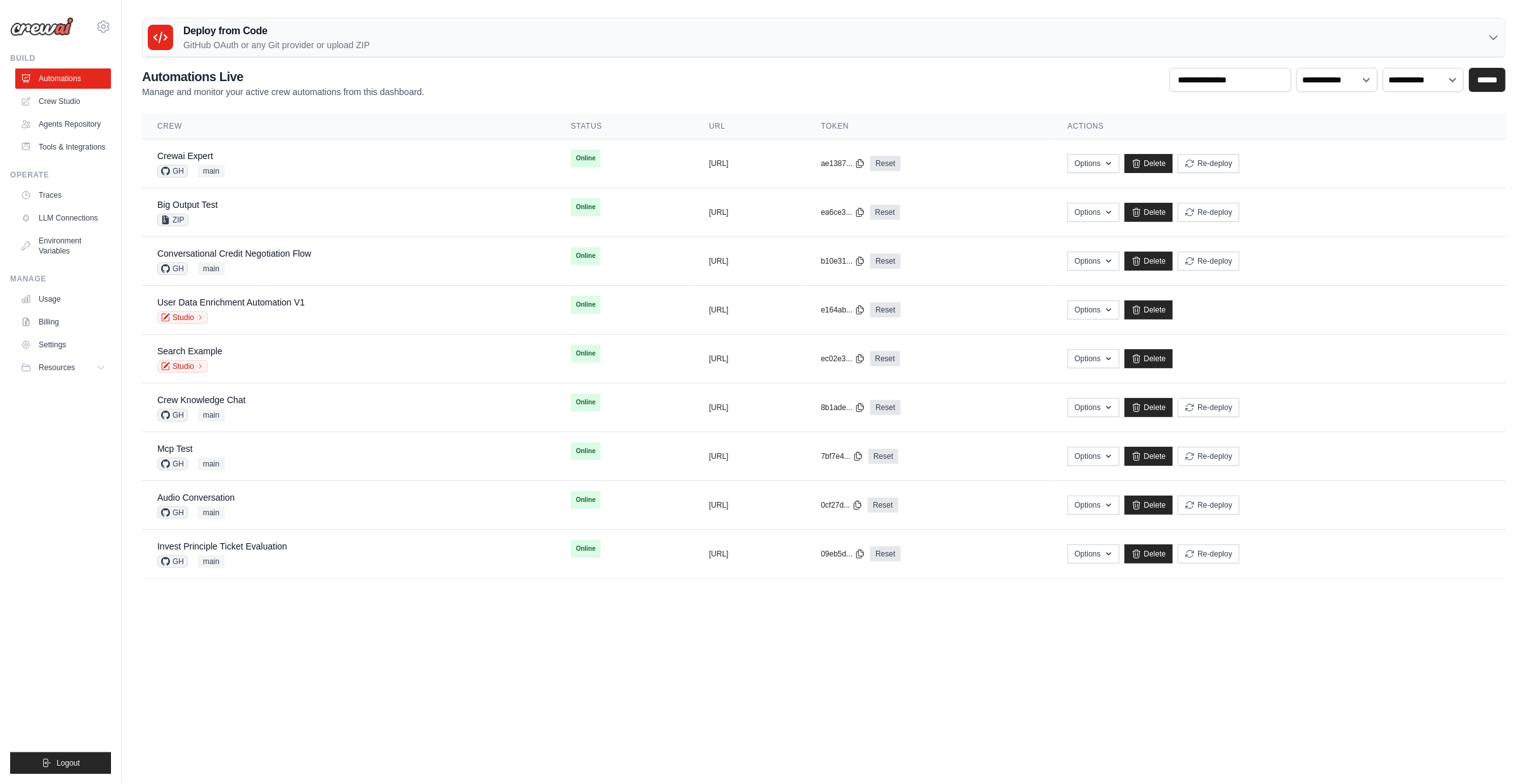
click at [1030, 685] on body "daniel@crewai.com CrewAI Internal Org AMBEV - DTC Grupo Piracanjuba" at bounding box center [763, 392] width 1526 height 784
click at [176, 26] on div "Deploy from Code GitHub OAuth or any Git provider or upload ZIP" at bounding box center [259, 38] width 222 height 28
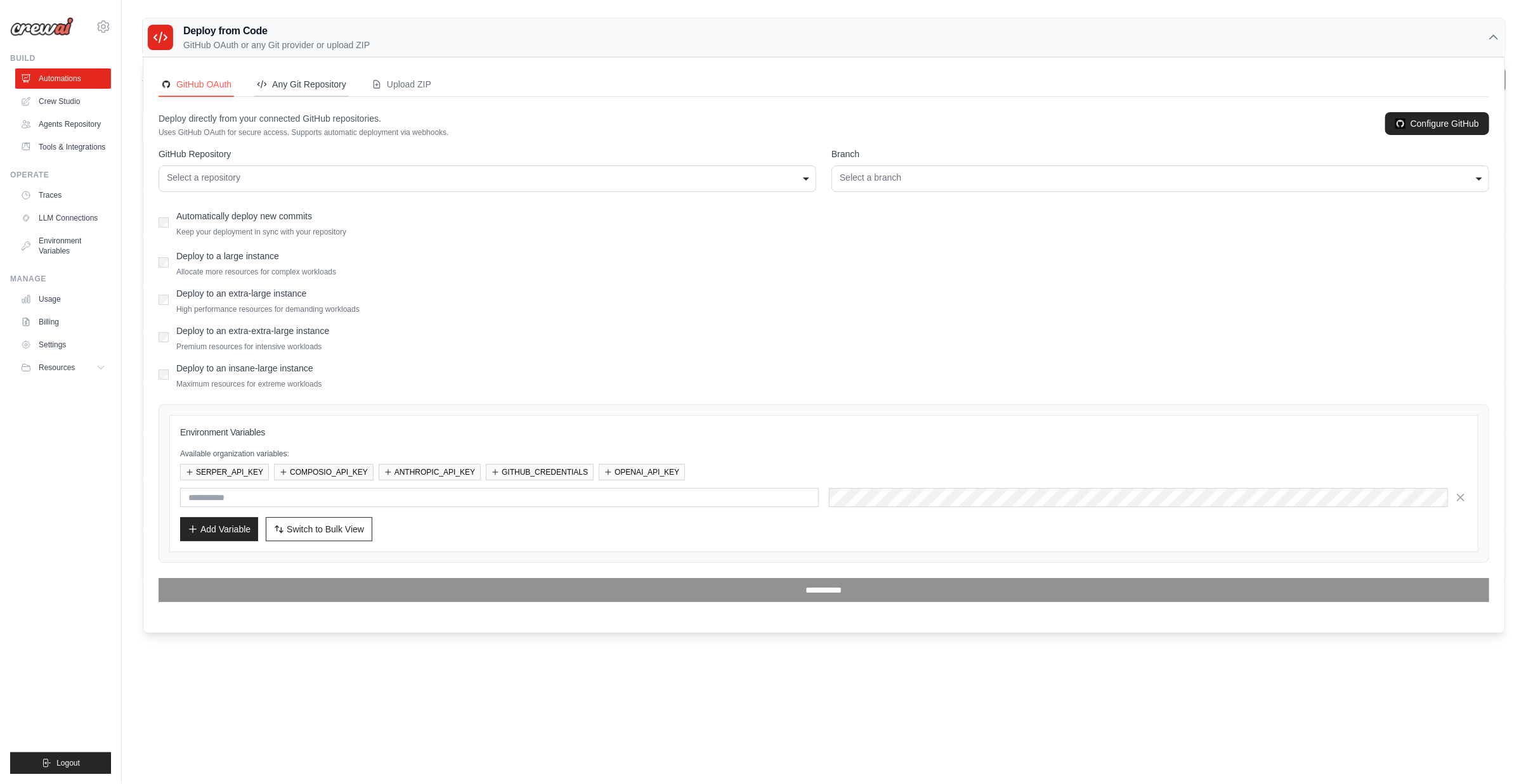
click at [311, 83] on div "Any Git Repository" at bounding box center [301, 84] width 89 height 13
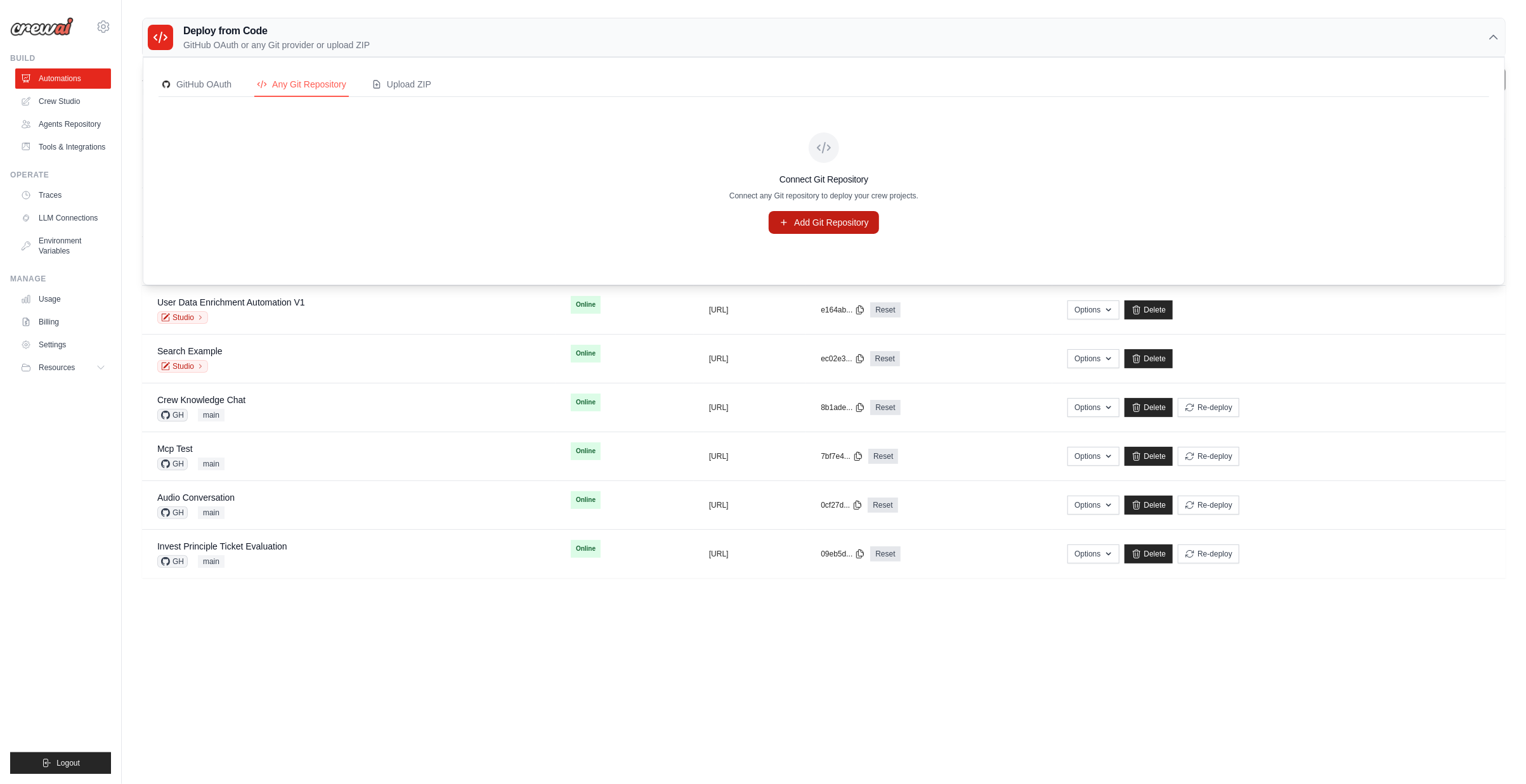
click at [834, 219] on link "Add Git Repository" at bounding box center [823, 222] width 110 height 23
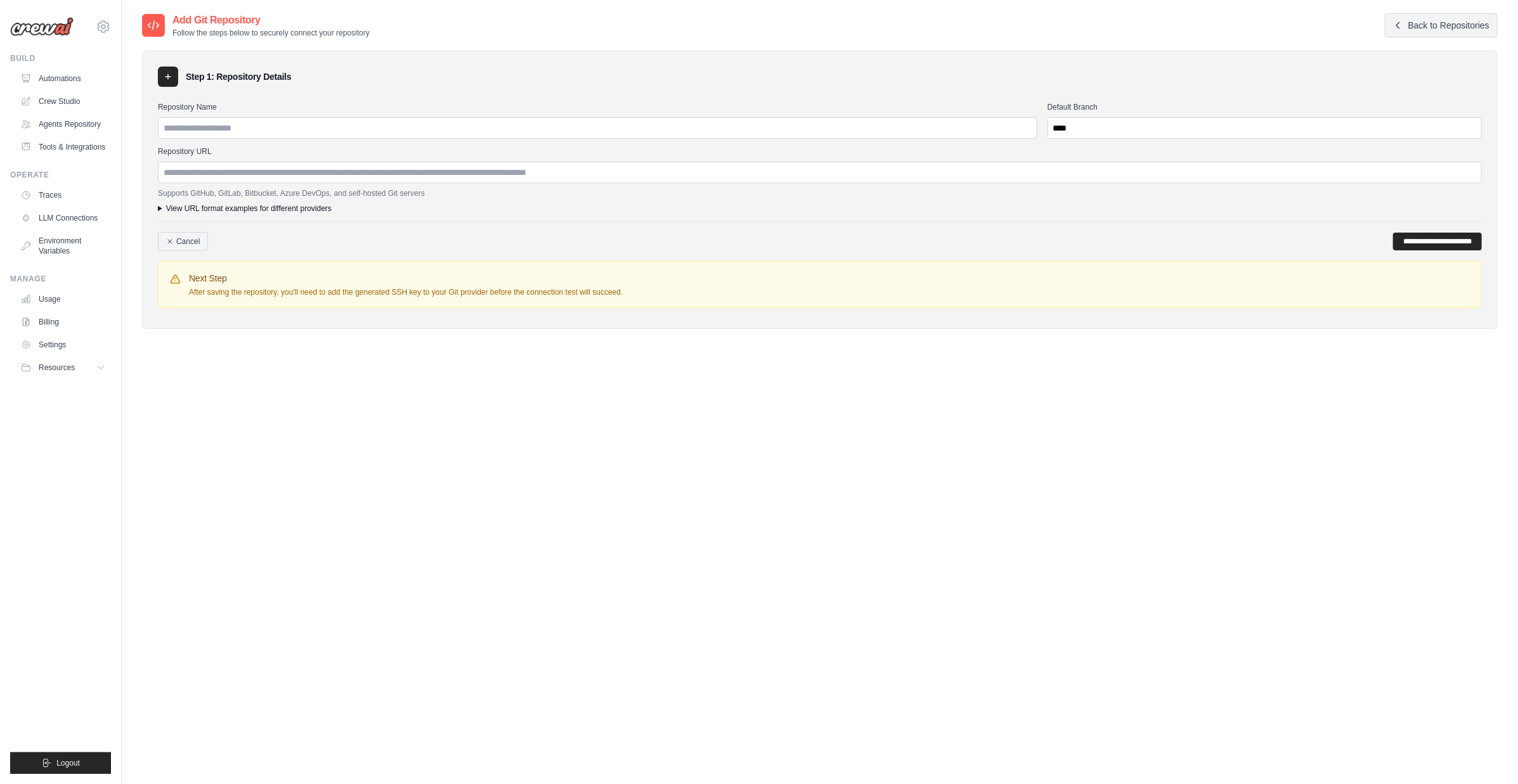
click at [252, 208] on summary "View URL format examples for different providers" at bounding box center [819, 208] width 1324 height 10
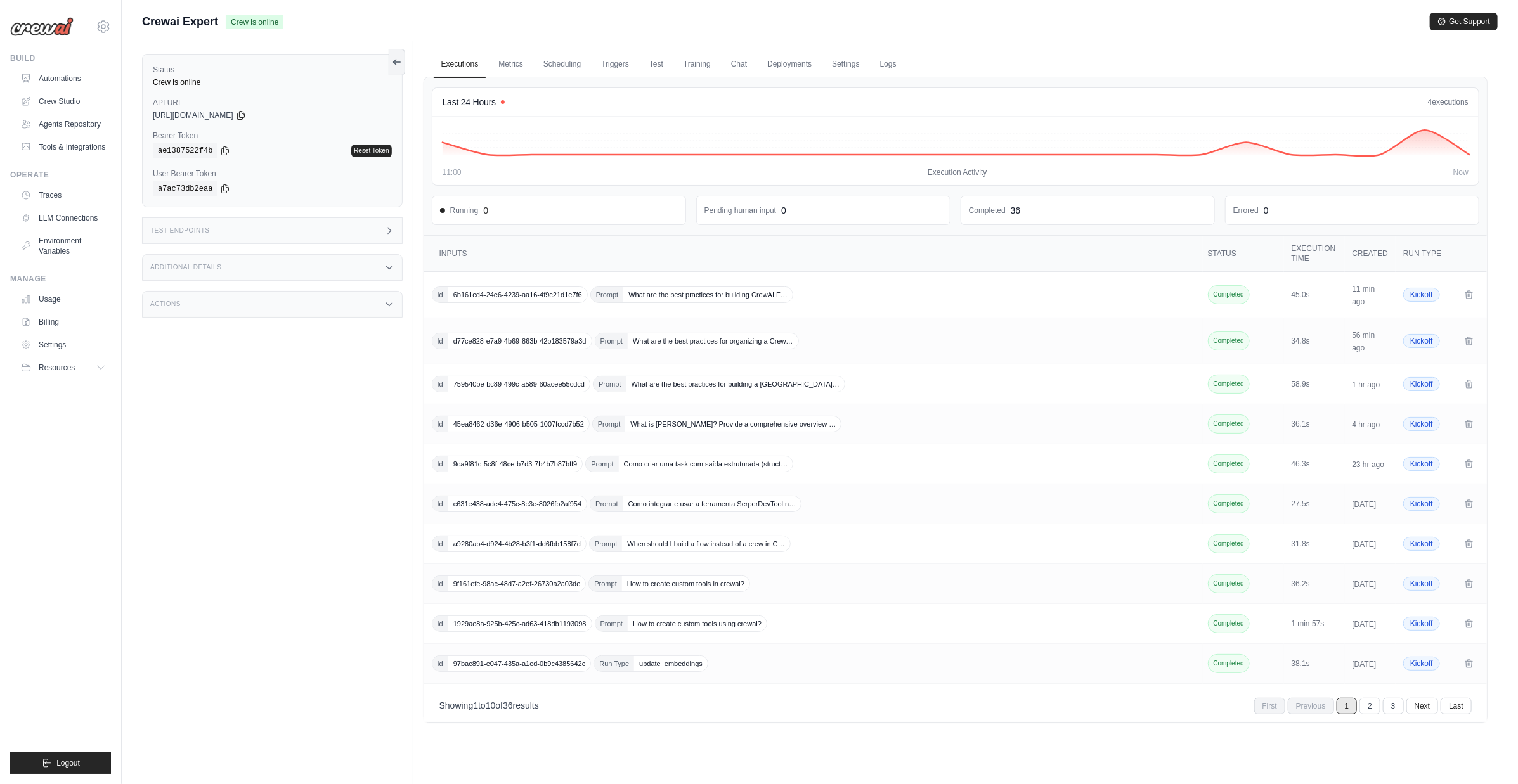
click at [864, 20] on div "Crewai Expert Crew is online Get Support" at bounding box center [819, 22] width 1355 height 18
drag, startPoint x: 164, startPoint y: 19, endPoint x: 222, endPoint y: 24, distance: 58.2
click at [222, 24] on div "Submit a support request Describe your issue or question * Please be specific a…" at bounding box center [820, 419] width 1396 height 813
click at [296, 401] on div "Status Crew is online API URL copied https://crewai-expert-aa6791ac-f605-4a9f-b…" at bounding box center [278, 433] width 272 height 784
click at [633, 292] on span "What are the best practices for building CrewAI F…" at bounding box center [708, 294] width 170 height 15
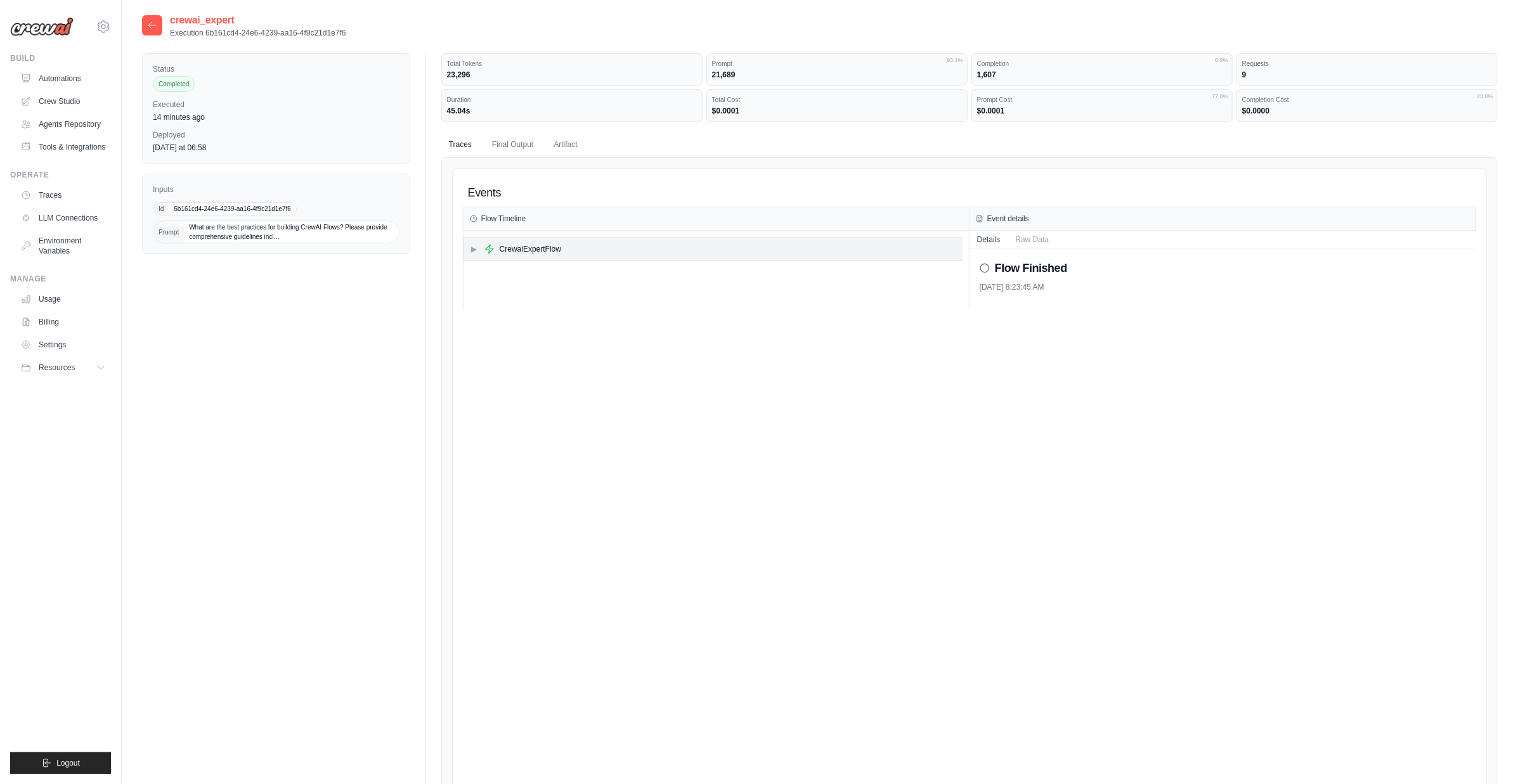
click at [482, 244] on div "▶ CrewaiExpertFlow" at bounding box center [516, 249] width 90 height 10
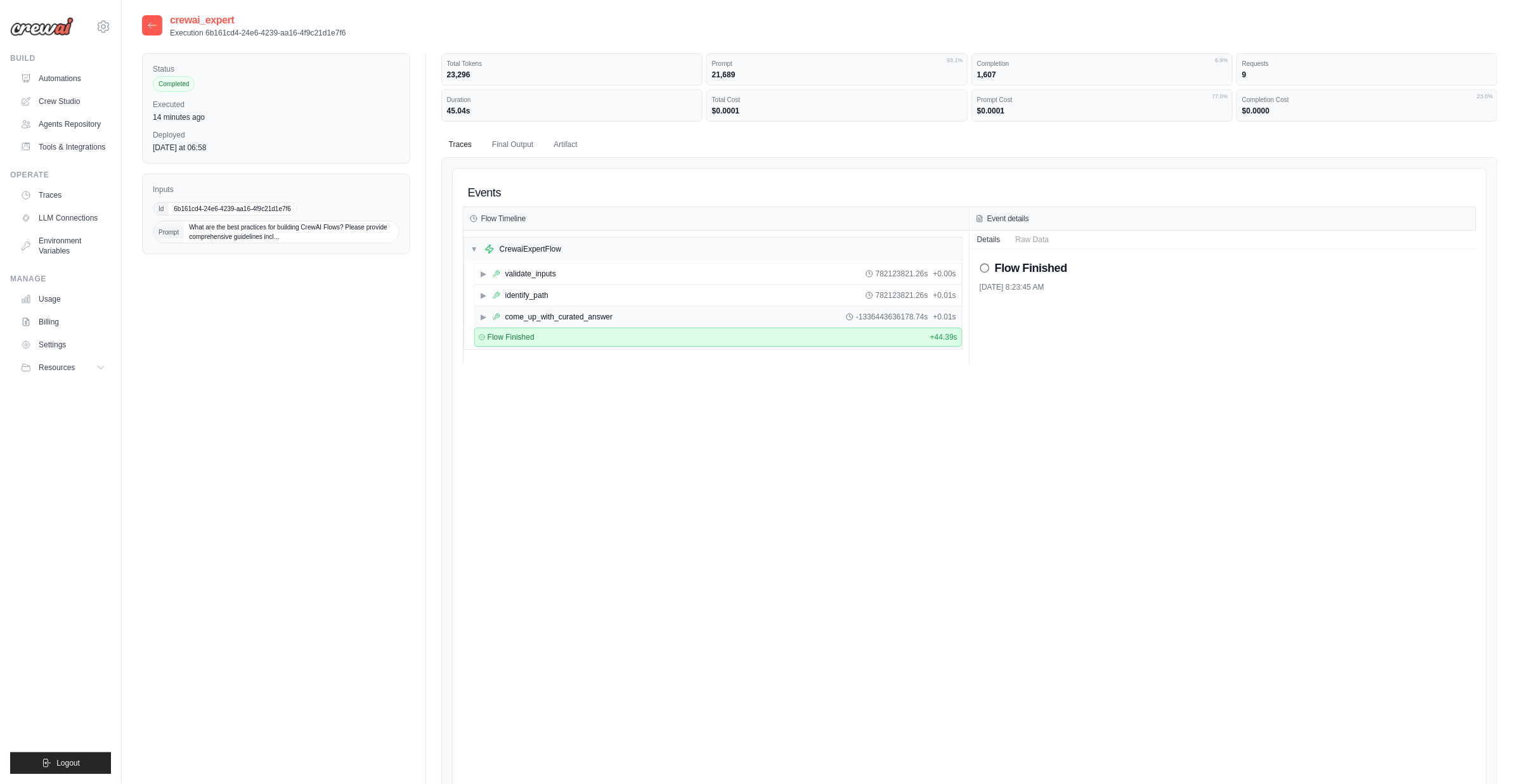
click at [497, 314] on icon at bounding box center [497, 317] width 6 height 6
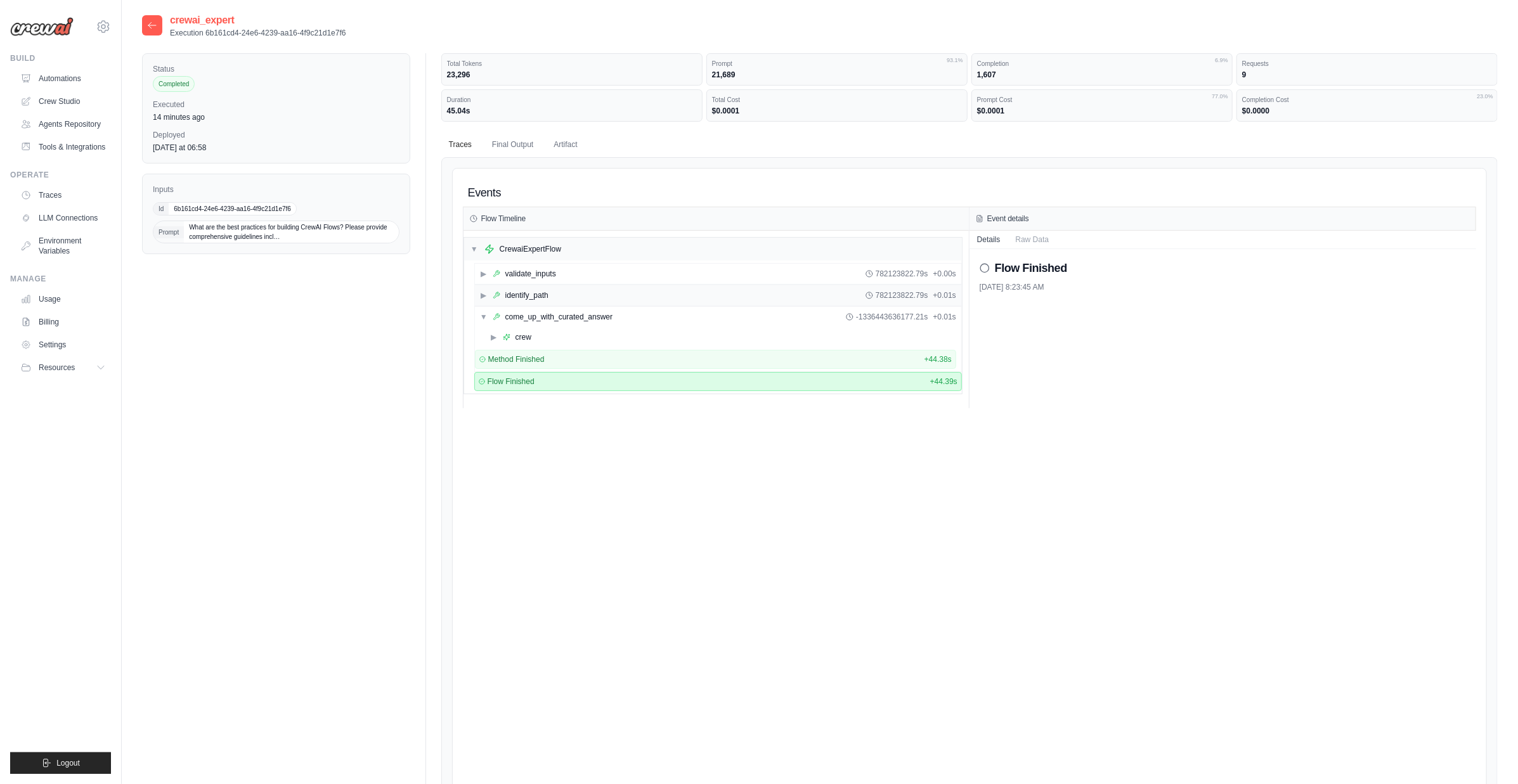
click at [519, 292] on div "identify_path" at bounding box center [526, 295] width 43 height 10
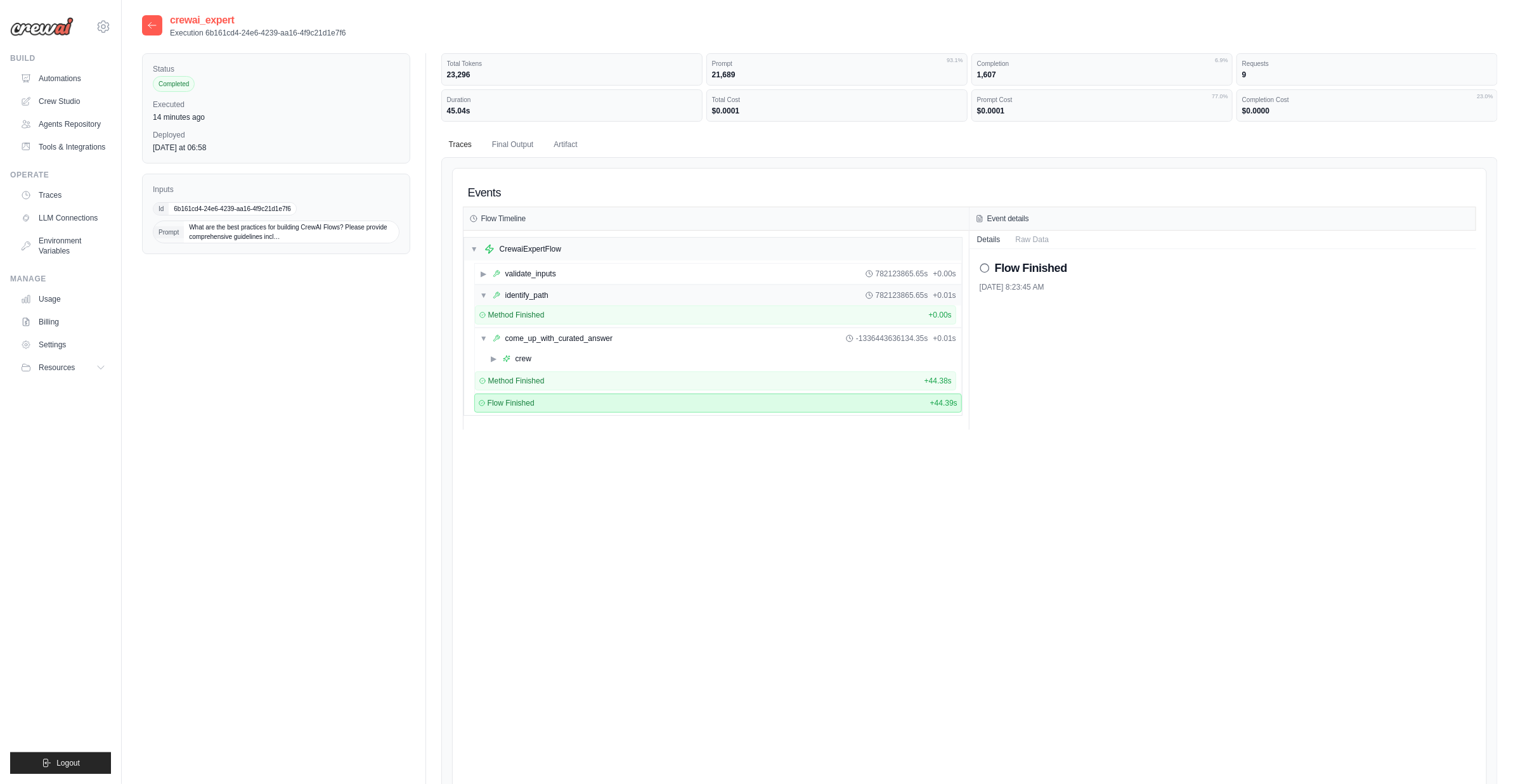
click at [519, 291] on div "identify_path" at bounding box center [526, 295] width 43 height 10
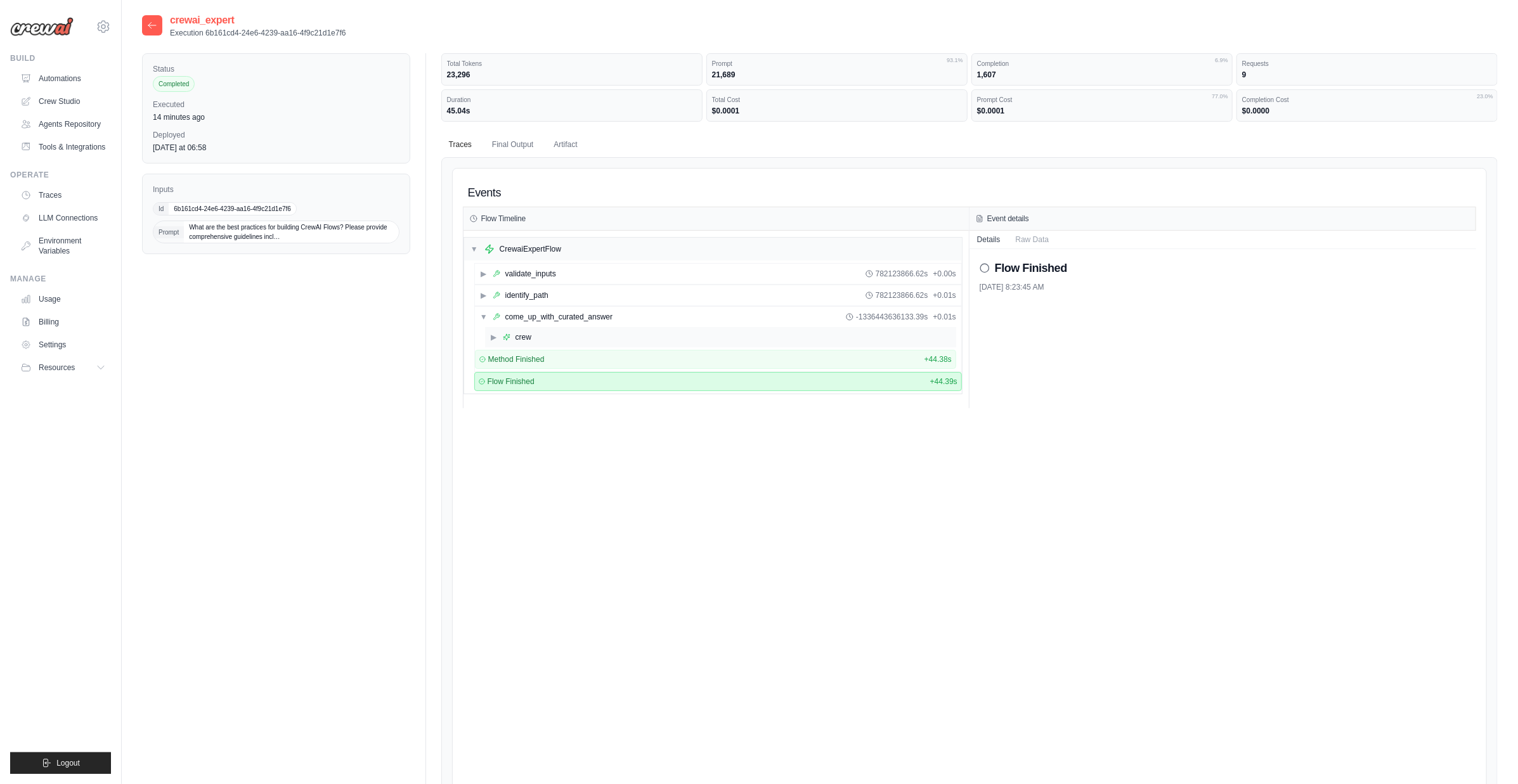
click at [526, 335] on div "crew" at bounding box center [524, 337] width 16 height 10
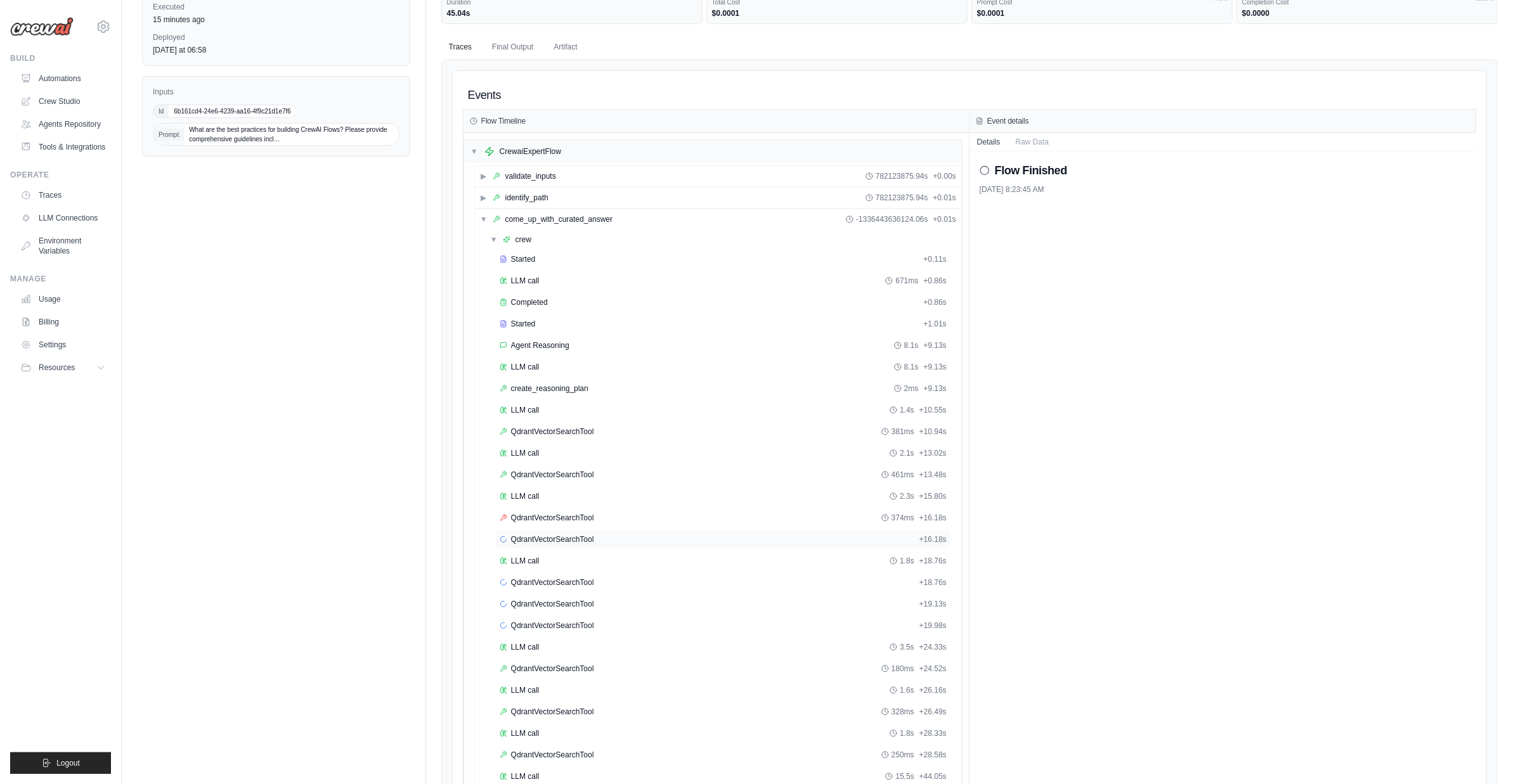
scroll to position [151, 0]
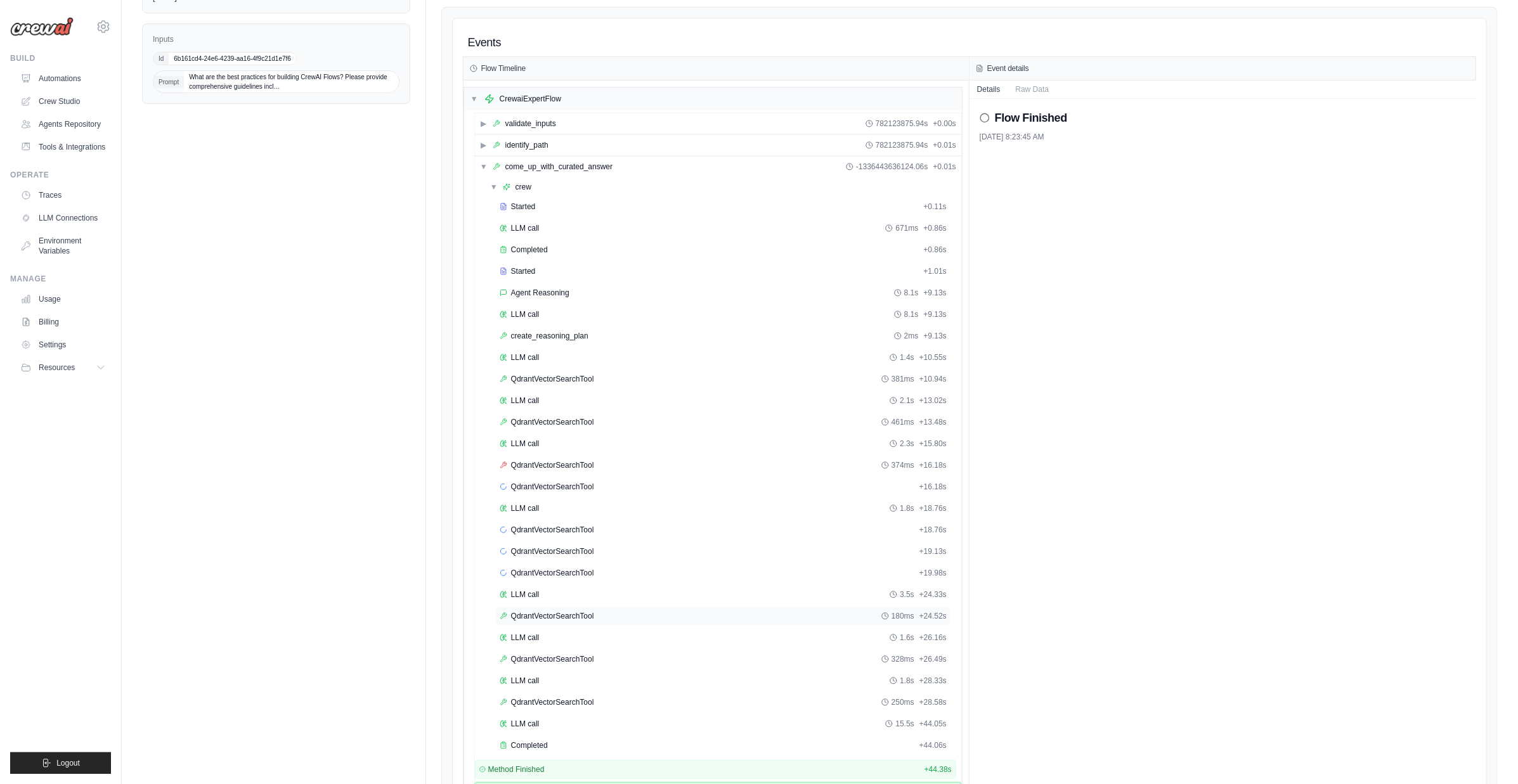
click at [597, 612] on div "QdrantVectorSearchTool 180ms + 24.52s" at bounding box center [723, 616] width 447 height 10
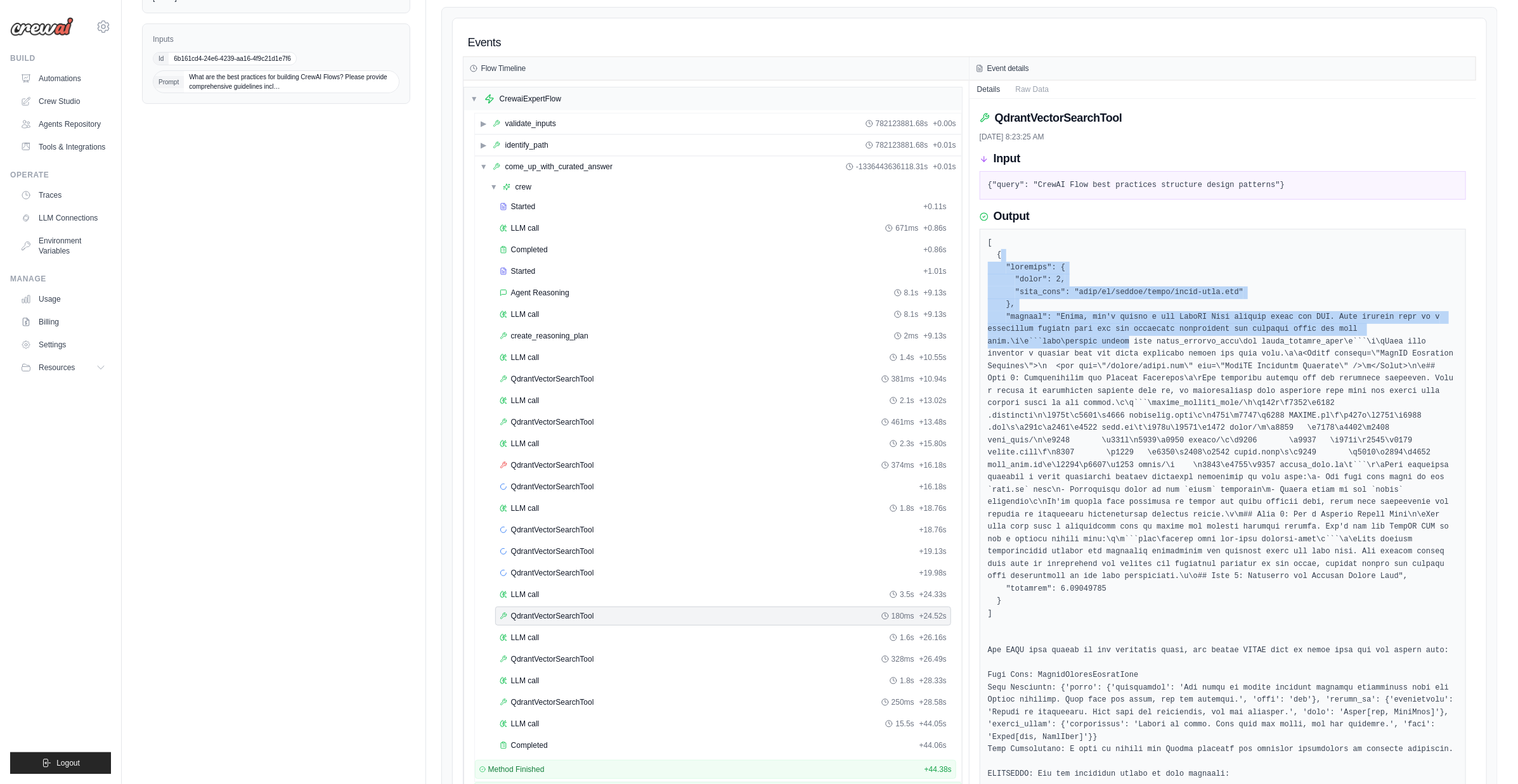
drag, startPoint x: 1025, startPoint y: 257, endPoint x: 1129, endPoint y: 342, distance: 134.3
click at [1129, 342] on pre at bounding box center [1223, 608] width 470 height 741
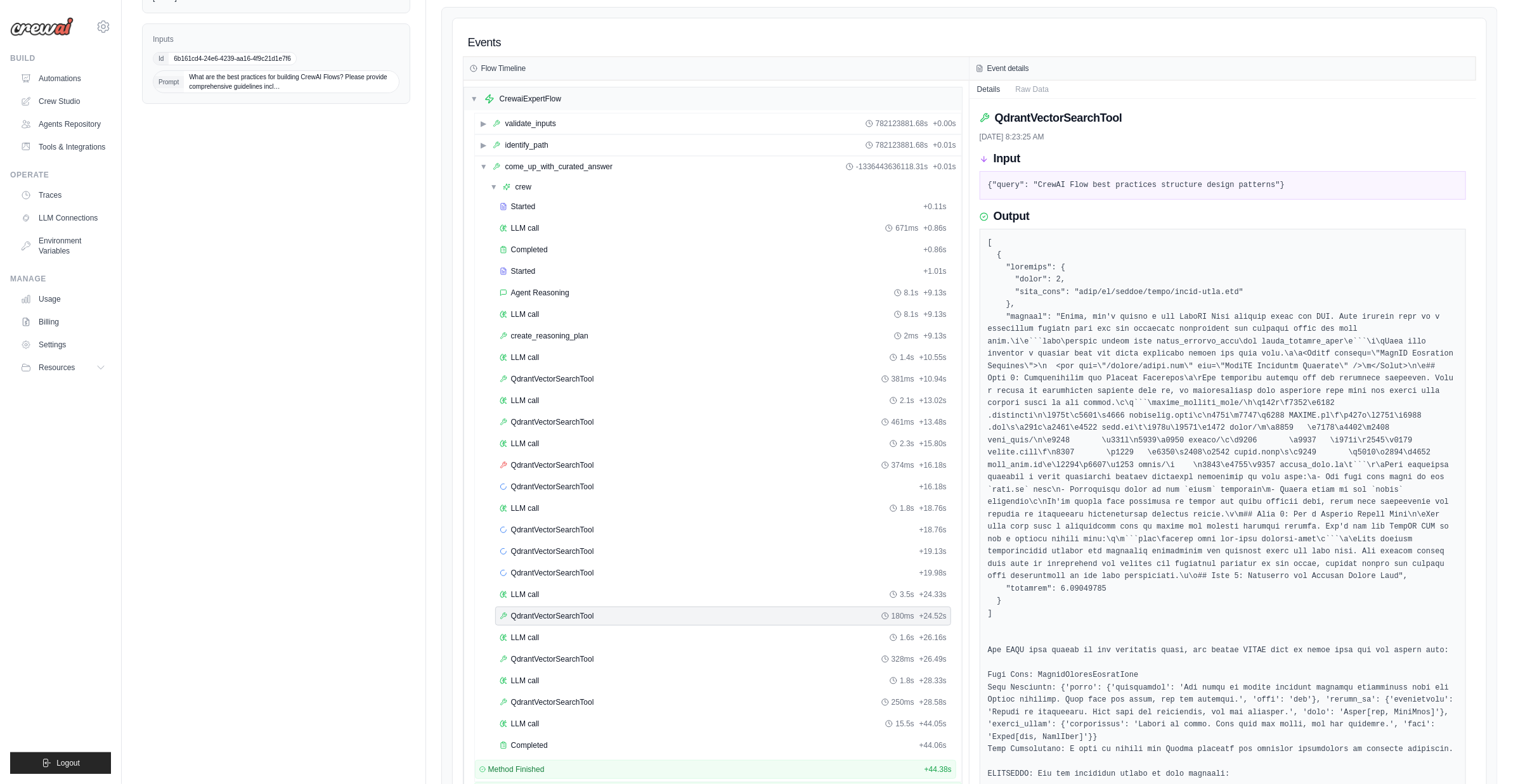
click at [1120, 416] on pre at bounding box center [1223, 608] width 470 height 741
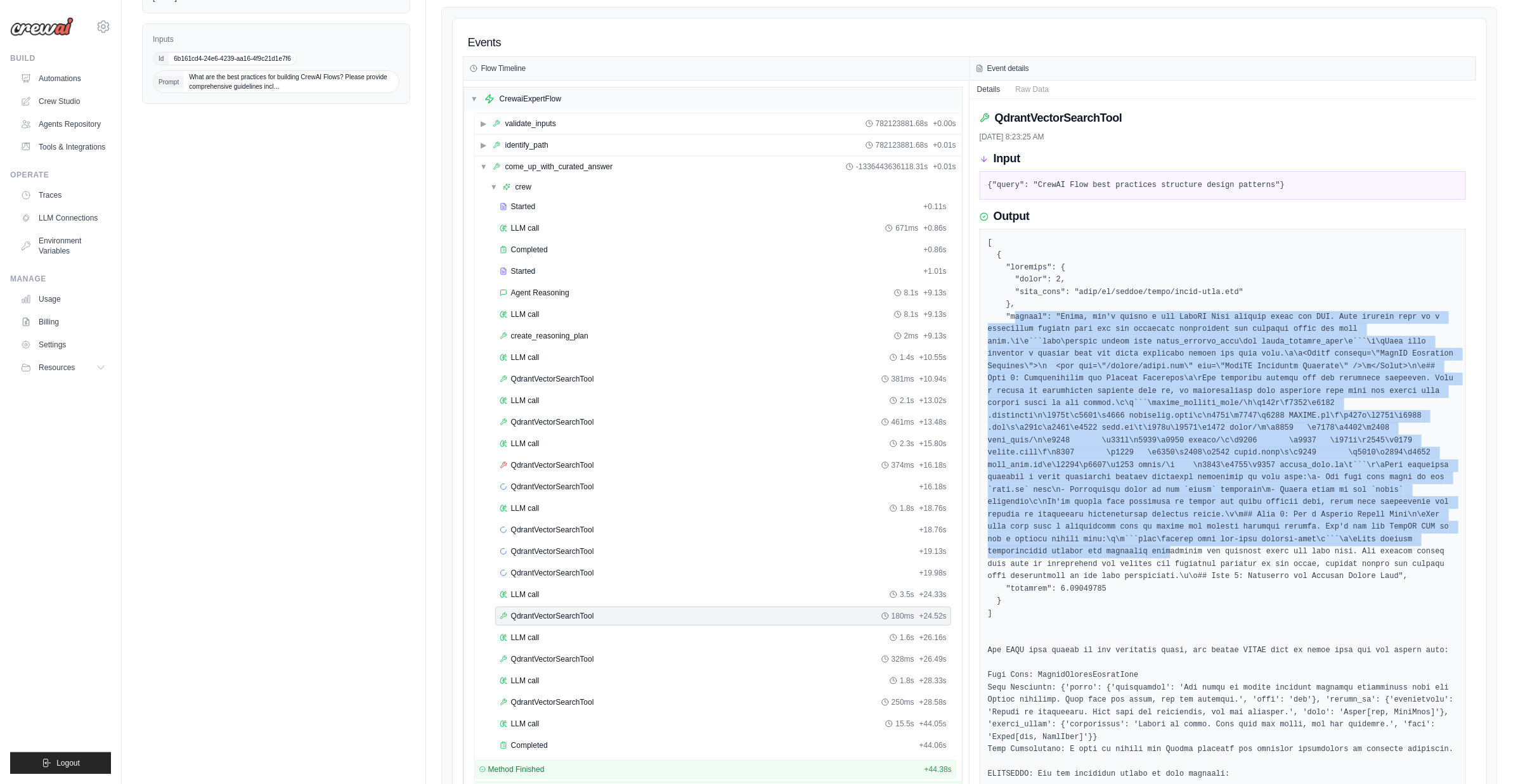
drag, startPoint x: 1023, startPoint y: 318, endPoint x: 1170, endPoint y: 549, distance: 273.8
click at [1170, 549] on pre at bounding box center [1223, 608] width 470 height 741
click at [1117, 339] on pre at bounding box center [1223, 608] width 470 height 741
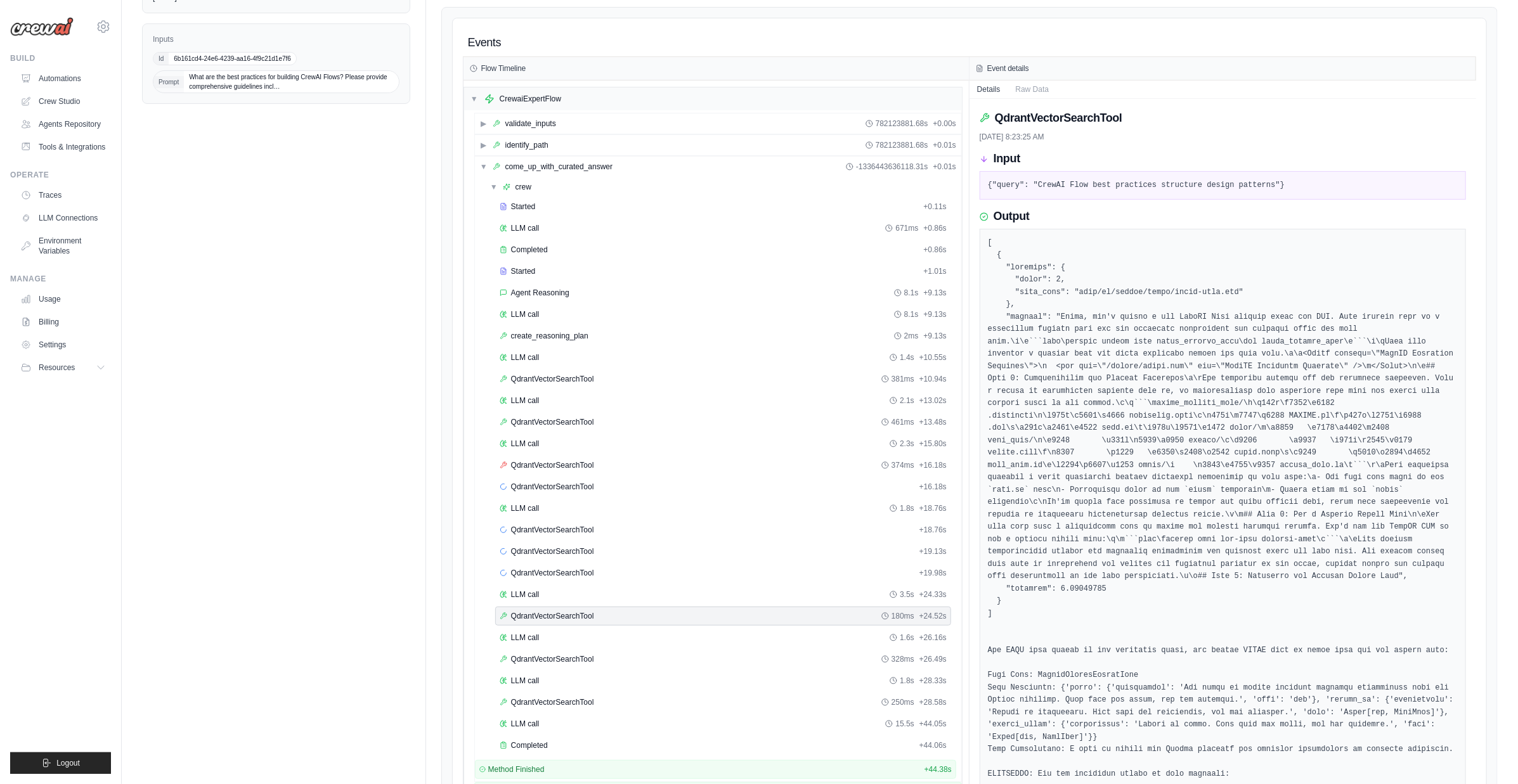
scroll to position [444, 0]
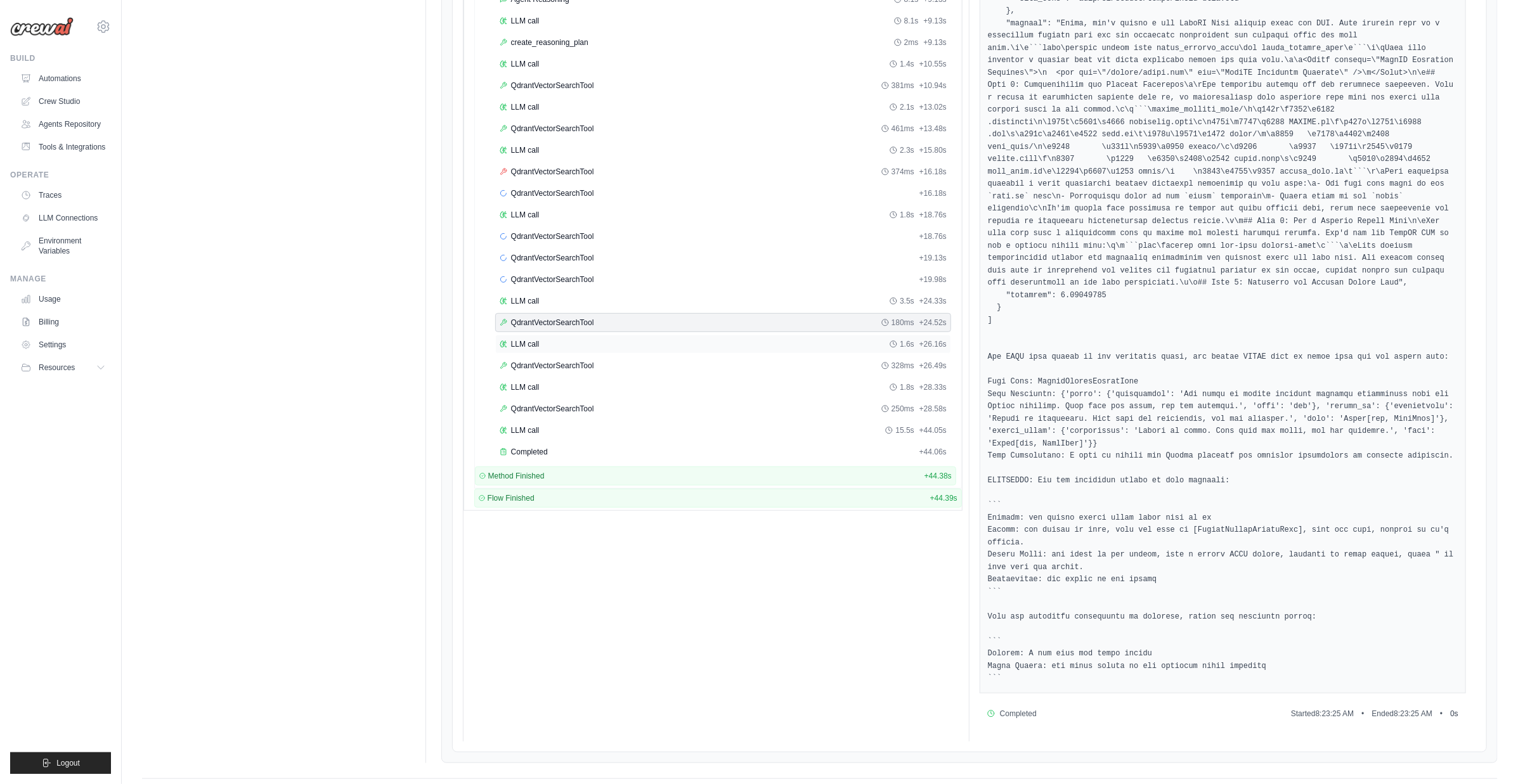
click at [578, 340] on div "LLM call 1.6s + 26.16s" at bounding box center [723, 344] width 447 height 10
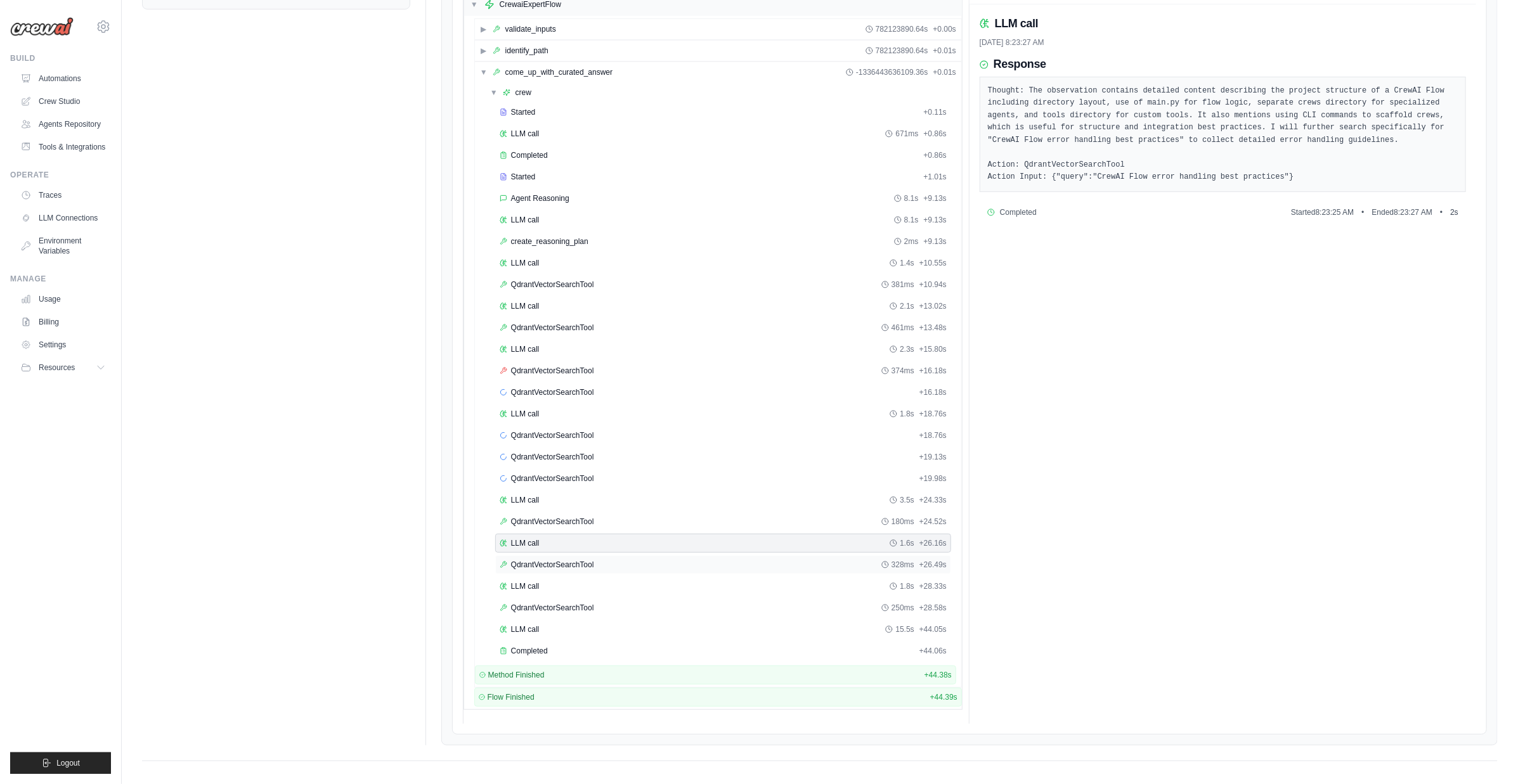
scroll to position [246, 0]
click at [1183, 448] on div "LLM call 10/14/2025, 8:23:27 AM Response Thought: The observation contains deta…" at bounding box center [1223, 364] width 507 height 720
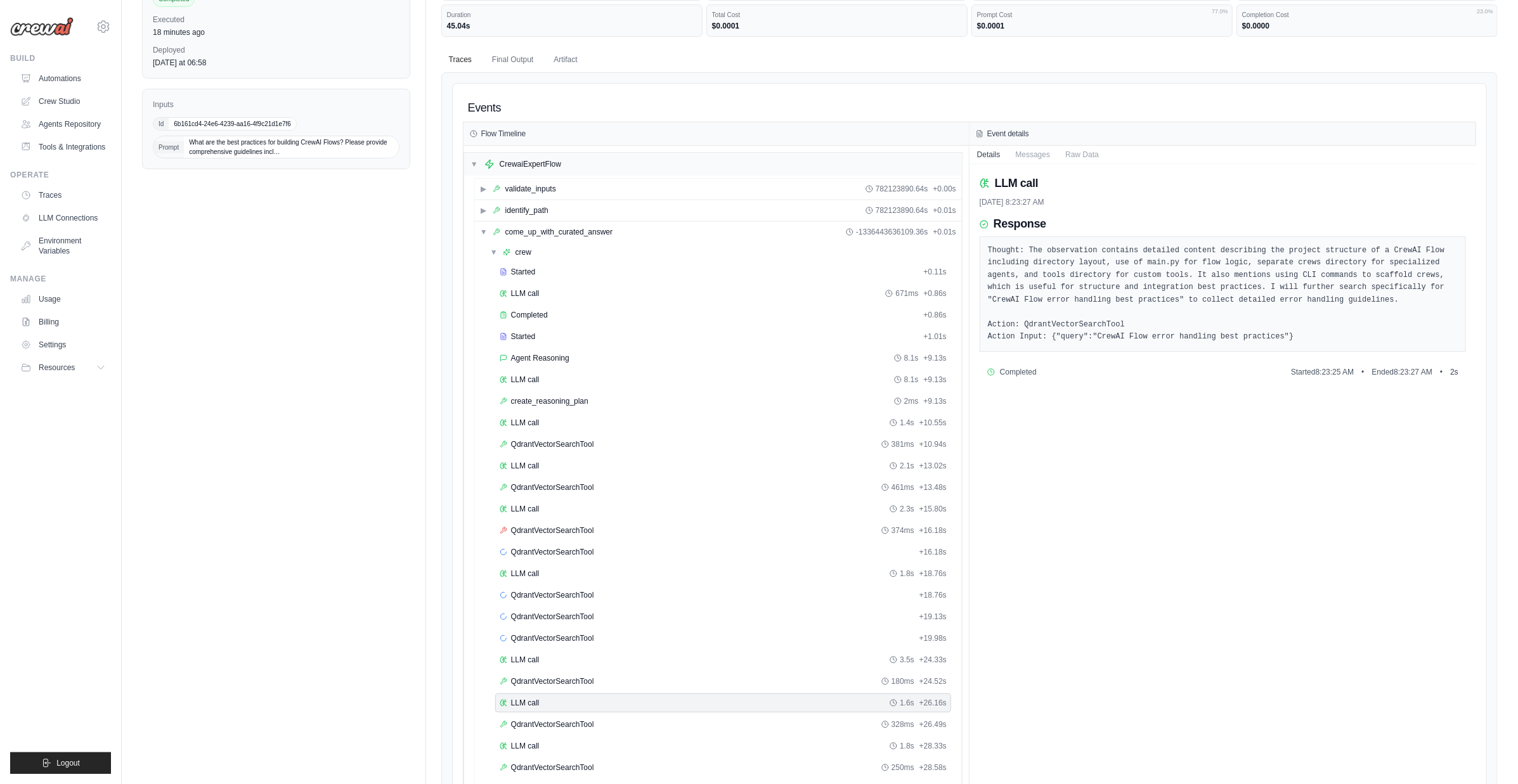
scroll to position [0, 0]
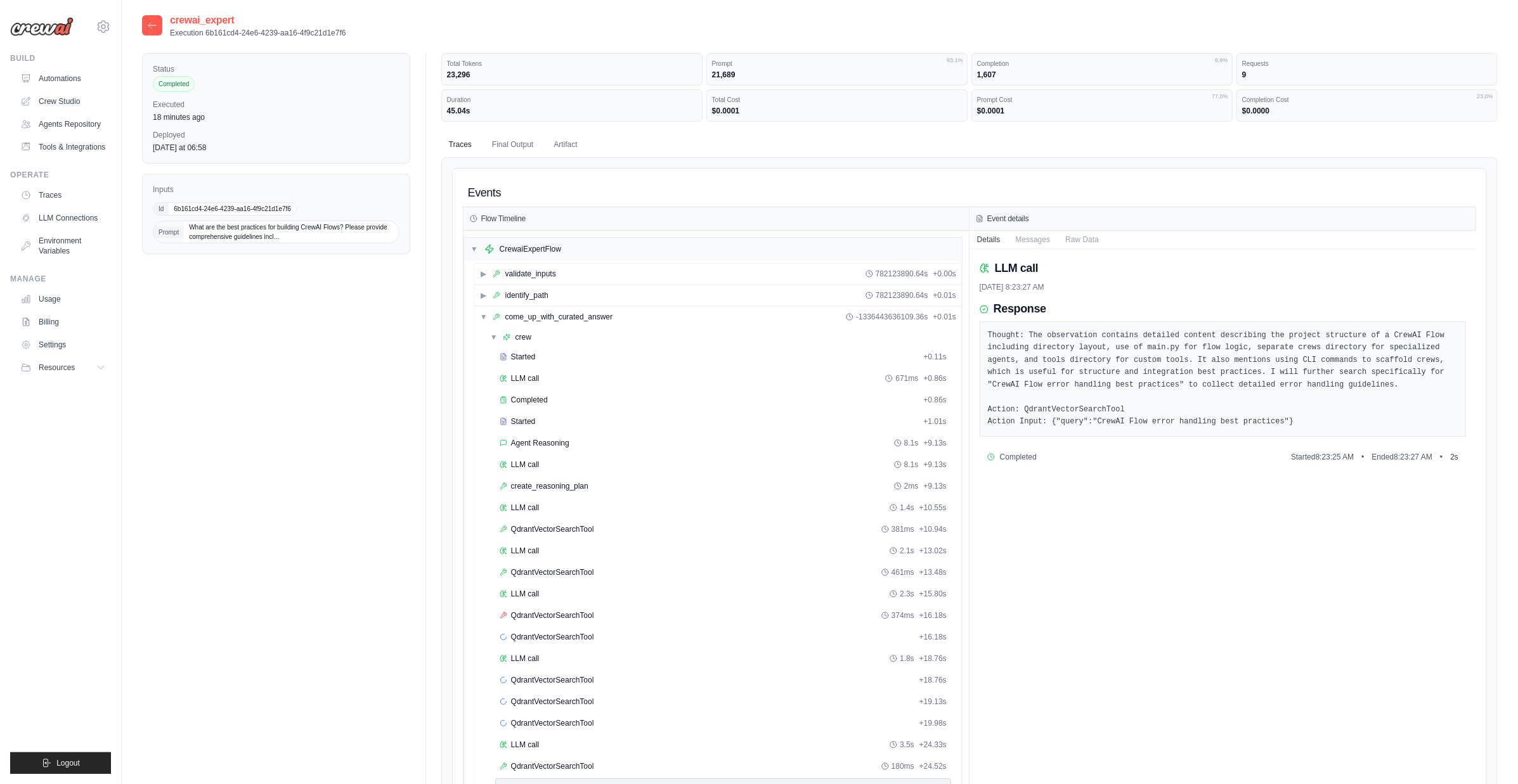
click at [154, 22] on icon at bounding box center [152, 25] width 10 height 10
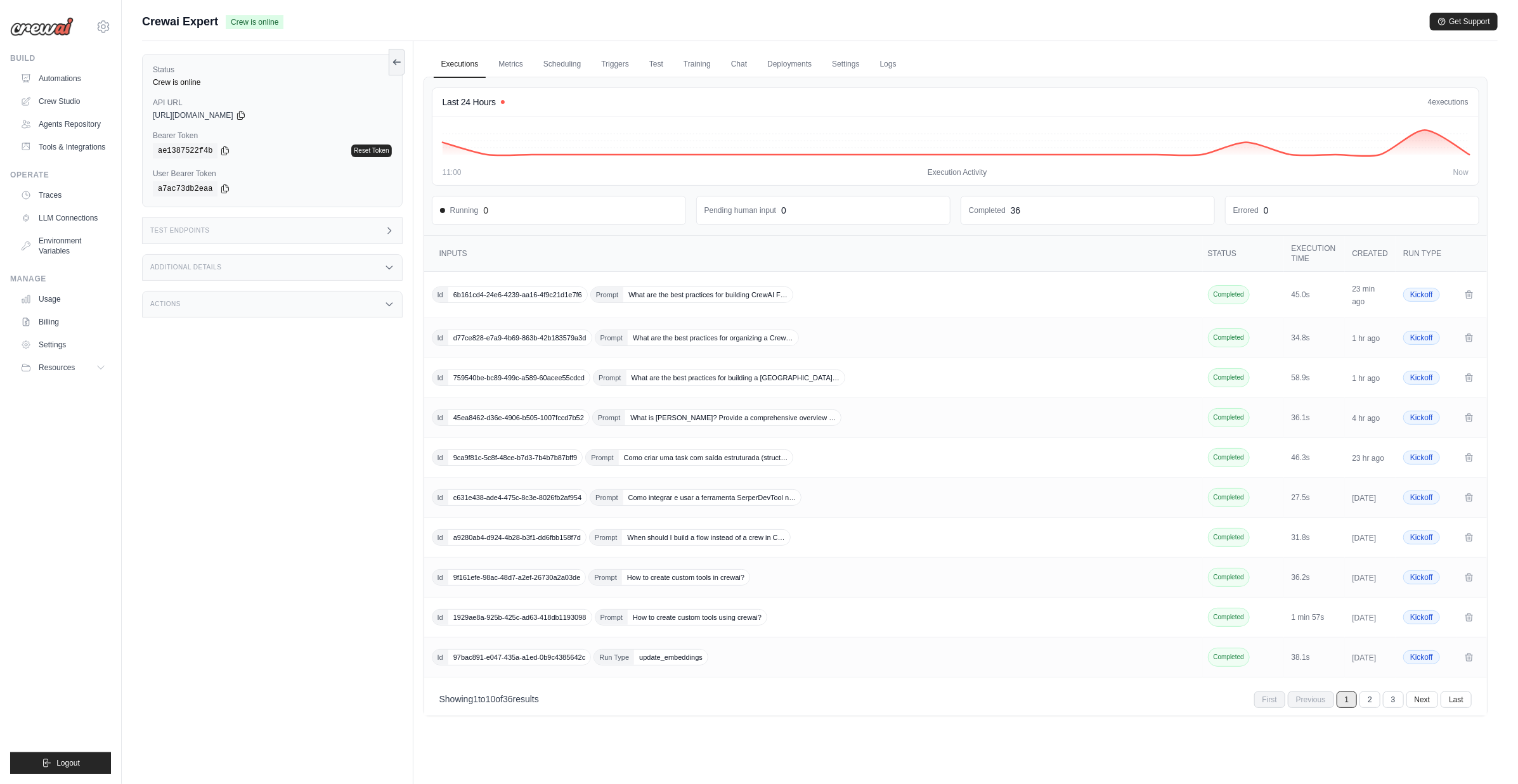
click at [363, 367] on div "Status Crew is online API URL copied https://crewai-expert-aa6791ac-f605-4a9f-b…" at bounding box center [278, 433] width 272 height 784
click at [347, 233] on div "Test Endpoints" at bounding box center [272, 230] width 261 height 27
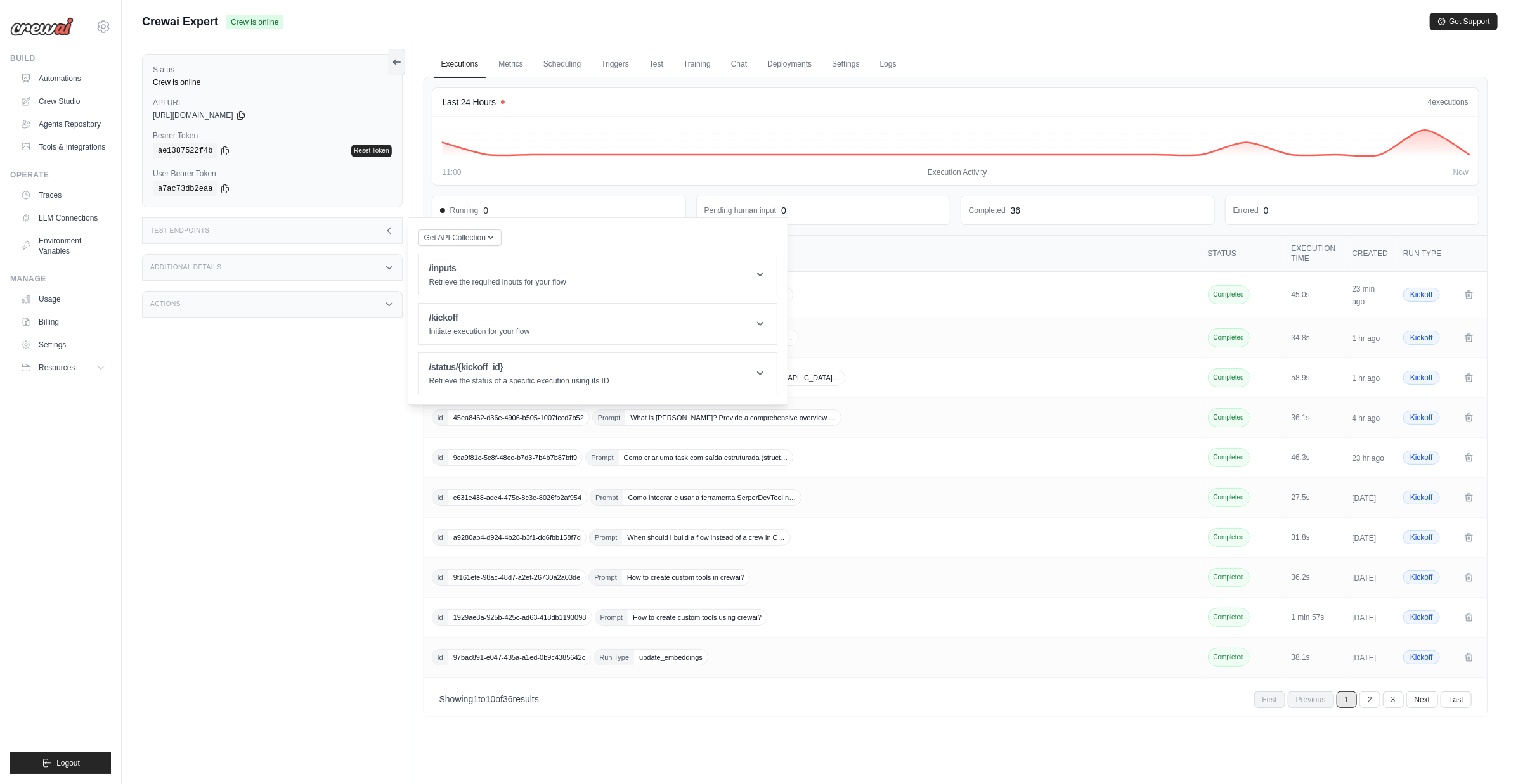
click at [347, 229] on div "Test Endpoints" at bounding box center [272, 230] width 261 height 27
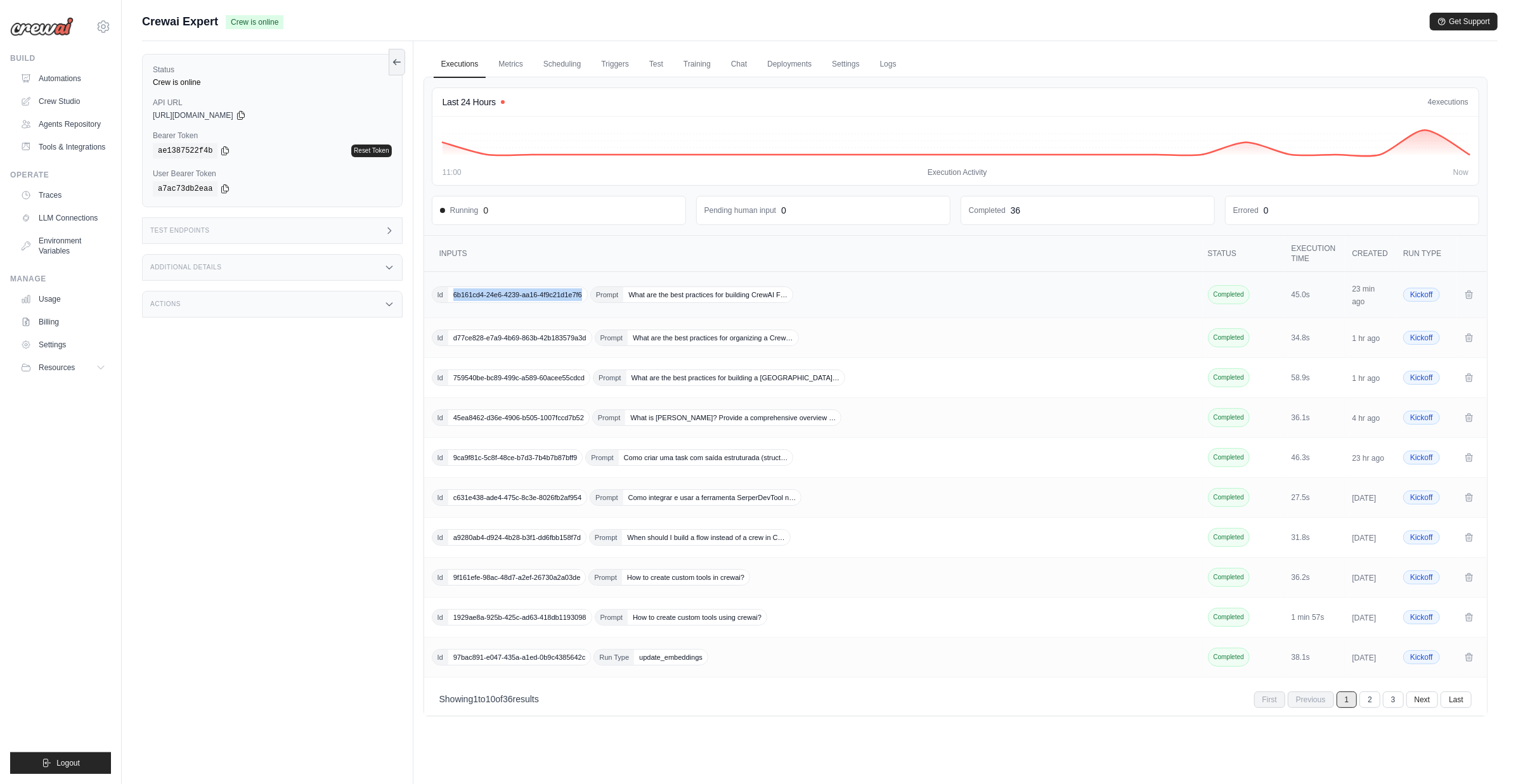
copy span "6b161cd4-24e6-4239-aa16-4f9c21d1e7f6"
drag, startPoint x: 452, startPoint y: 291, endPoint x: 394, endPoint y: 337, distance: 74.0
click at [469, 310] on td "Id 6b161cd4-24e6-4239-aa16-4f9c21d1e7f6 Prompt What are the best practices for …" at bounding box center [813, 294] width 778 height 47
drag, startPoint x: 230, startPoint y: 395, endPoint x: 231, endPoint y: 382, distance: 13.0
click at [230, 394] on div "Status Crew is online API URL copied https://crewai-expert-aa6791ac-f605-4a9f-b…" at bounding box center [278, 433] width 272 height 784
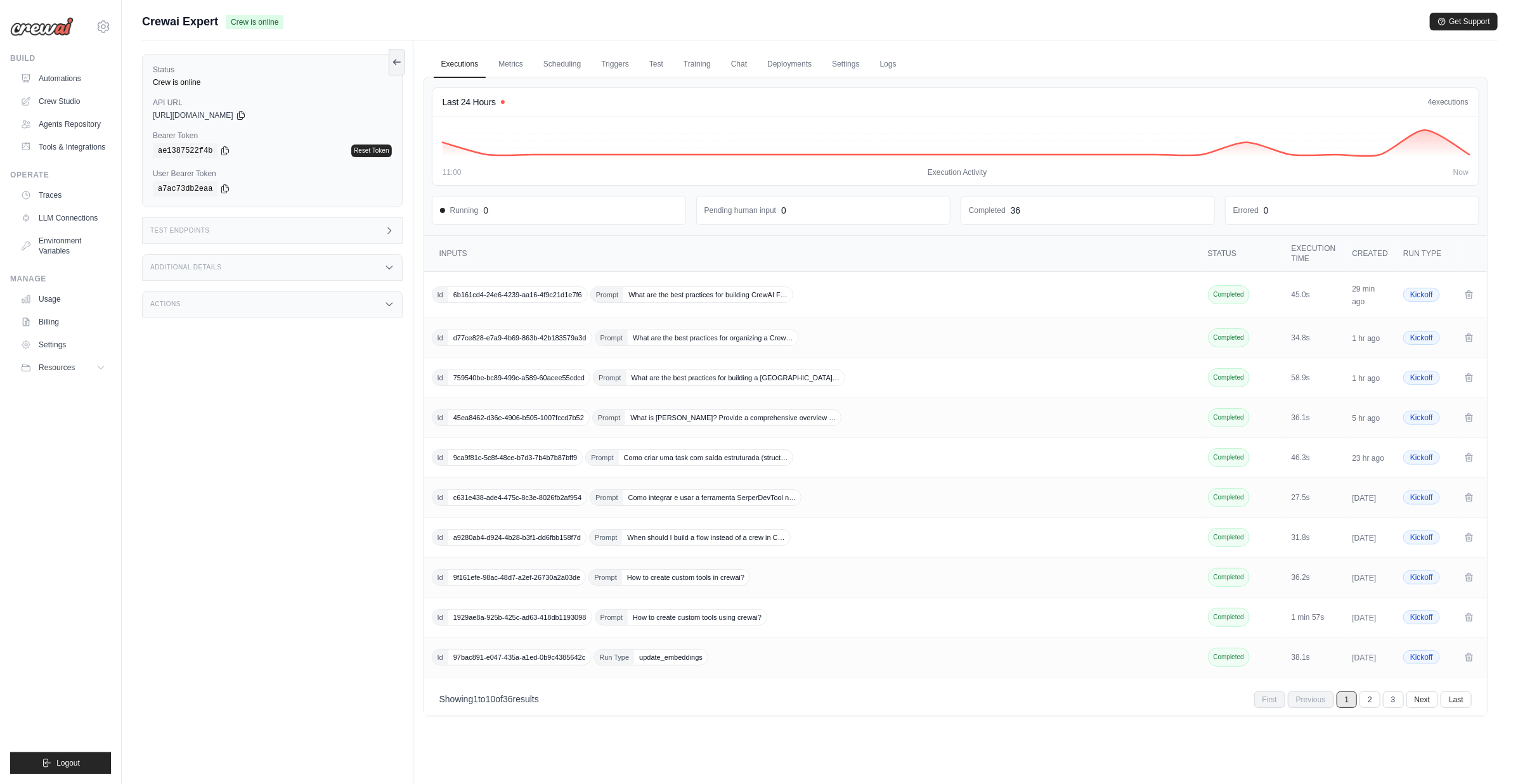
click at [237, 233] on div "Test Endpoints" at bounding box center [272, 230] width 261 height 27
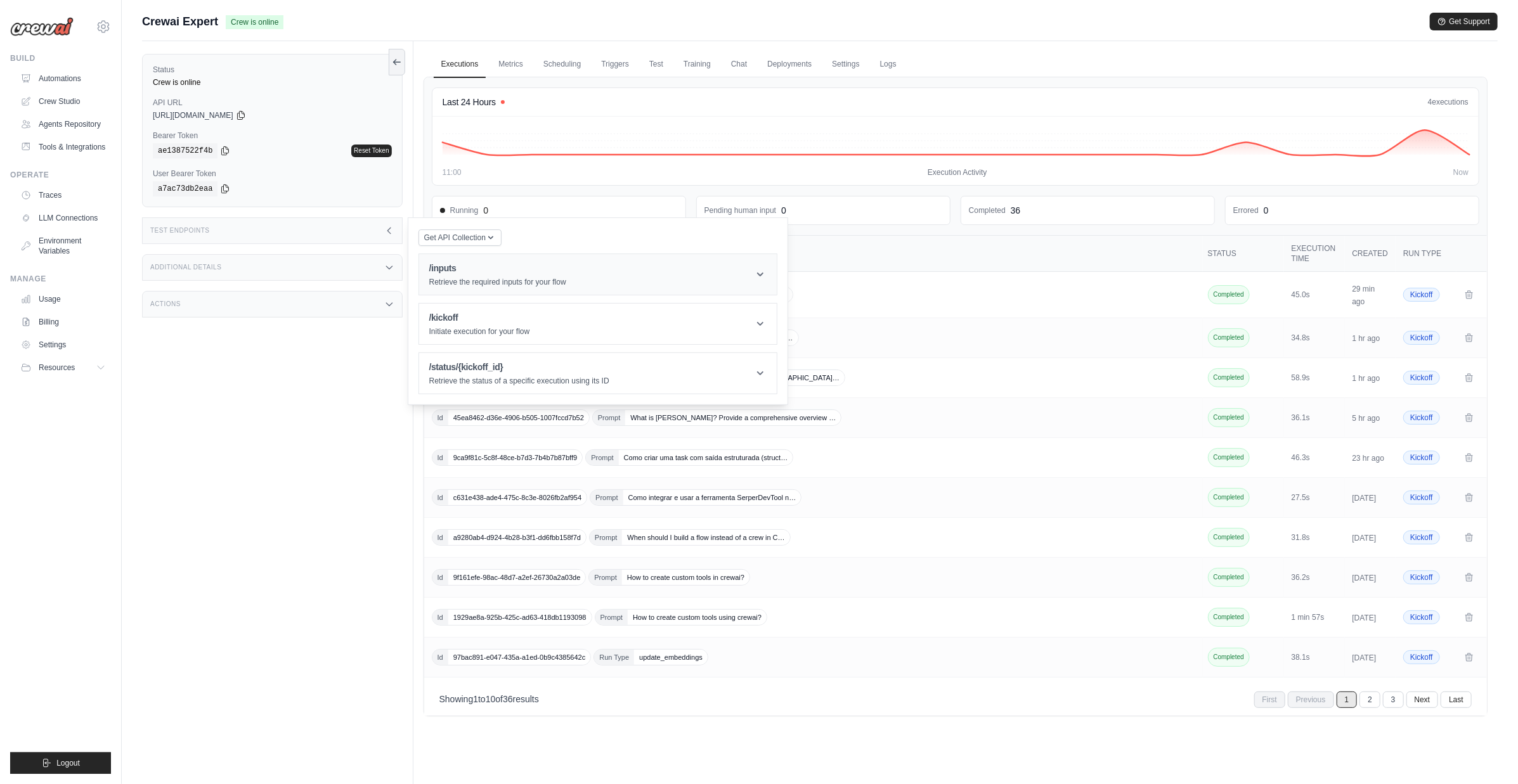
click at [511, 282] on p "Retrieve the required inputs for your flow" at bounding box center [498, 281] width 137 height 10
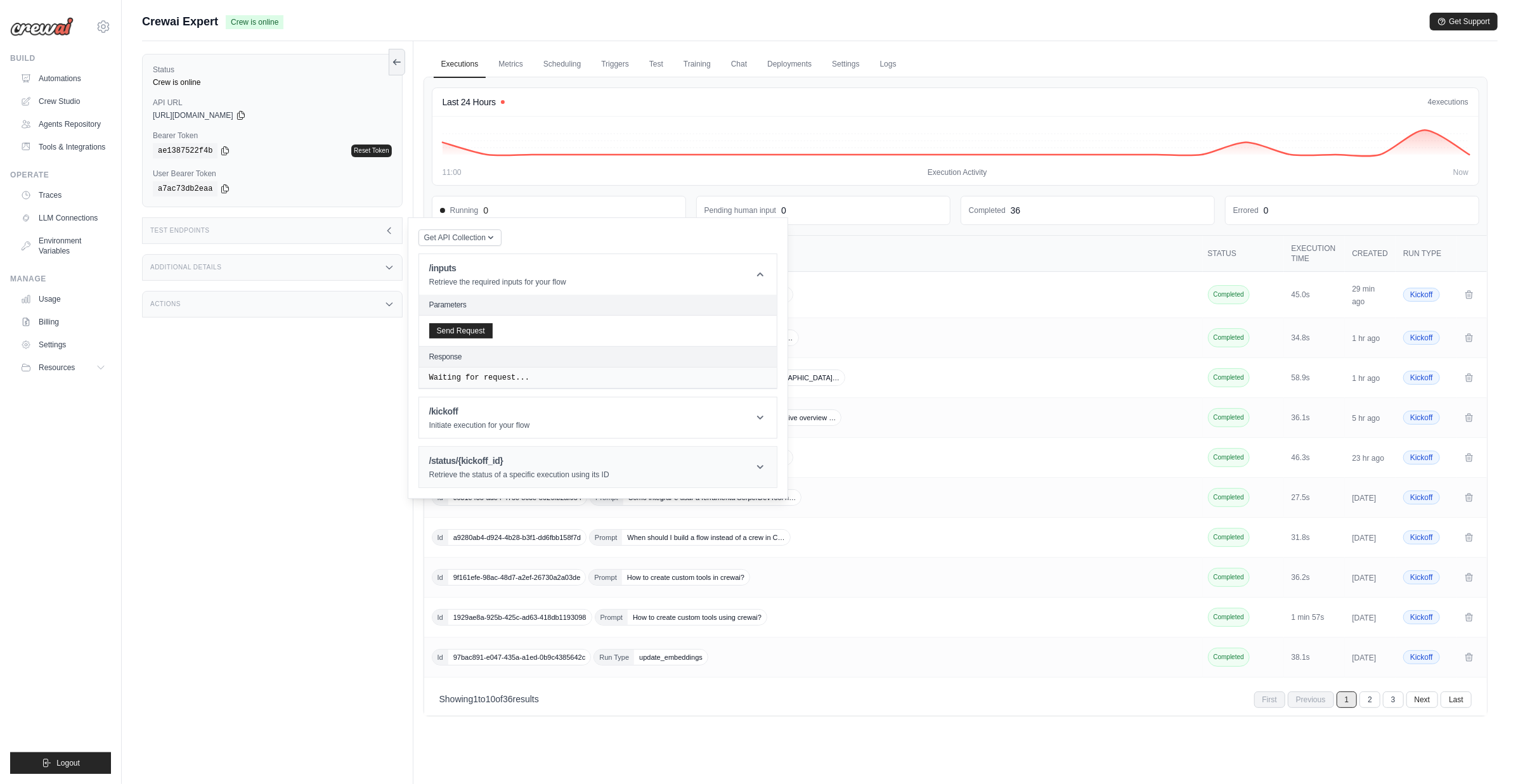
click at [469, 474] on p "Retrieve the status of a specific execution using its ID" at bounding box center [520, 475] width 180 height 10
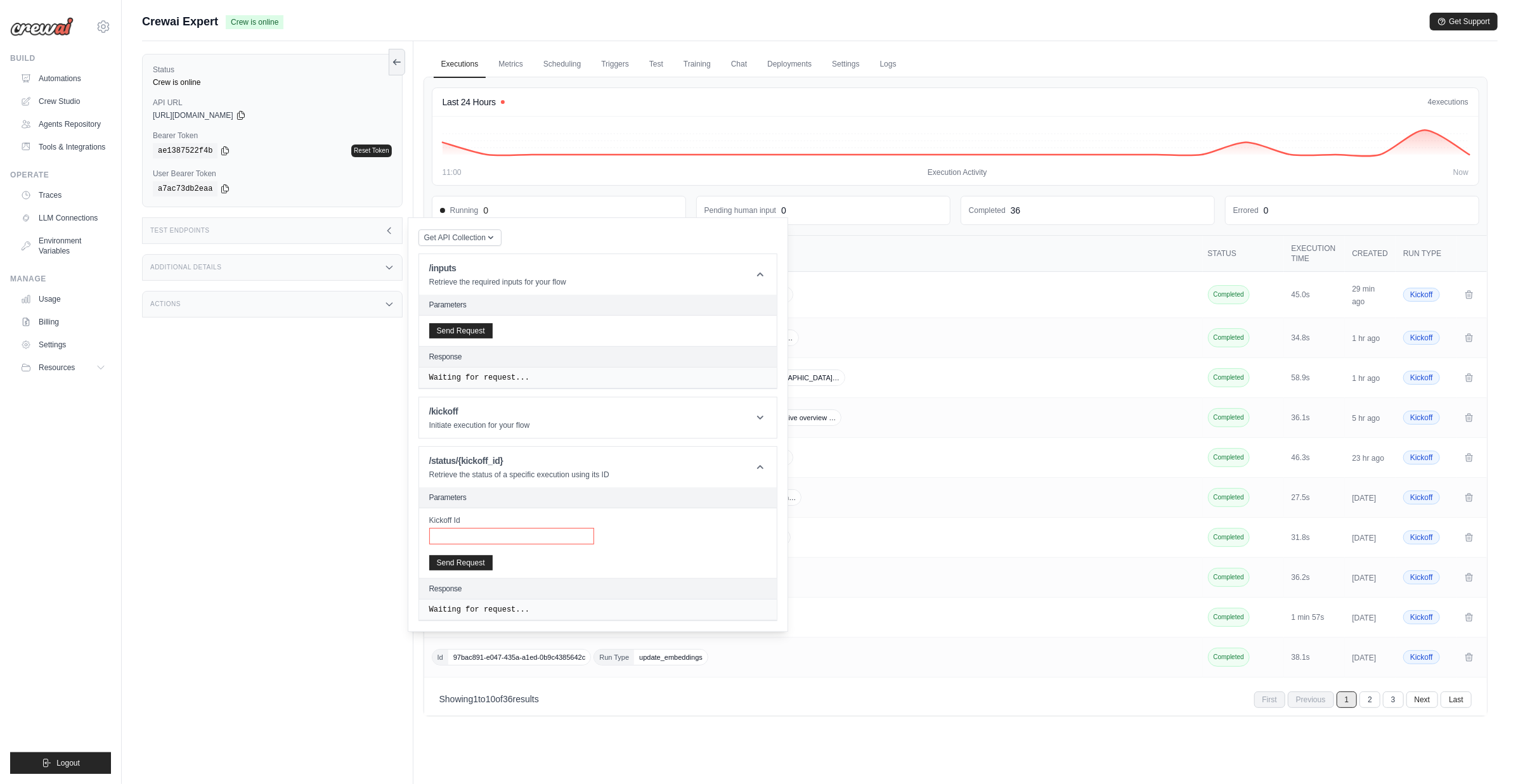
click at [454, 542] on div "Kickoff Id Send Request" at bounding box center [598, 543] width 358 height 69
paste input "**********"
type input "**********"
click at [451, 566] on button "Send Request" at bounding box center [461, 562] width 63 height 15
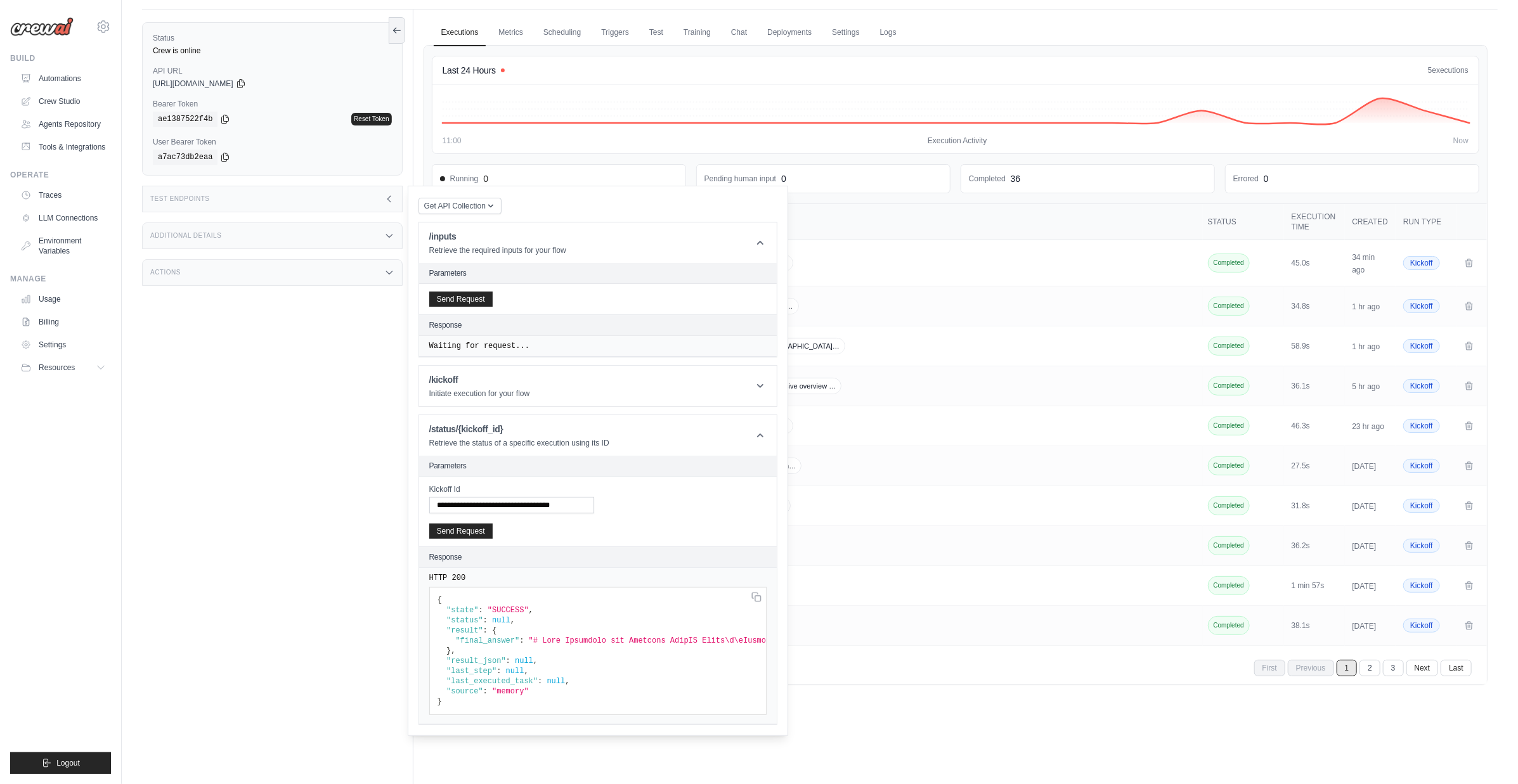
scroll to position [54, 0]
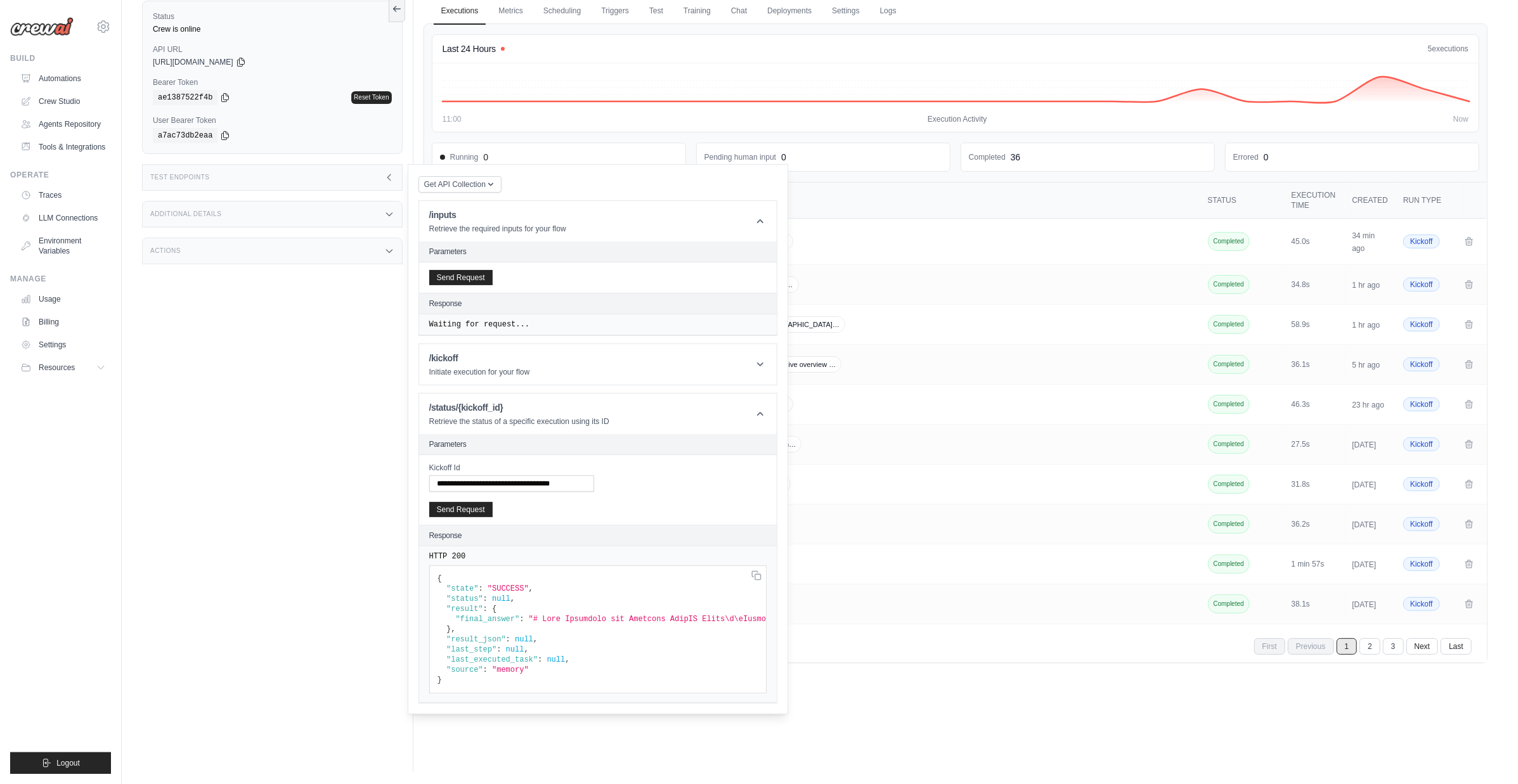
click at [917, 698] on div "Executions Metrics Scheduling Triggers Test Training Chat Deployments Settings …" at bounding box center [956, 380] width 1085 height 784
